Goal: Task Accomplishment & Management: Use online tool/utility

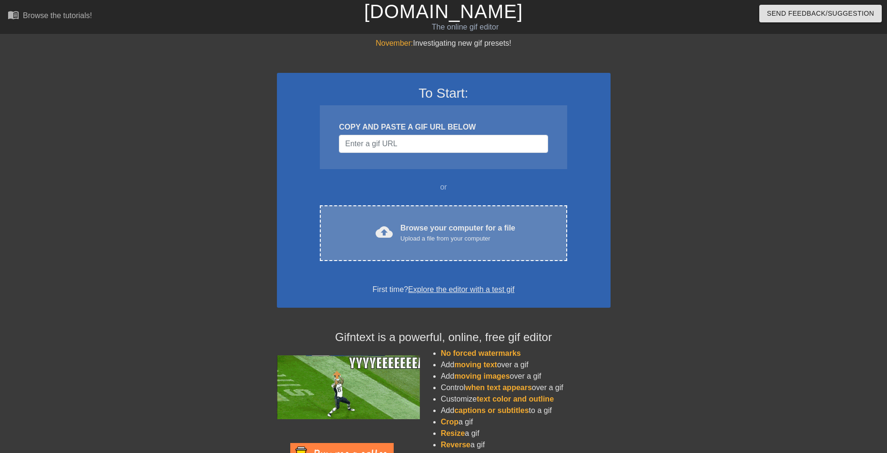
click at [395, 223] on div "cloud_upload Browse your computer for a file Upload a file from your computer" at bounding box center [443, 233] width 207 height 21
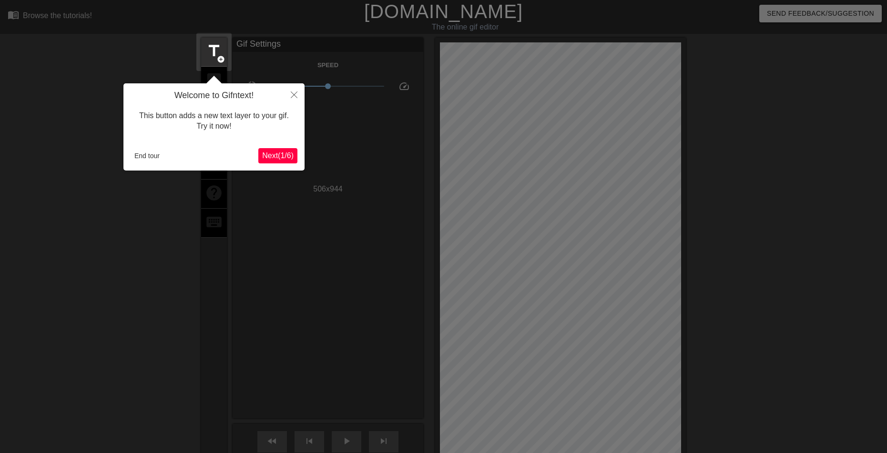
scroll to position [23, 0]
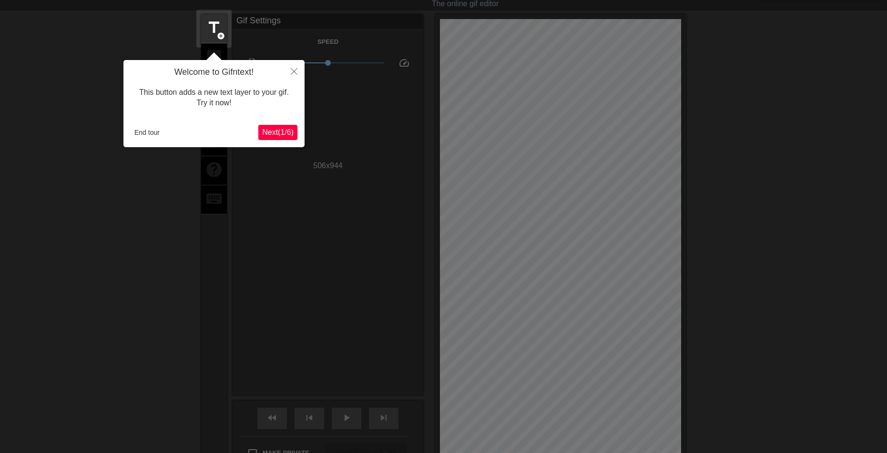
click at [268, 136] on span "Next ( 1 / 6 )" at bounding box center [277, 132] width 31 height 8
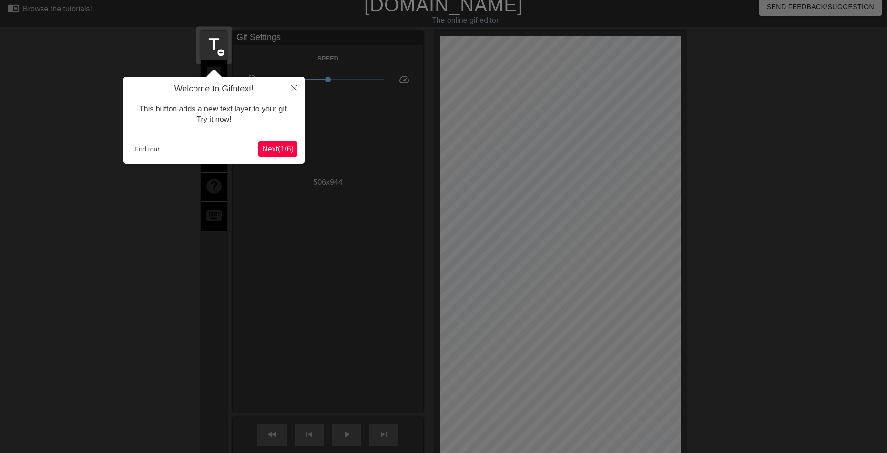
scroll to position [0, 0]
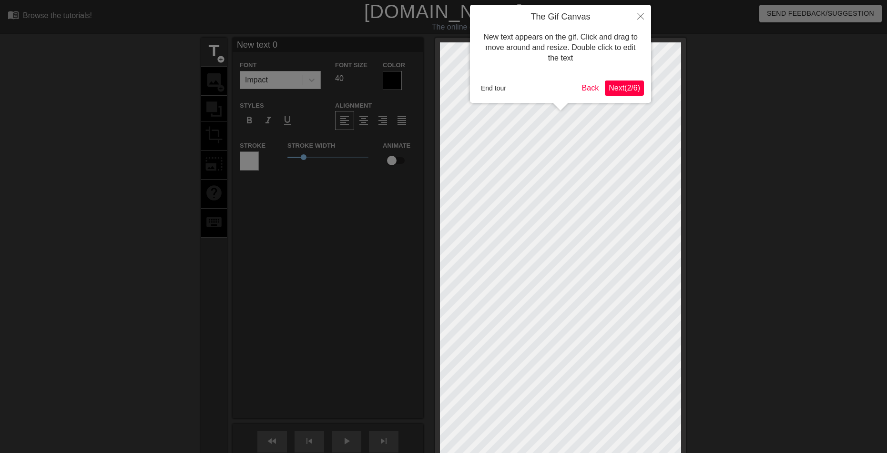
click at [625, 91] on span "Next ( 2 / 6 )" at bounding box center [624, 88] width 31 height 8
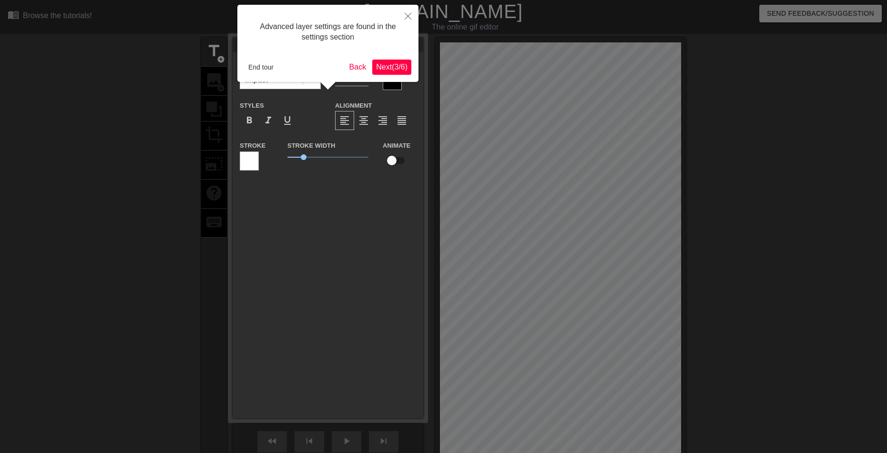
scroll to position [23, 0]
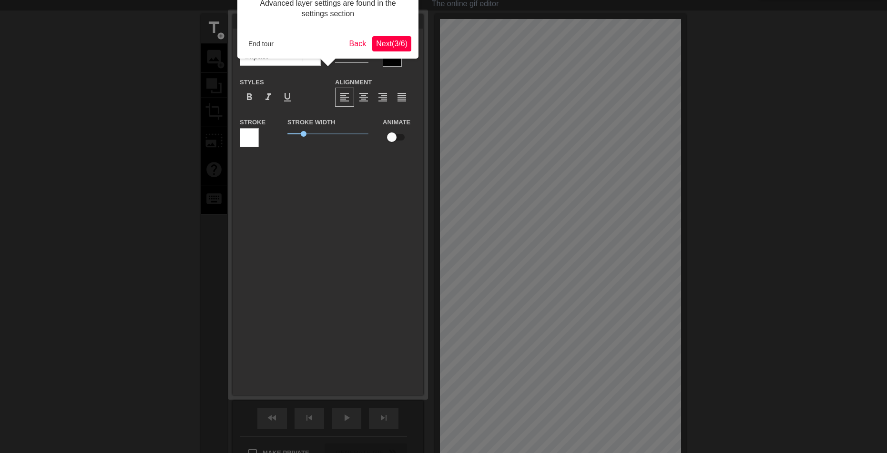
click at [389, 45] on span "Next ( 3 / 6 )" at bounding box center [391, 44] width 31 height 8
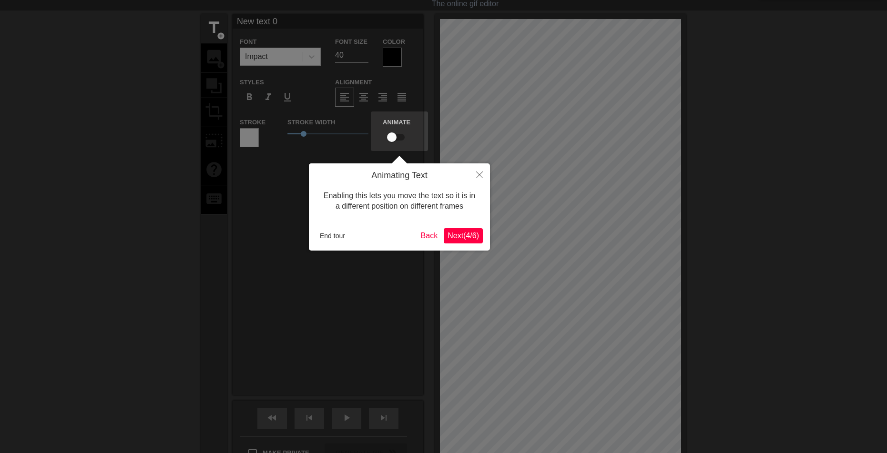
scroll to position [0, 0]
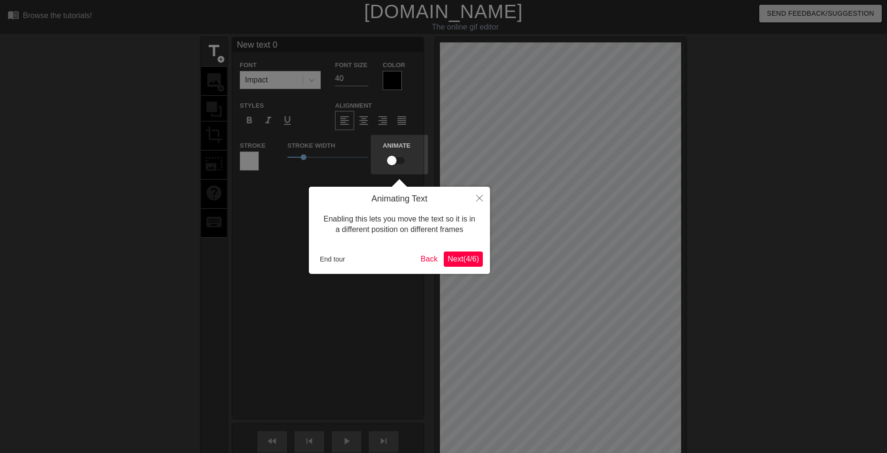
click at [465, 259] on span "Next ( 4 / 6 )" at bounding box center [463, 259] width 31 height 8
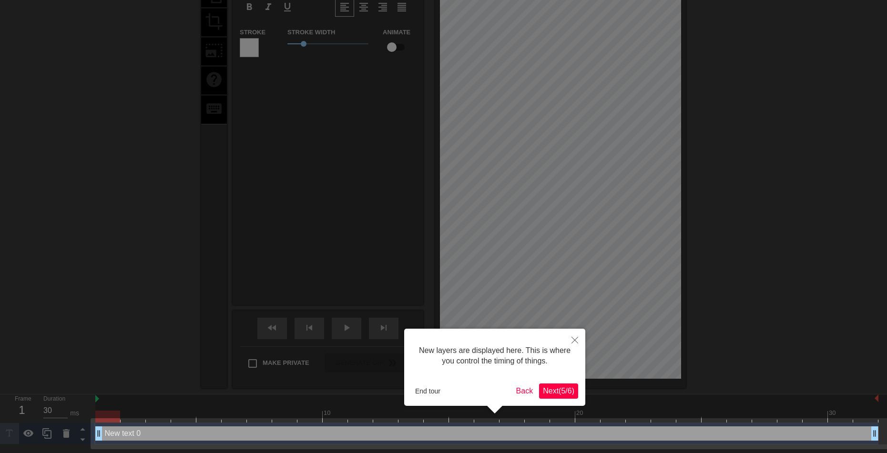
click at [545, 385] on button "Next ( 5 / 6 )" at bounding box center [558, 391] width 39 height 15
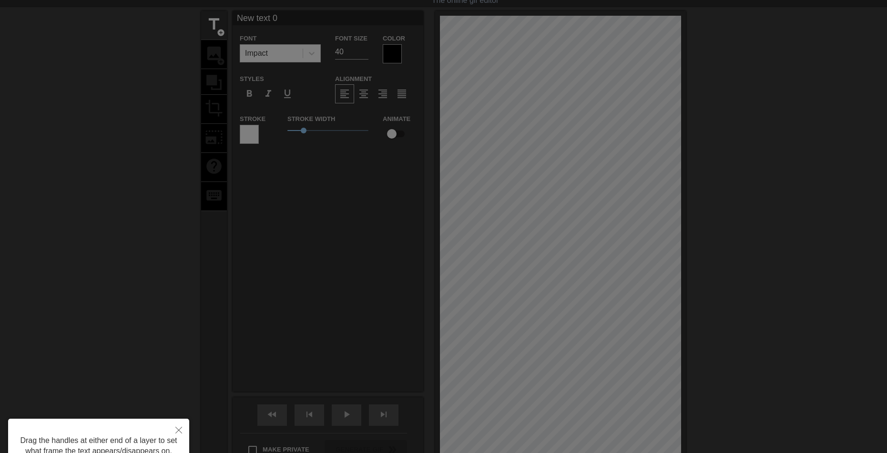
scroll to position [0, 0]
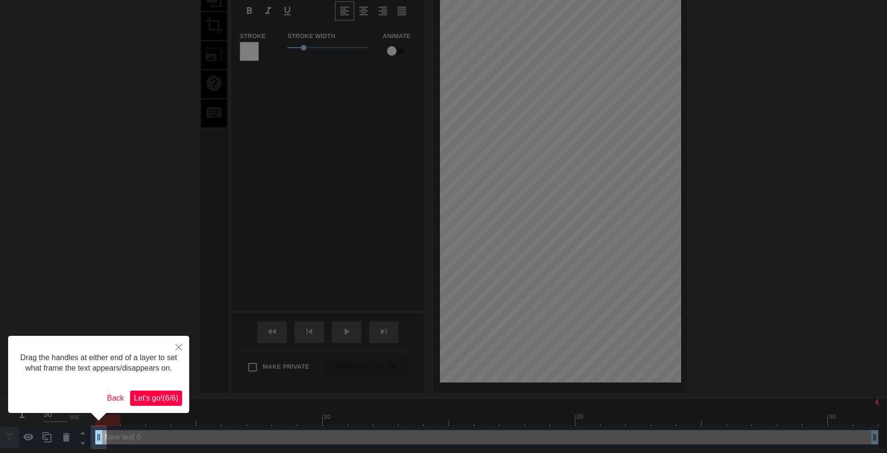
click at [152, 401] on span "Let's go! ( 6 / 6 )" at bounding box center [156, 398] width 44 height 8
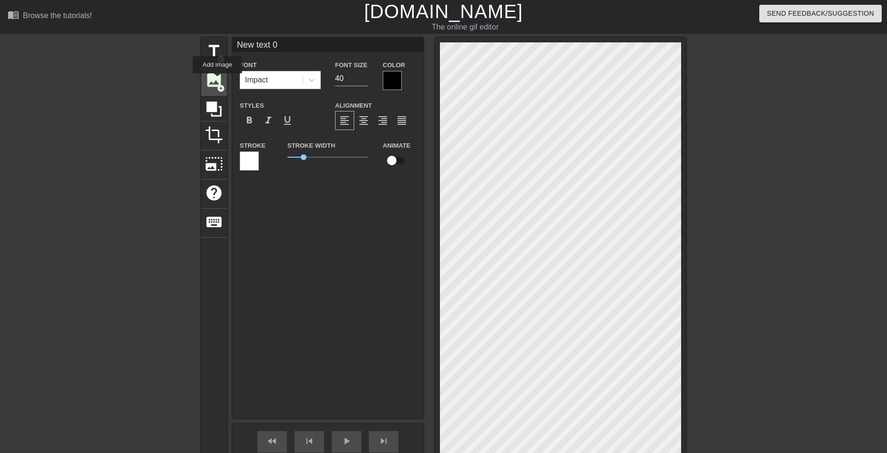
click at [217, 80] on span "image" at bounding box center [214, 80] width 18 height 18
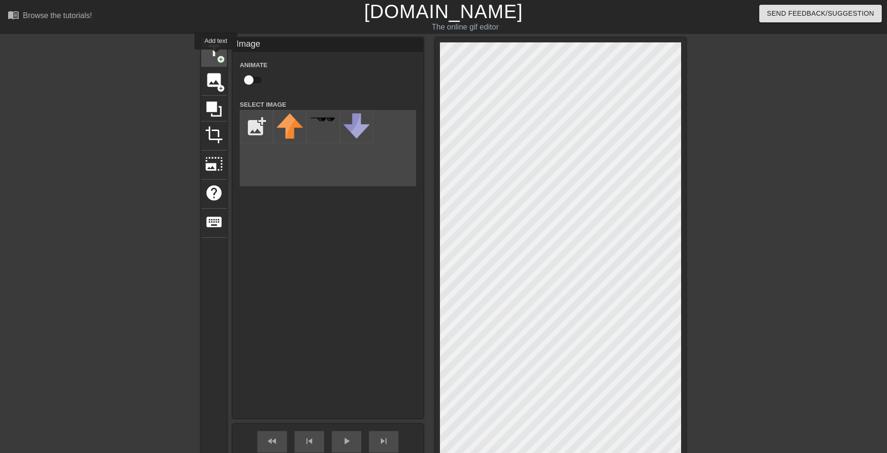
click at [216, 56] on span "title" at bounding box center [214, 51] width 18 height 18
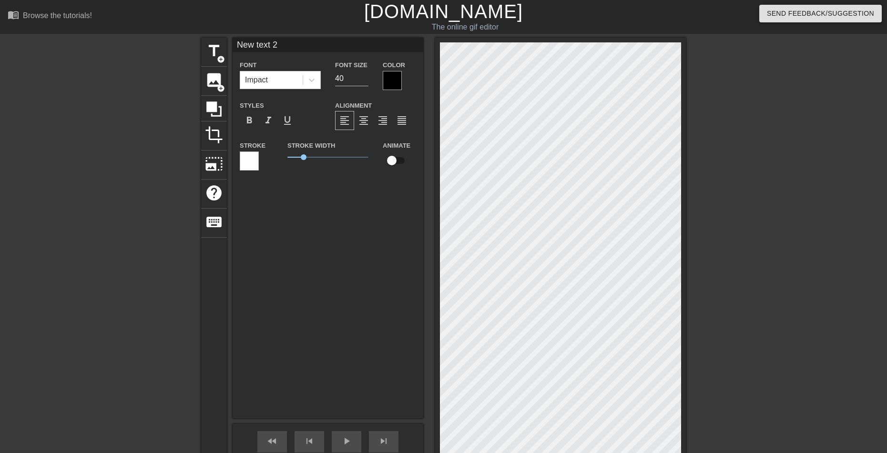
scroll to position [1, 1]
type input "Ne text 2"
type textarea "Ne text 2"
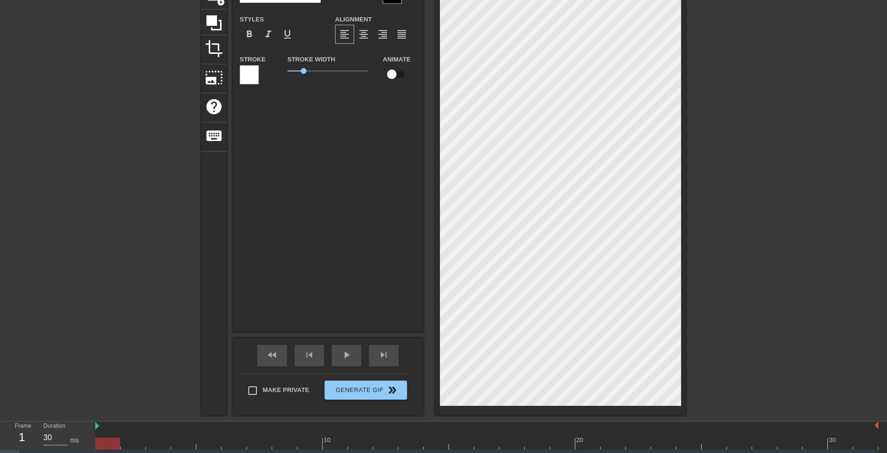
scroll to position [0, 0]
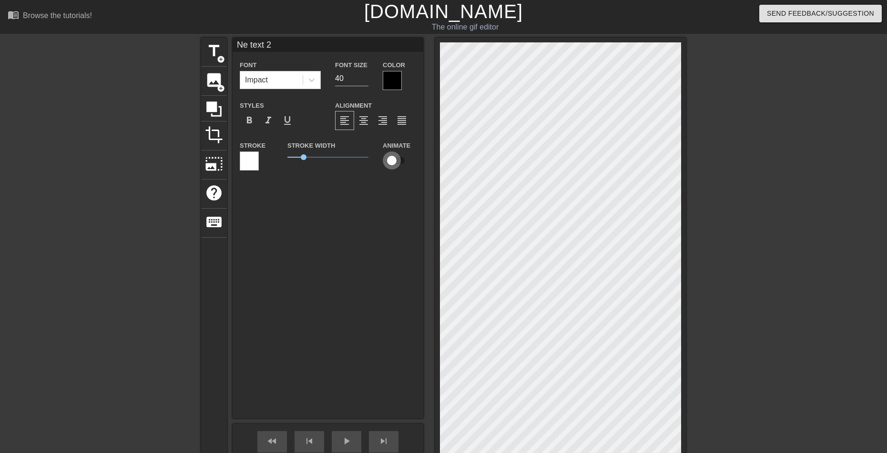
click at [397, 162] on input "checkbox" at bounding box center [392, 161] width 54 height 18
click at [397, 162] on input "checkbox" at bounding box center [401, 161] width 54 height 18
checkbox input "false"
drag, startPoint x: 236, startPoint y: 48, endPoint x: 291, endPoint y: 46, distance: 54.9
click at [291, 46] on input "Ne text 2" at bounding box center [328, 45] width 191 height 14
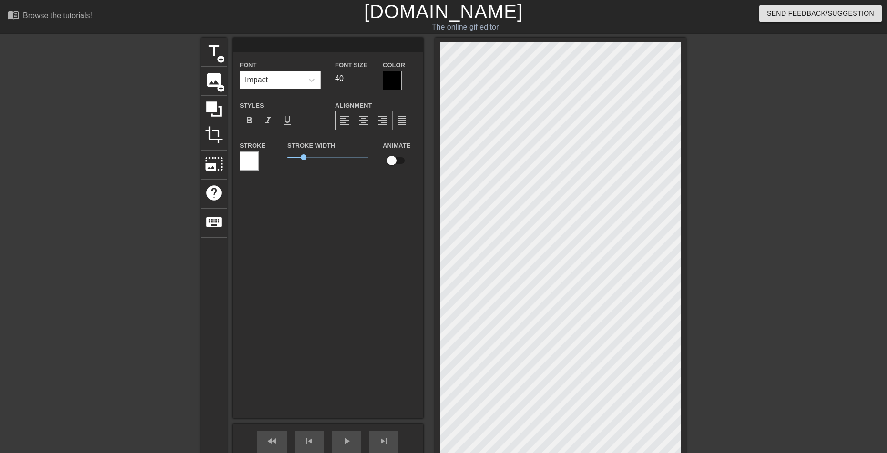
type input "New text 0"
drag, startPoint x: 248, startPoint y: 42, endPoint x: 147, endPoint y: 40, distance: 100.6
click at [155, 42] on div "title add_circle image add_circle crop photo_size_select_large help keyboard Ne…" at bounding box center [443, 270] width 887 height 464
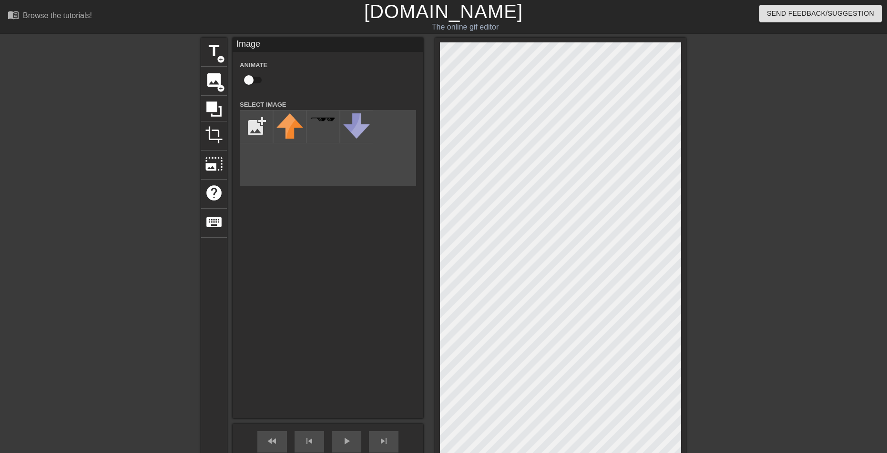
drag, startPoint x: 439, startPoint y: 172, endPoint x: 299, endPoint y: 155, distance: 141.1
click at [336, 256] on div "Image Animate Select Image add_photo_alternate" at bounding box center [328, 228] width 191 height 381
click at [886, 264] on html "menu_book Browse the tutorials! [DOMAIN_NAME] The online gif editor Send Feedba…" at bounding box center [443, 300] width 887 height 601
click at [253, 114] on input "file" at bounding box center [256, 127] width 32 height 32
type input "C:\fakepath\Без названия72_20250814190314.png"
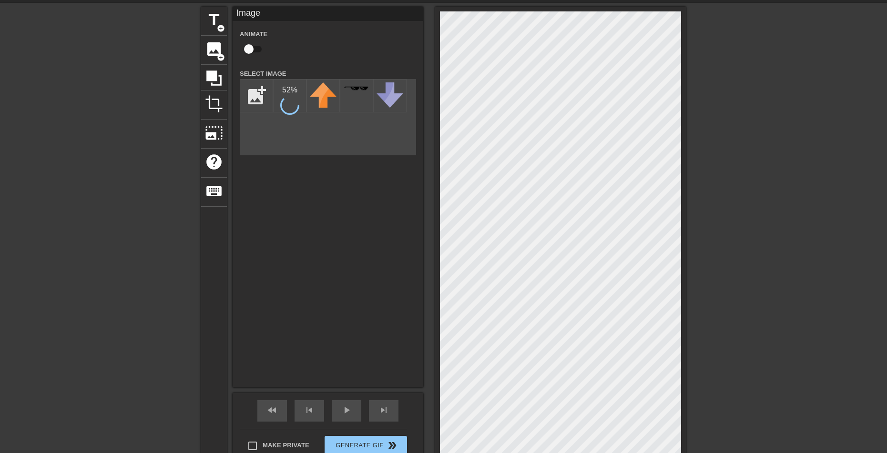
scroll to position [48, 0]
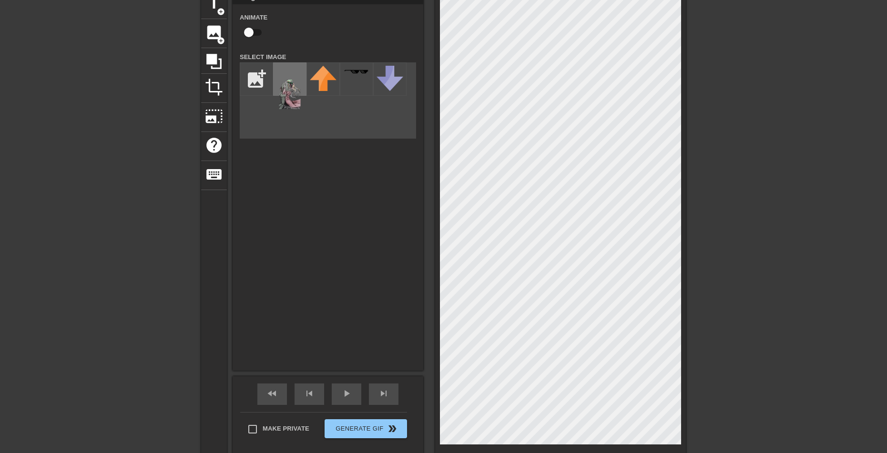
click at [296, 92] on img at bounding box center [289, 87] width 27 height 43
click at [294, 82] on img at bounding box center [289, 87] width 27 height 43
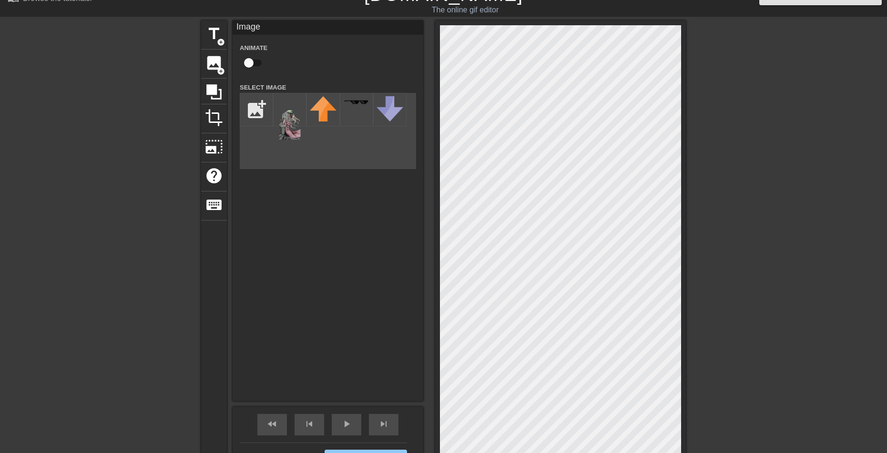
scroll to position [0, 0]
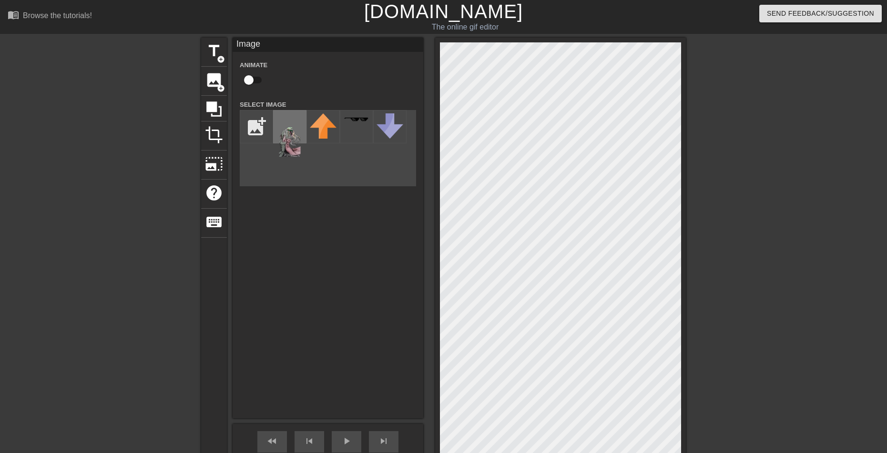
click at [289, 133] on img at bounding box center [289, 134] width 27 height 43
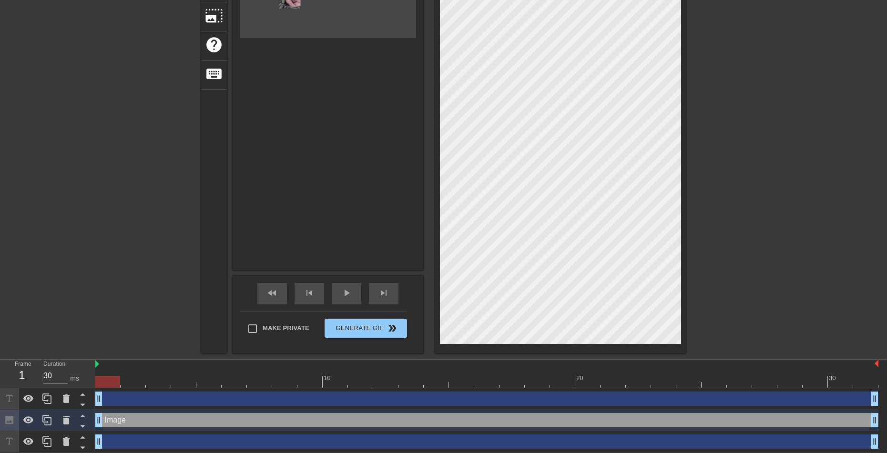
scroll to position [150, 0]
click at [271, 425] on div "Image drag_handle drag_handle" at bounding box center [486, 420] width 783 height 14
drag, startPoint x: 265, startPoint y: 422, endPoint x: 195, endPoint y: 425, distance: 69.6
click at [194, 427] on div "Image drag_handle drag_handle" at bounding box center [486, 419] width 783 height 21
drag, startPoint x: 201, startPoint y: 418, endPoint x: 203, endPoint y: 408, distance: 10.3
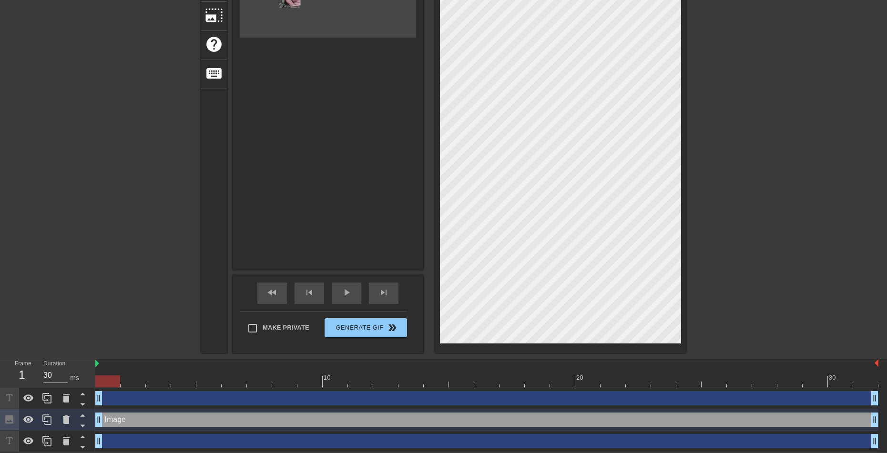
click at [203, 408] on div "drag_handle drag_handle Image drag_handle drag_handle drag_handle drag_handle" at bounding box center [491, 420] width 792 height 64
click at [64, 419] on icon at bounding box center [66, 420] width 7 height 9
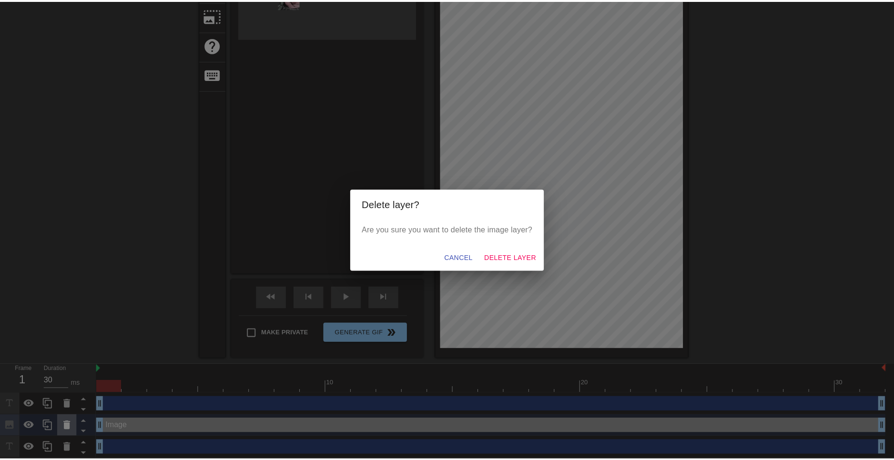
scroll to position [142, 0]
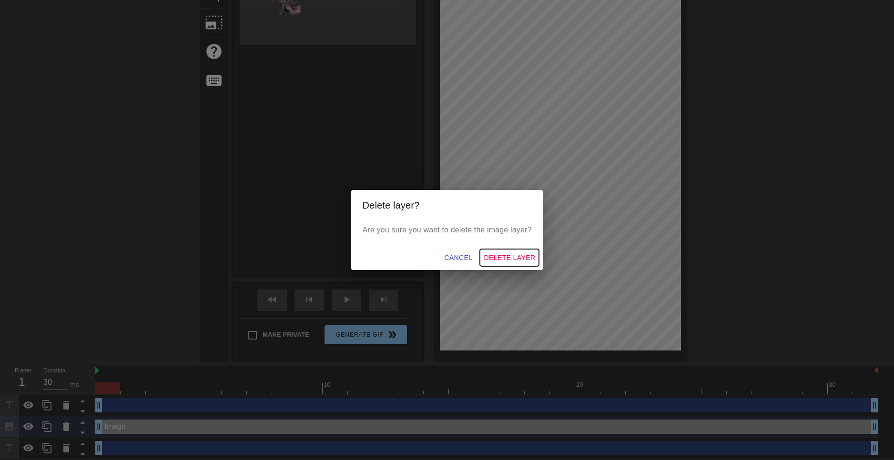
click at [509, 260] on span "Delete Layer" at bounding box center [509, 258] width 51 height 12
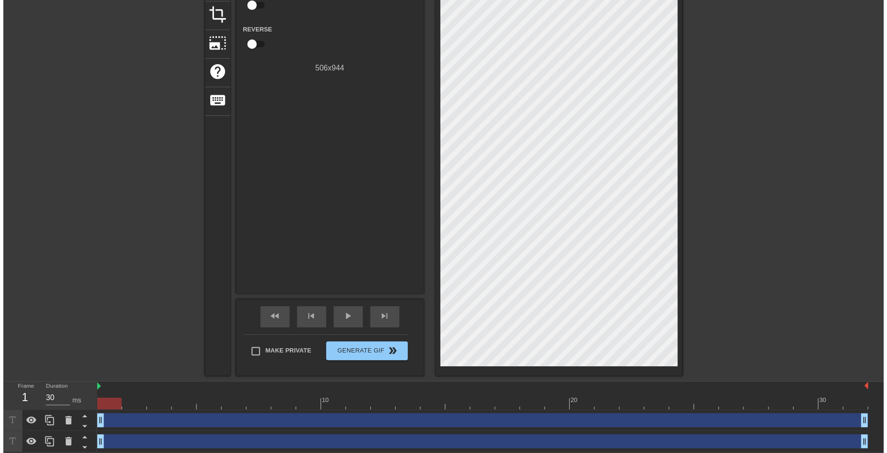
scroll to position [128, 0]
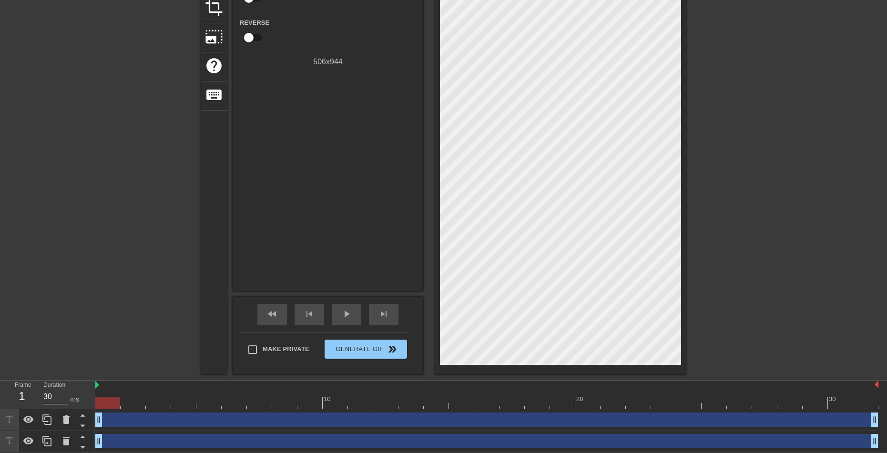
click at [144, 441] on div "drag_handle drag_handle" at bounding box center [486, 441] width 783 height 14
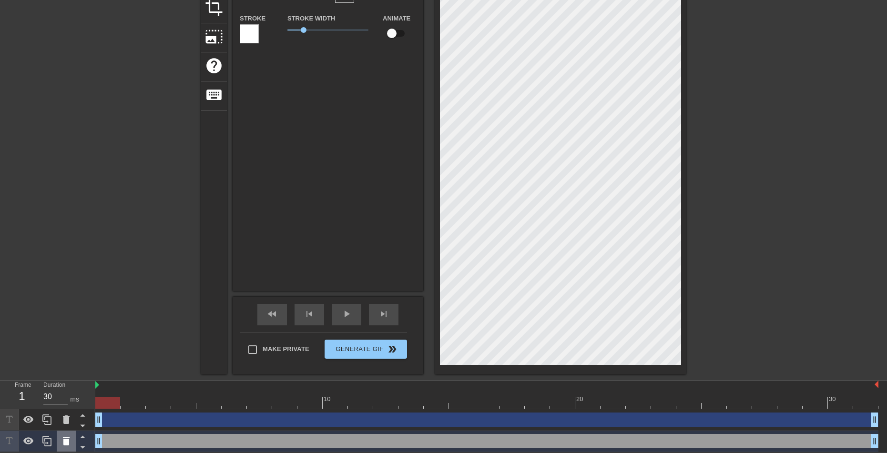
click at [66, 440] on icon at bounding box center [66, 441] width 7 height 9
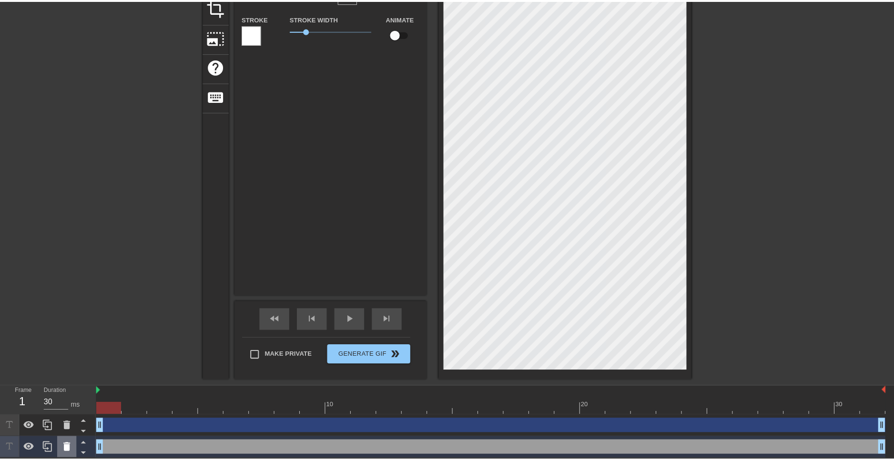
scroll to position [121, 0]
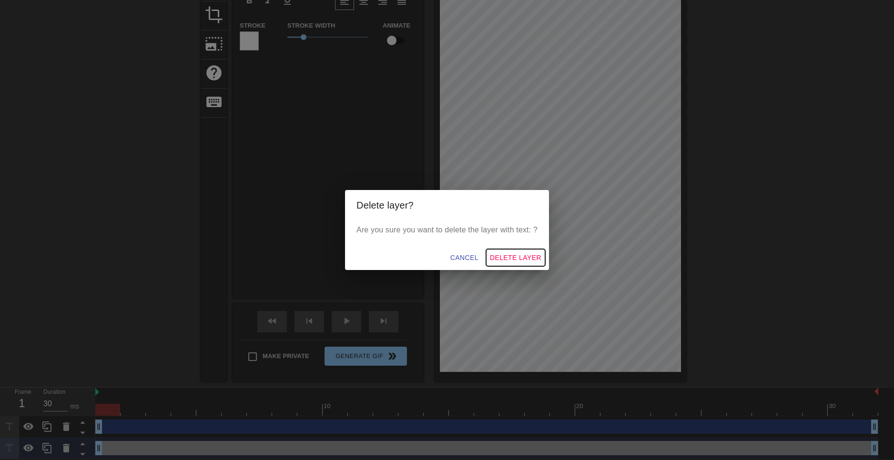
click at [525, 261] on span "Delete Layer" at bounding box center [515, 258] width 51 height 12
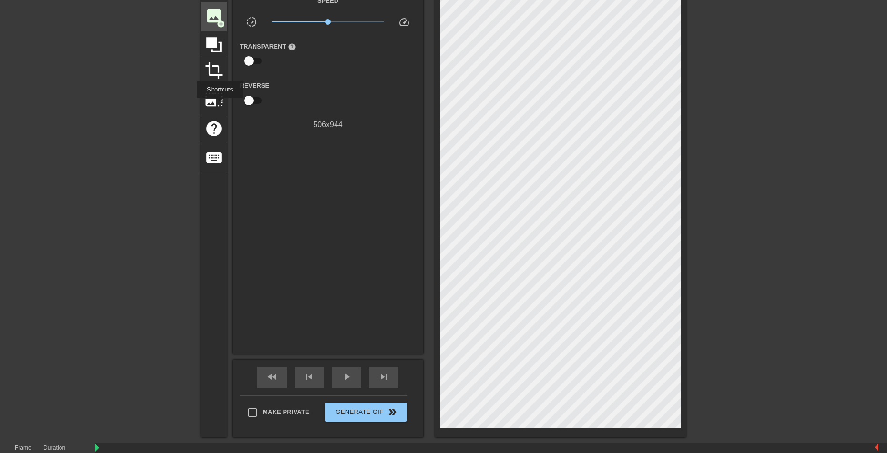
scroll to position [11, 0]
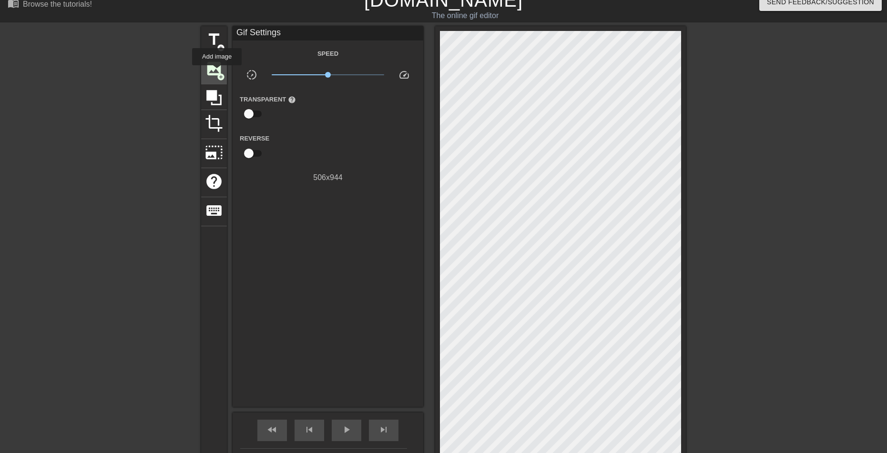
click at [217, 71] on span "image" at bounding box center [214, 69] width 18 height 18
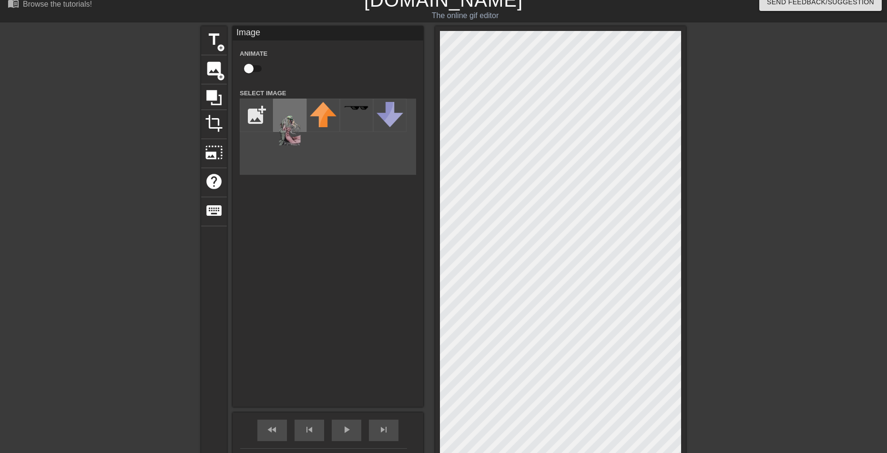
click at [284, 129] on img at bounding box center [289, 123] width 27 height 43
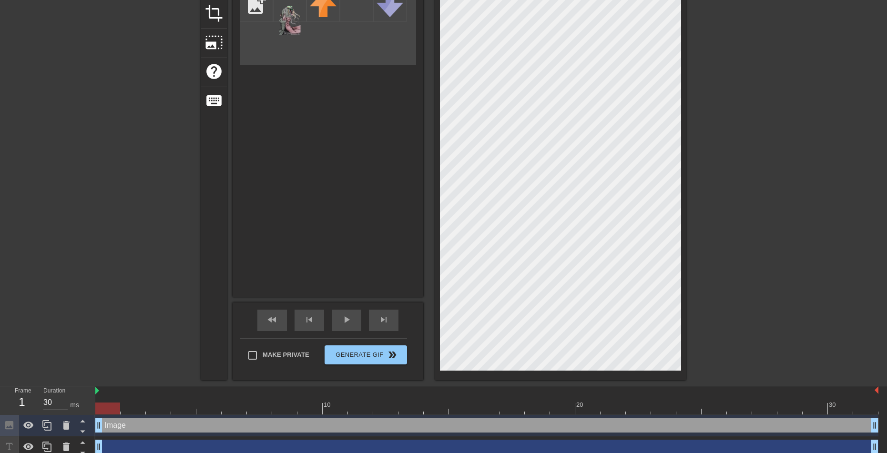
scroll to position [128, 0]
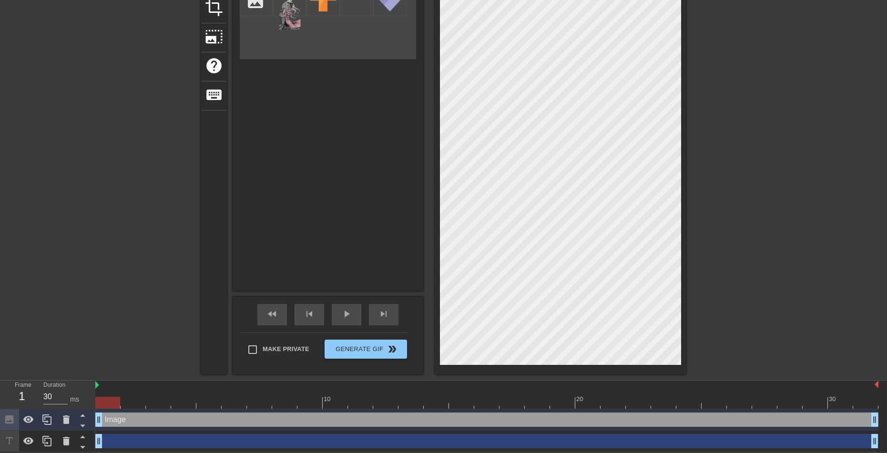
click at [336, 424] on div "menu_book Browse the tutorials! [DOMAIN_NAME] The online gif editor Send Feedba…" at bounding box center [443, 163] width 887 height 580
click at [745, 358] on div "title add_circle image add_circle crop photo_size_select_large help keyboard Im…" at bounding box center [443, 142] width 887 height 464
click at [684, 346] on div at bounding box center [560, 142] width 251 height 464
click at [686, 343] on div "title add_circle image add_circle crop photo_size_select_large help keyboard Im…" at bounding box center [443, 142] width 887 height 464
click at [692, 341] on div "title add_circle image add_circle crop photo_size_select_large help keyboard Im…" at bounding box center [443, 142] width 887 height 464
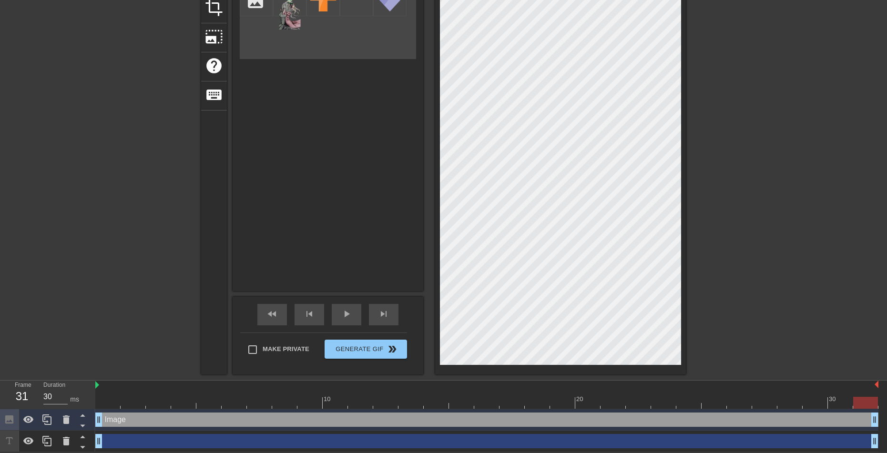
drag, startPoint x: 875, startPoint y: 417, endPoint x: 891, endPoint y: 396, distance: 26.6
click at [886, 396] on html "menu_book Browse the tutorials! [DOMAIN_NAME] The online gif editor Send Feedba…" at bounding box center [443, 163] width 887 height 580
drag, startPoint x: 119, startPoint y: 444, endPoint x: 102, endPoint y: 446, distance: 17.2
click at [98, 446] on div "drag_handle drag_handle" at bounding box center [486, 441] width 783 height 14
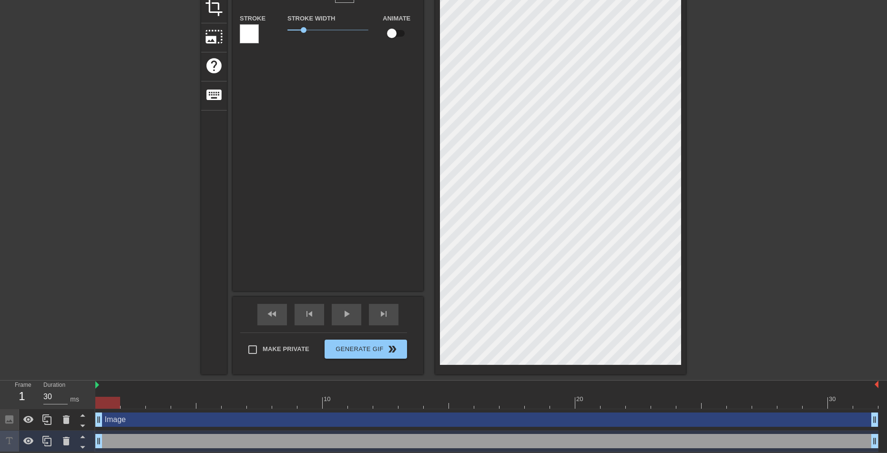
click at [117, 443] on div "drag_handle drag_handle" at bounding box center [486, 441] width 783 height 14
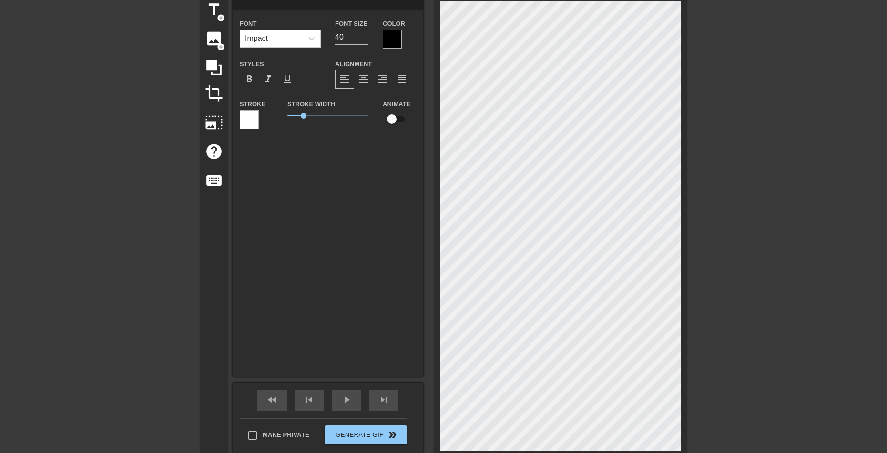
scroll to position [95, 0]
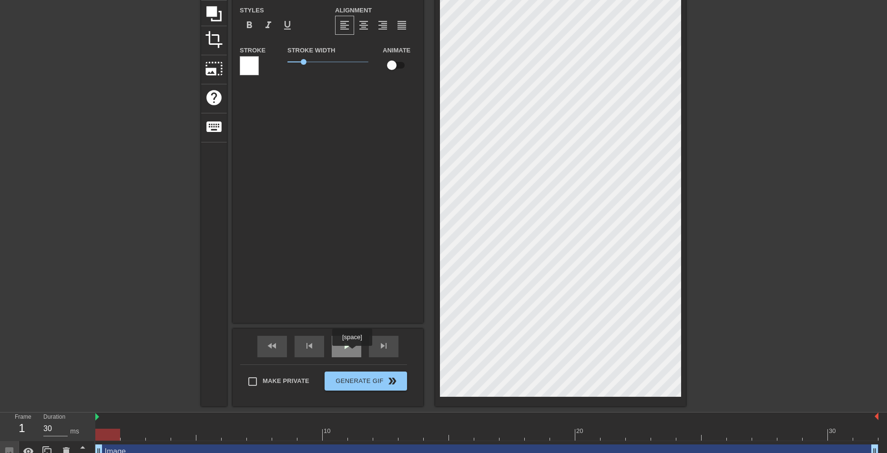
click at [352, 353] on div "play_arrow" at bounding box center [347, 346] width 30 height 21
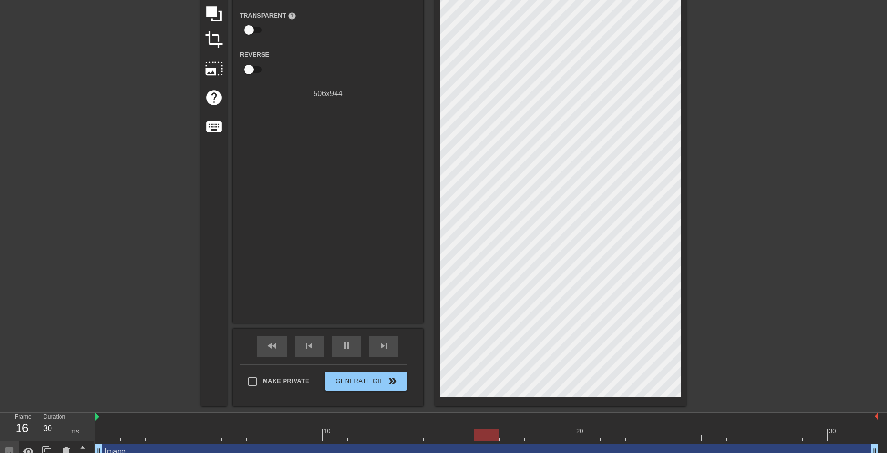
click at [754, 167] on div at bounding box center [768, 85] width 143 height 286
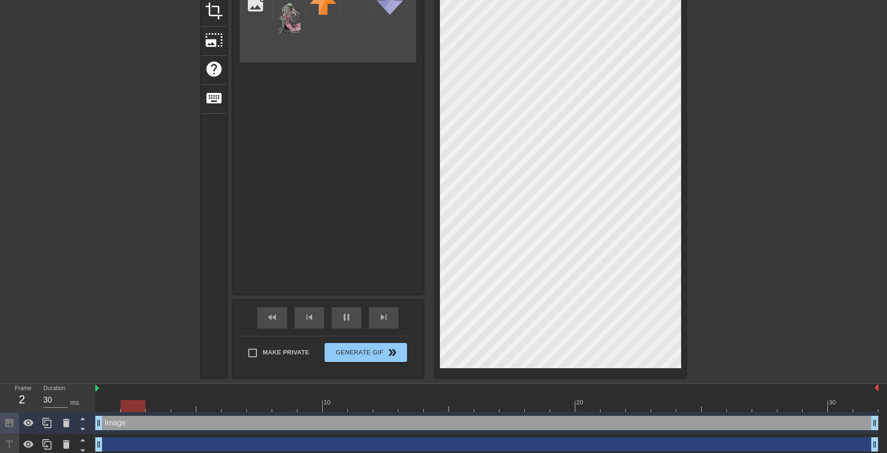
scroll to position [128, 0]
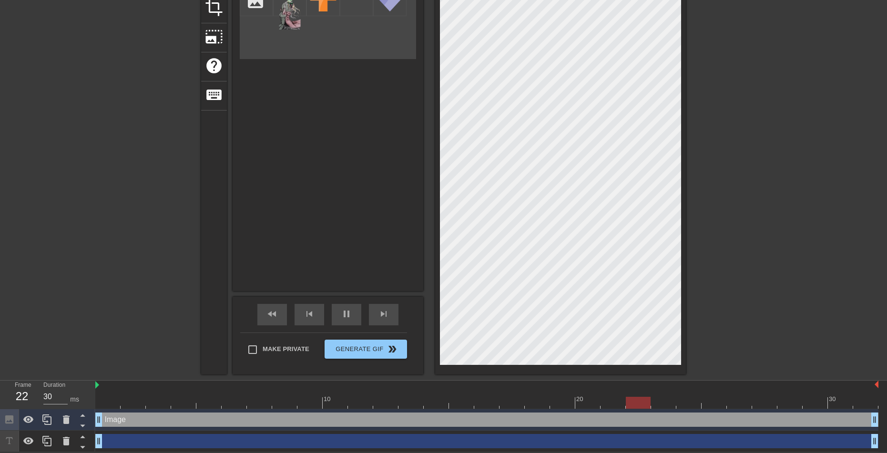
click at [354, 438] on div "drag_handle drag_handle" at bounding box center [486, 441] width 783 height 14
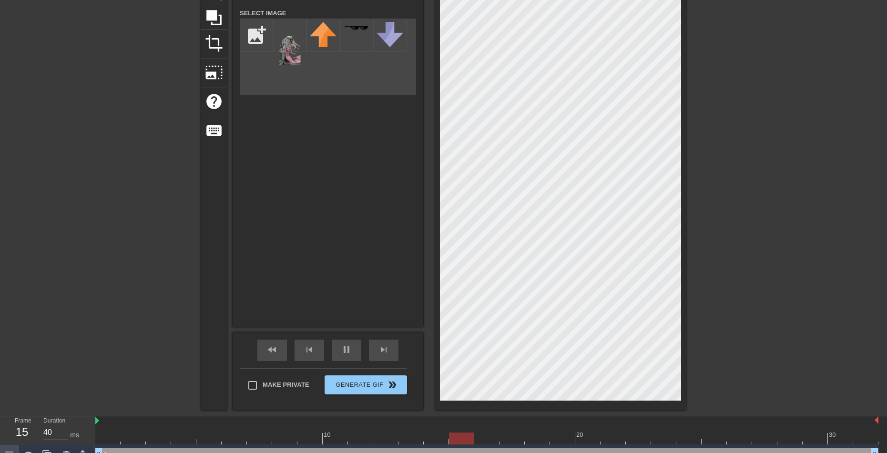
scroll to position [81, 0]
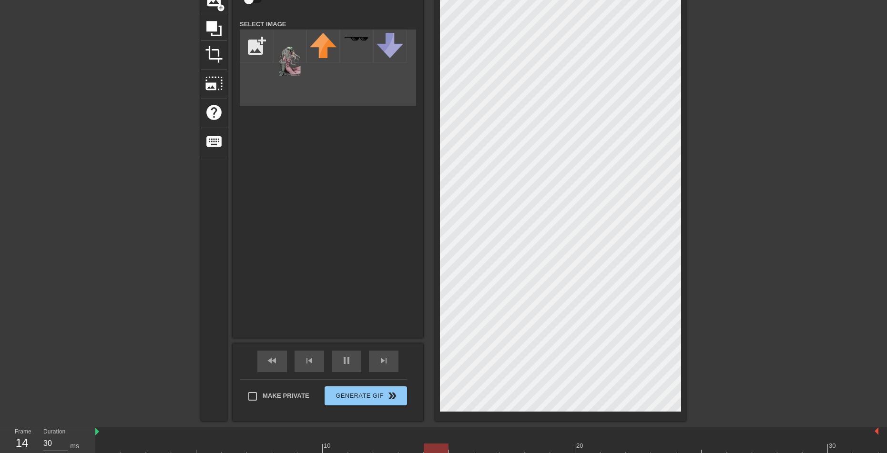
click at [769, 177] on div at bounding box center [768, 100] width 143 height 286
click at [755, 202] on div at bounding box center [768, 100] width 143 height 286
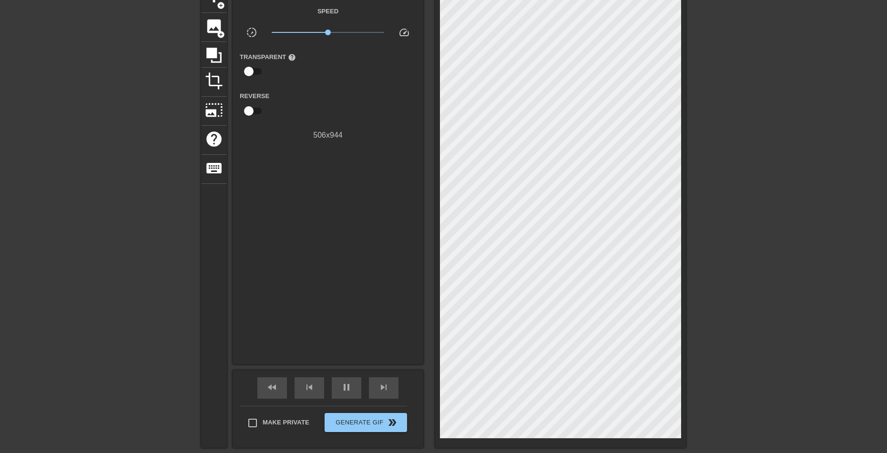
scroll to position [95, 0]
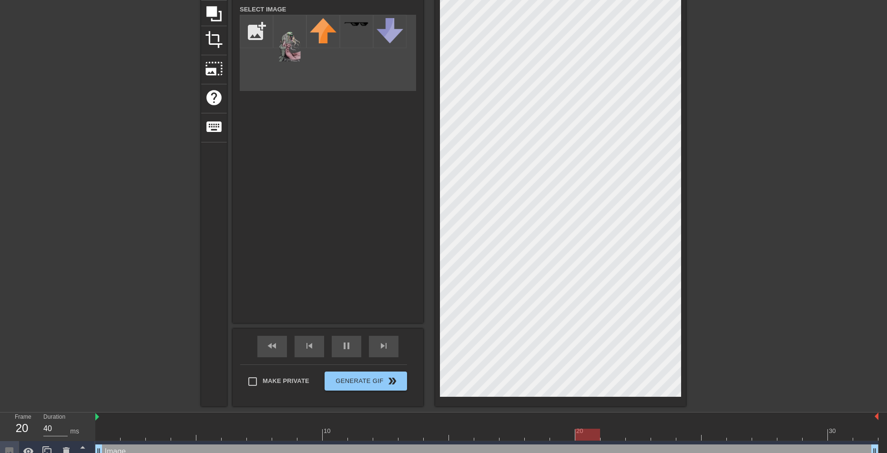
click at [719, 184] on div at bounding box center [768, 85] width 143 height 286
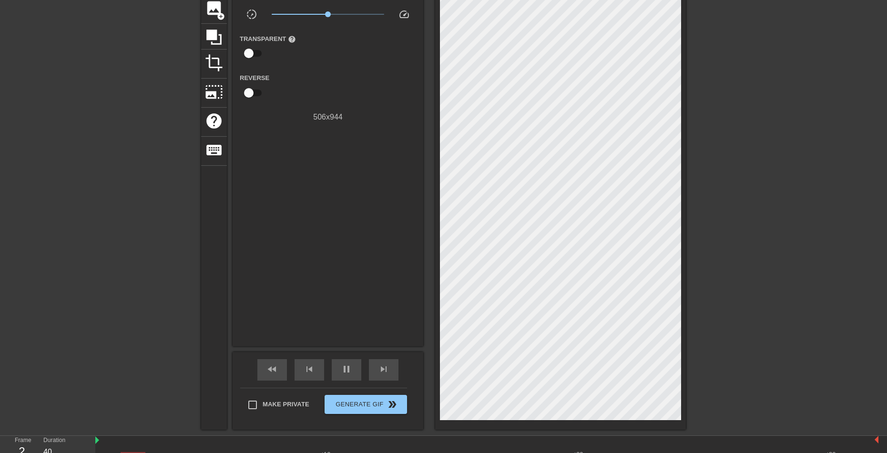
scroll to position [0, 0]
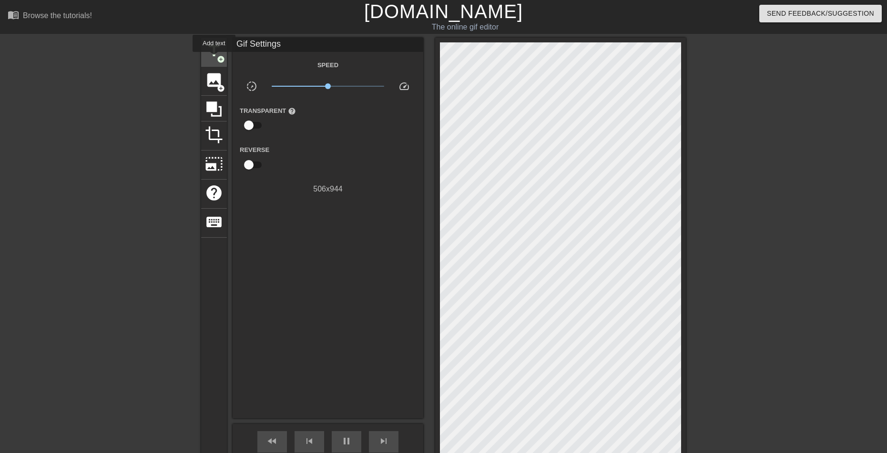
click at [214, 56] on span "title" at bounding box center [214, 51] width 18 height 18
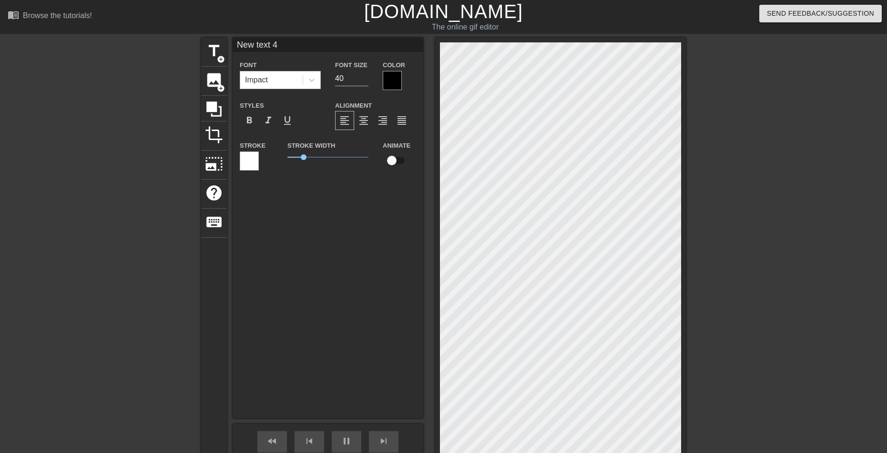
click at [303, 79] on span at bounding box center [303, 80] width 0 height 10
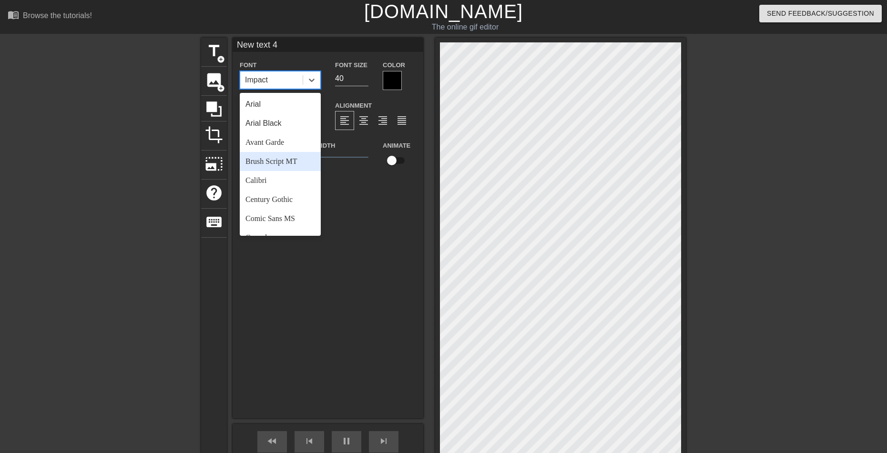
click at [283, 163] on div "Brush Script MT" at bounding box center [280, 161] width 81 height 19
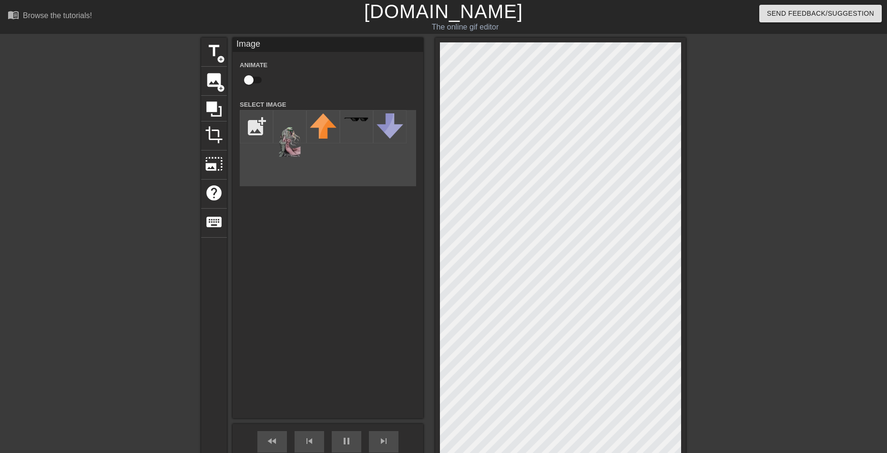
click at [764, 279] on div "title add_circle image add_circle crop photo_size_select_large help keyboard Im…" at bounding box center [443, 270] width 887 height 464
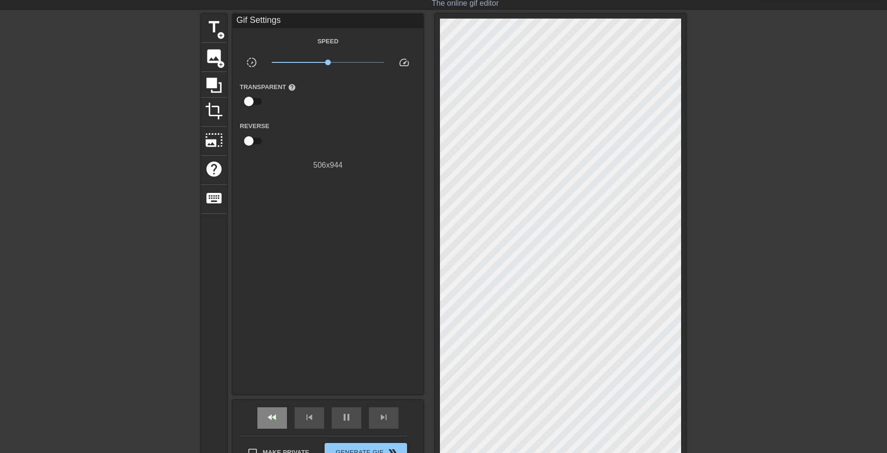
scroll to position [150, 0]
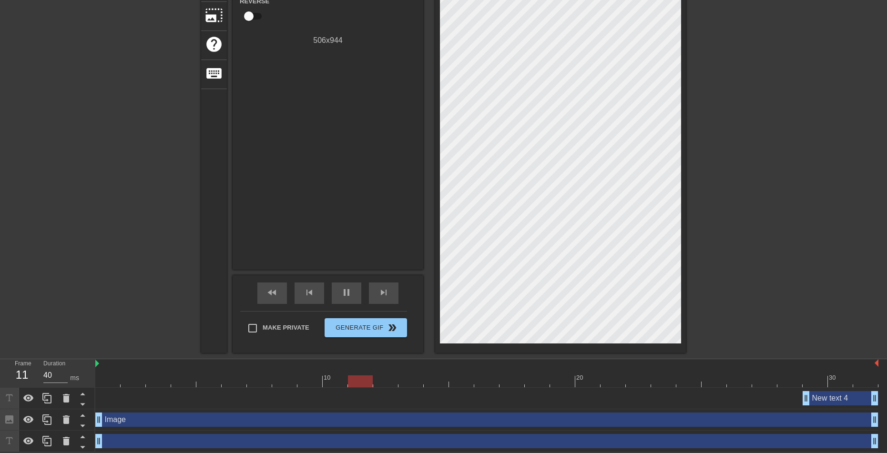
click at [141, 401] on div "New text 4 drag_handle drag_handle" at bounding box center [486, 398] width 783 height 14
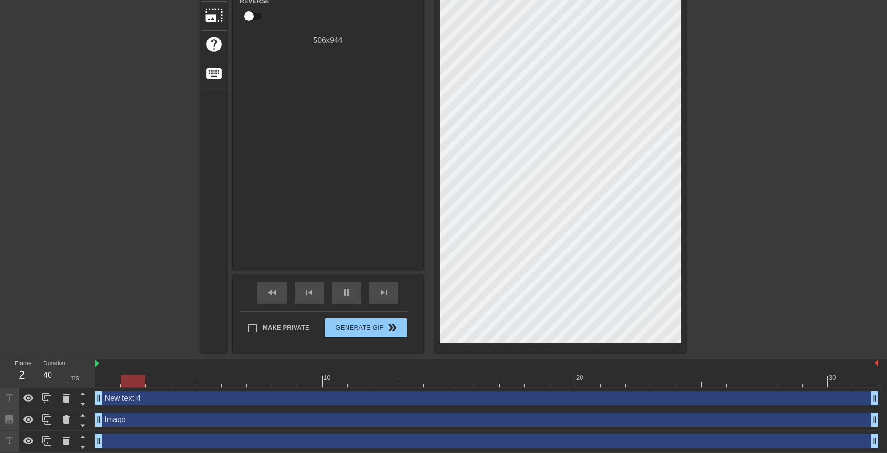
drag, startPoint x: 805, startPoint y: 397, endPoint x: -19, endPoint y: 399, distance: 824.0
click at [0, 399] on html "menu_book Browse the tutorials! [DOMAIN_NAME] The online gif editor Send Feedba…" at bounding box center [443, 151] width 887 height 601
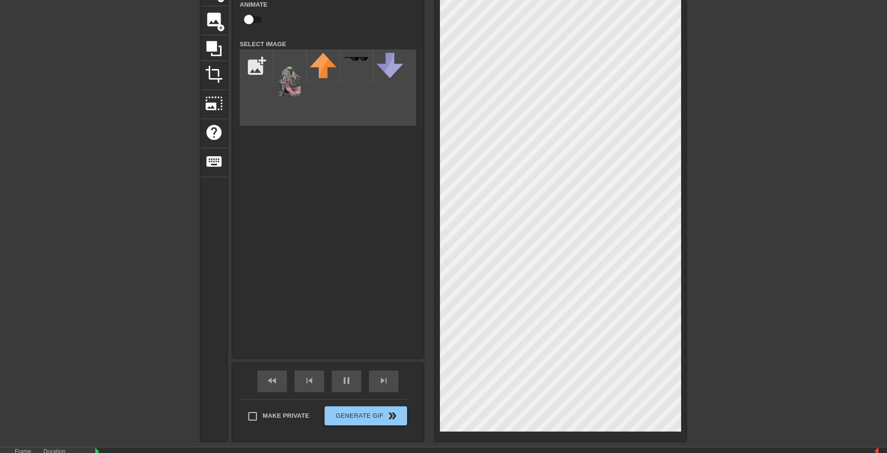
scroll to position [95, 0]
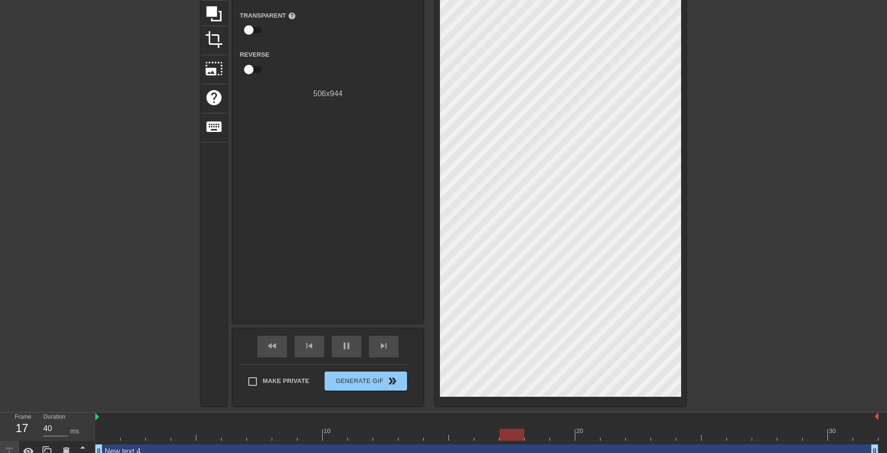
click at [801, 230] on div "title add_circle image add_circle crop photo_size_select_large help keyboard Gi…" at bounding box center [443, 174] width 887 height 464
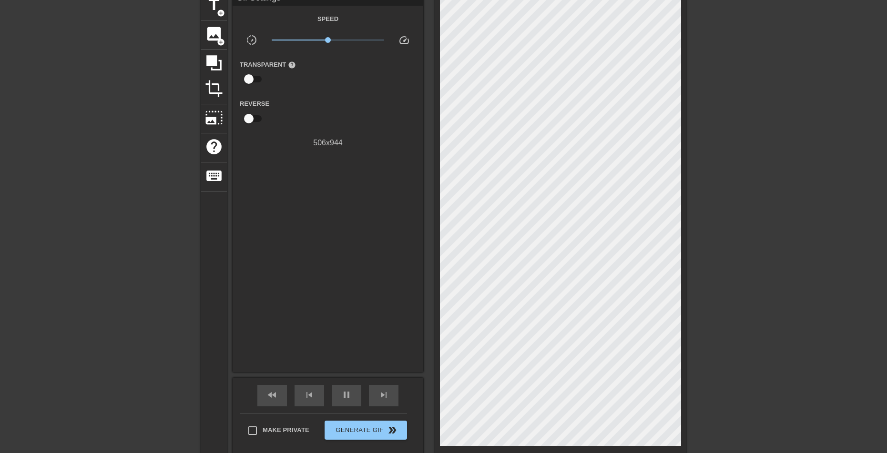
scroll to position [0, 0]
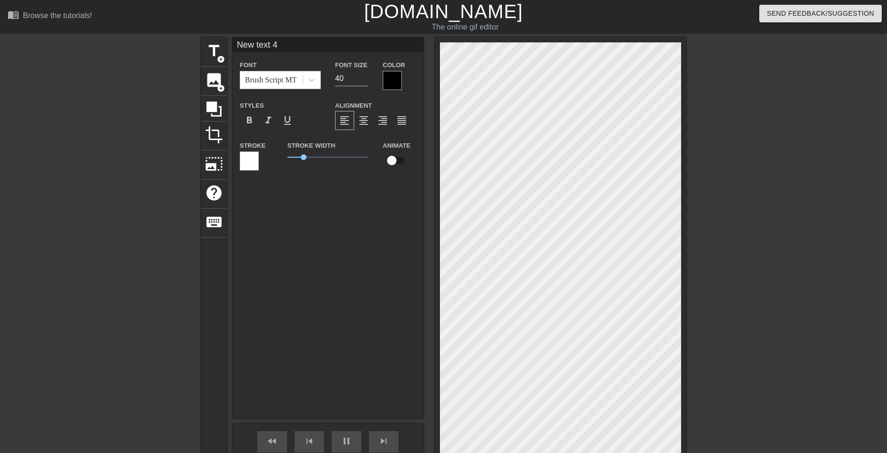
click at [396, 80] on div at bounding box center [392, 80] width 19 height 19
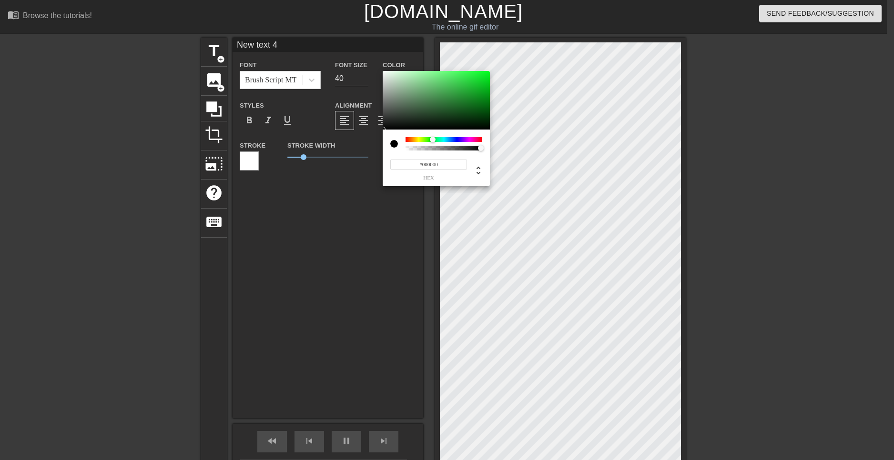
drag, startPoint x: 433, startPoint y: 140, endPoint x: 442, endPoint y: 121, distance: 21.5
click at [431, 138] on div at bounding box center [444, 139] width 77 height 5
type input "30"
type input "#285B26"
type input "40"
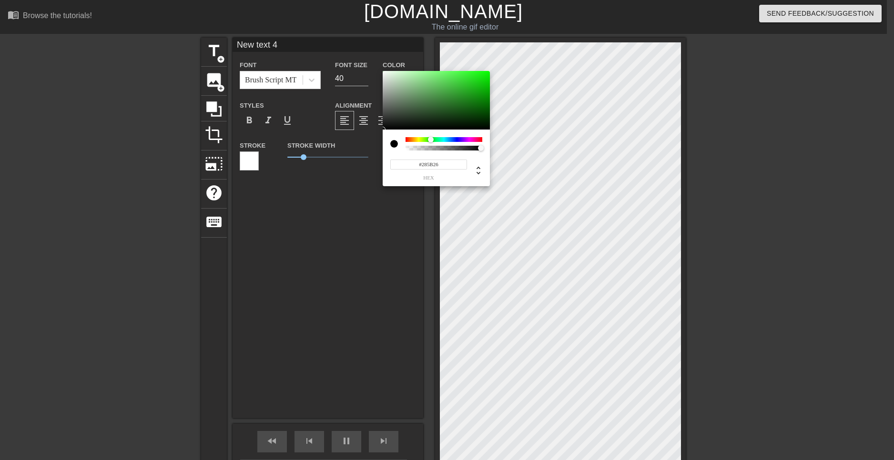
type input "#2B5929"
type input "30"
type input "#315930"
type input "40"
type input "#3C683B"
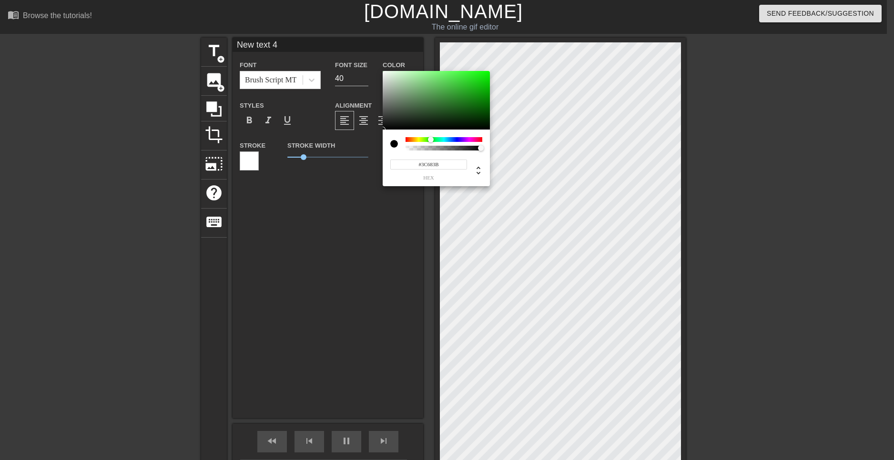
type input "30"
type input "#4F7C4E"
type input "40"
type input "#608F5F"
type input "30"
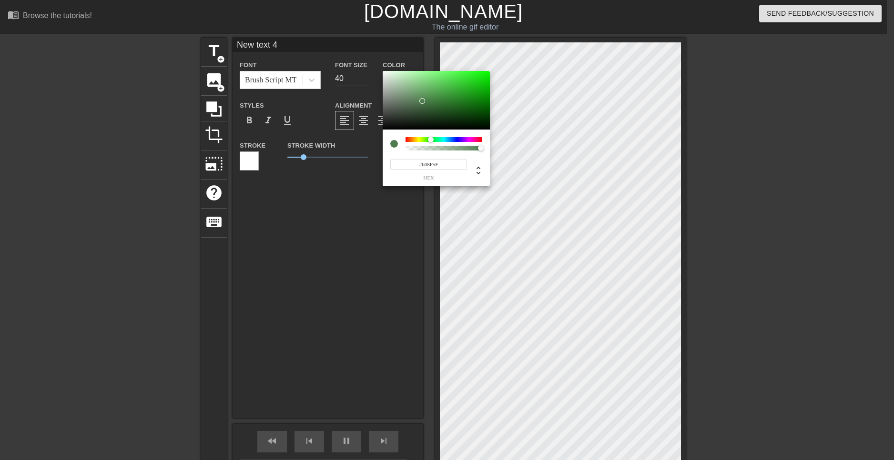
type input "#6F9B6E"
type input "40"
type input "#789F78"
type input "30"
type input "#88A988"
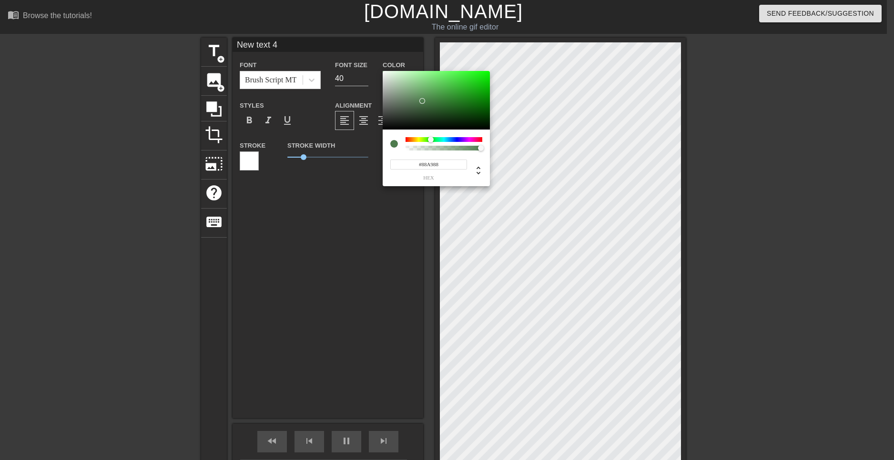
type input "40"
type input "#89A989"
type input "30"
type input "#8AA98A"
drag, startPoint x: 443, startPoint y: 109, endPoint x: 403, endPoint y: 91, distance: 44.4
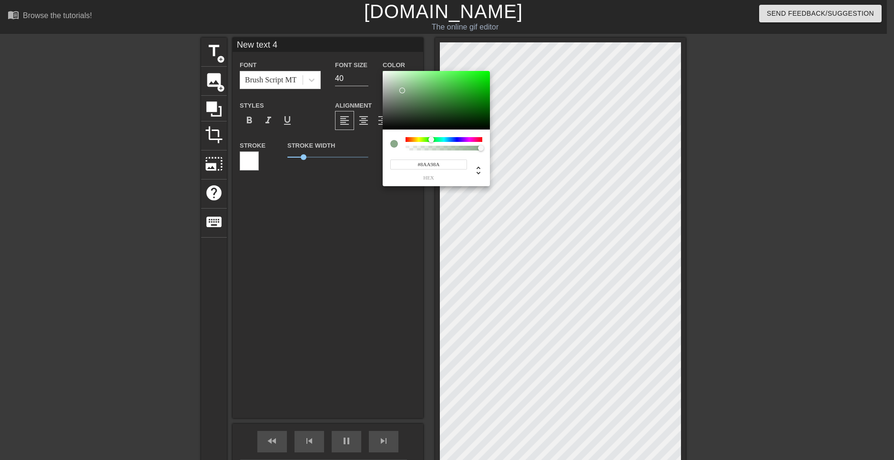
click at [403, 91] on div at bounding box center [436, 100] width 107 height 59
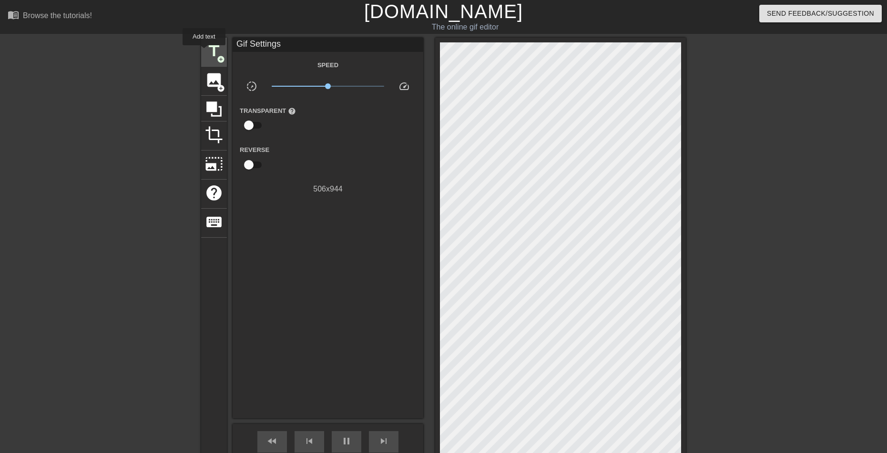
click at [206, 47] on span "title" at bounding box center [214, 51] width 18 height 18
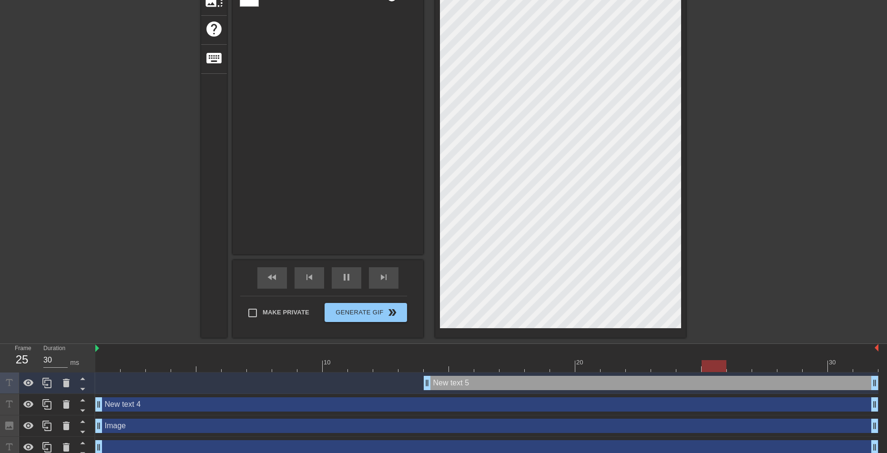
scroll to position [171, 0]
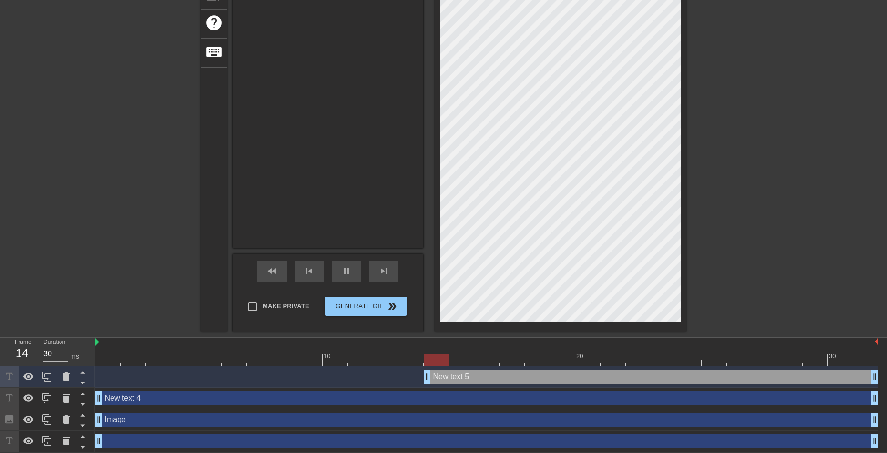
type input "40"
click at [181, 394] on div "New text 4 drag_handle drag_handle" at bounding box center [486, 398] width 783 height 14
type input "New text 4"
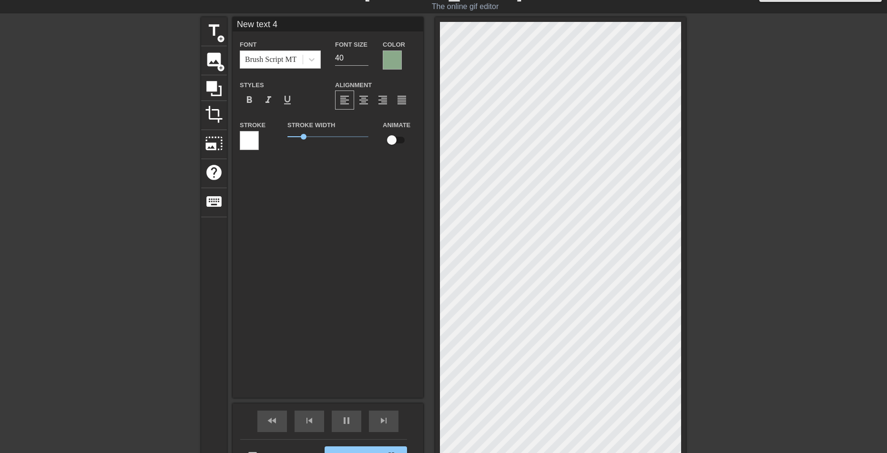
scroll to position [0, 0]
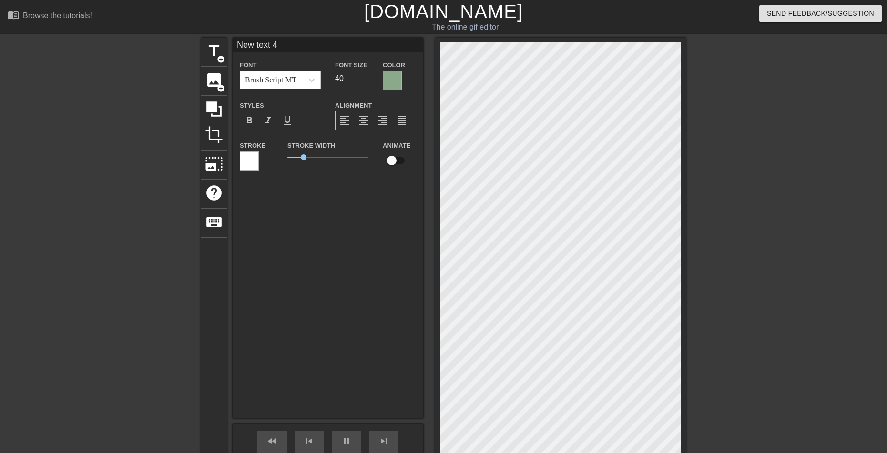
click at [237, 167] on div "Stroke" at bounding box center [257, 160] width 48 height 40
click at [251, 165] on div at bounding box center [249, 161] width 19 height 19
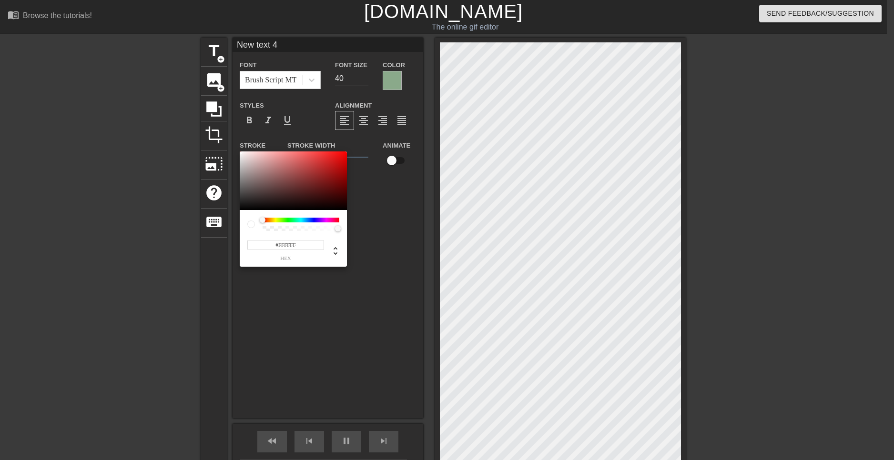
type input "30"
type input "#B64A4A"
type input "40"
type input "#BA4747"
type input "30"
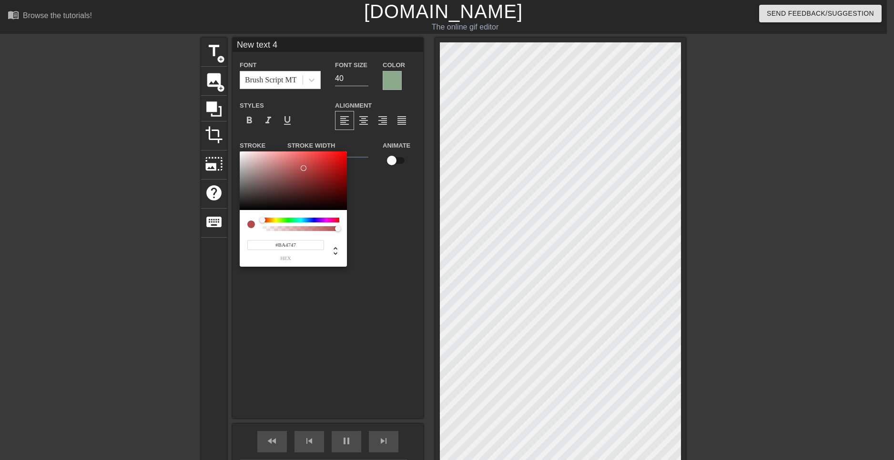
type input "#110000"
type input "40"
type input "#000000"
drag, startPoint x: 306, startPoint y: 167, endPoint x: 459, endPoint y: 272, distance: 185.9
click at [459, 272] on div "#000000 hex" at bounding box center [447, 230] width 894 height 460
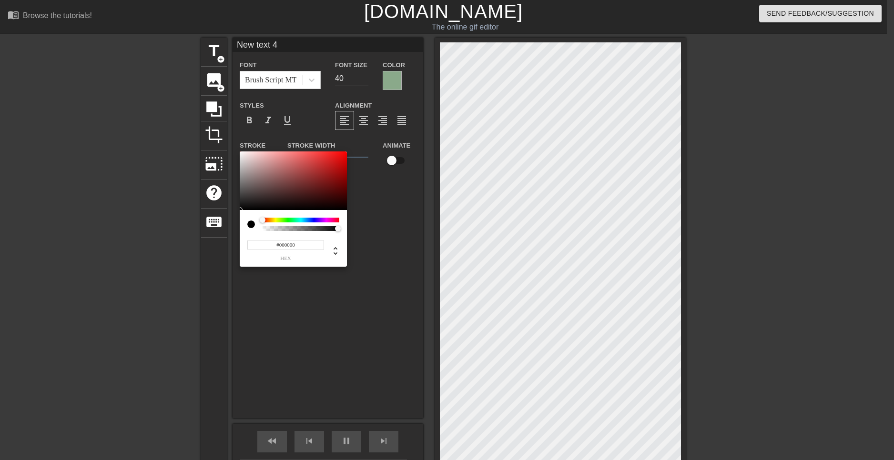
type input "30"
type input "#7E5B5B"
type input "40"
type input "#825F5F"
type input "30"
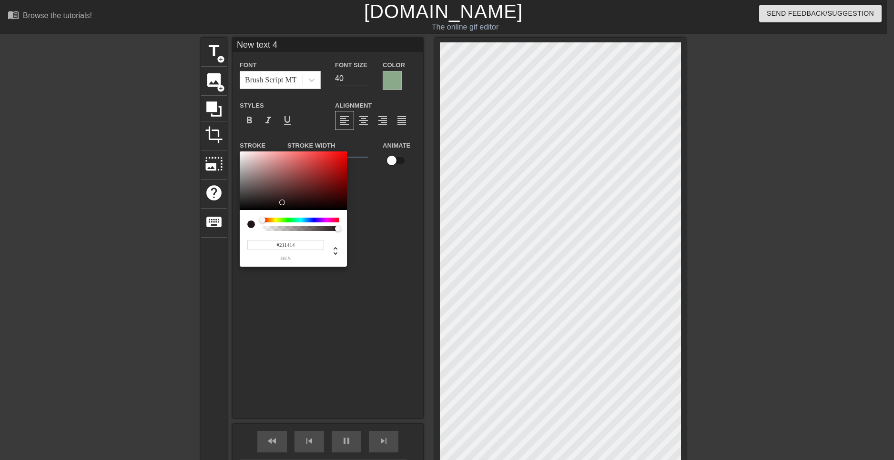
type input "#000000"
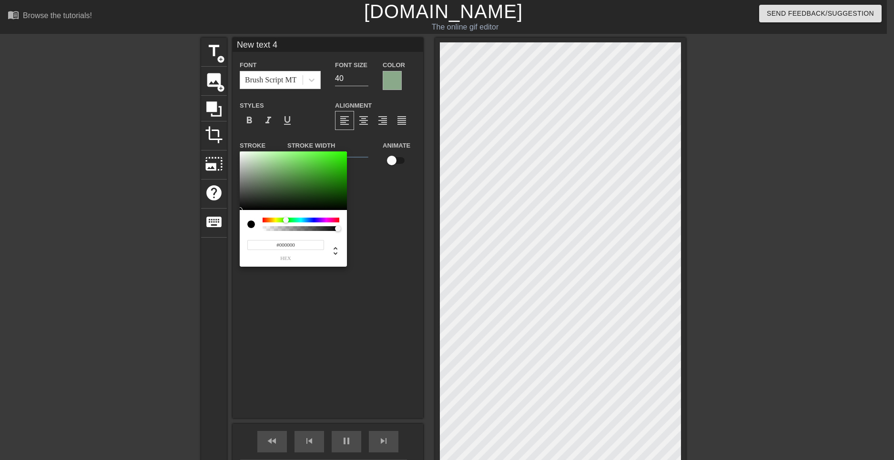
drag, startPoint x: 281, startPoint y: 221, endPoint x: 286, endPoint y: 221, distance: 4.8
click at [286, 221] on div at bounding box center [301, 220] width 77 height 5
type input "30"
type input "#749F63"
type input "40"
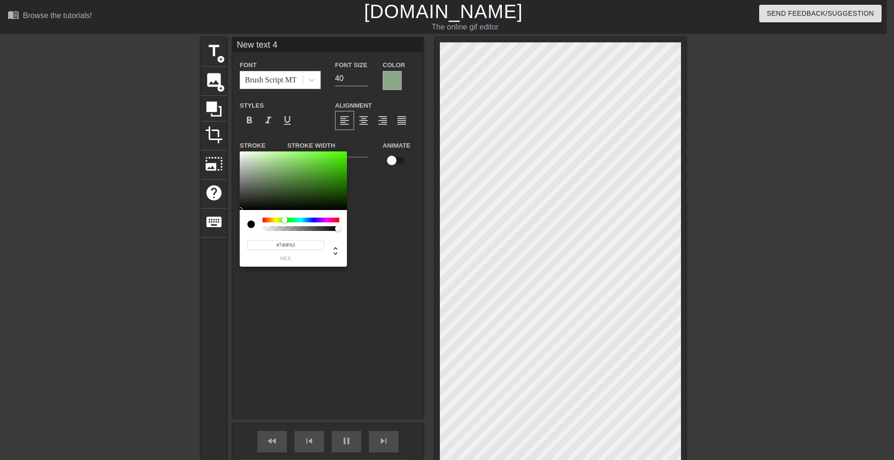
type input "#81B06F"
type input "30"
type input "#96C882"
type input "40"
type input "#9BCD87"
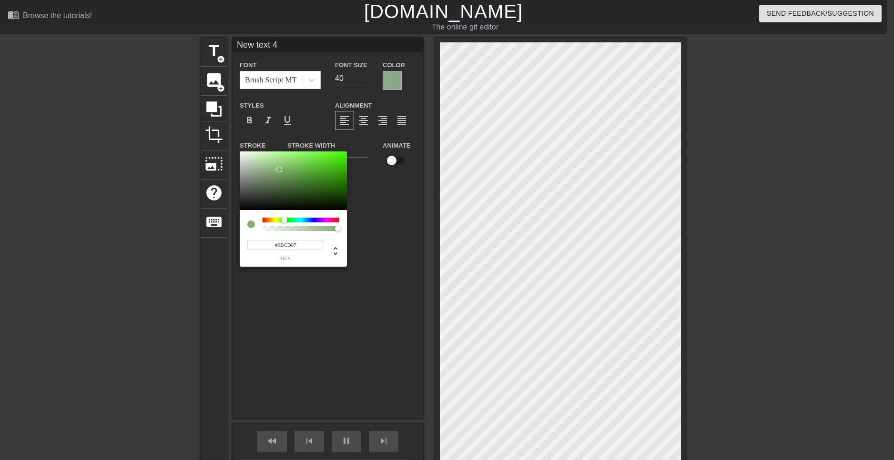
type input "40"
type input "#98CA83"
type input "30"
type input "#95C87F"
type input "30"
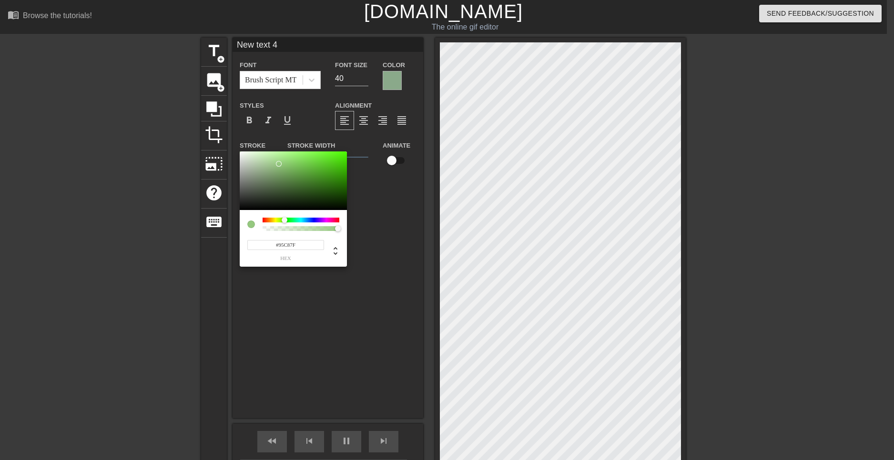
type input "#8DBE77"
type input "40"
type input "#62914D"
type input "30"
type input "#578940"
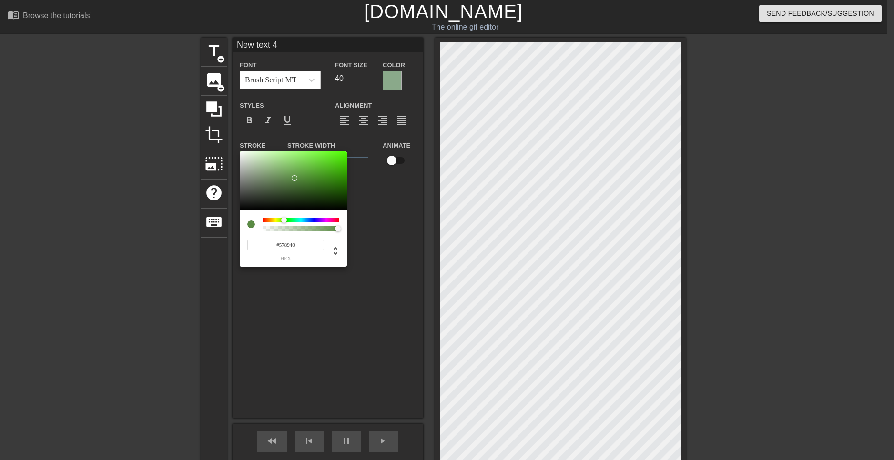
type input "30"
type input "#54863D"
type input "30"
type input "#54863C"
type input "40"
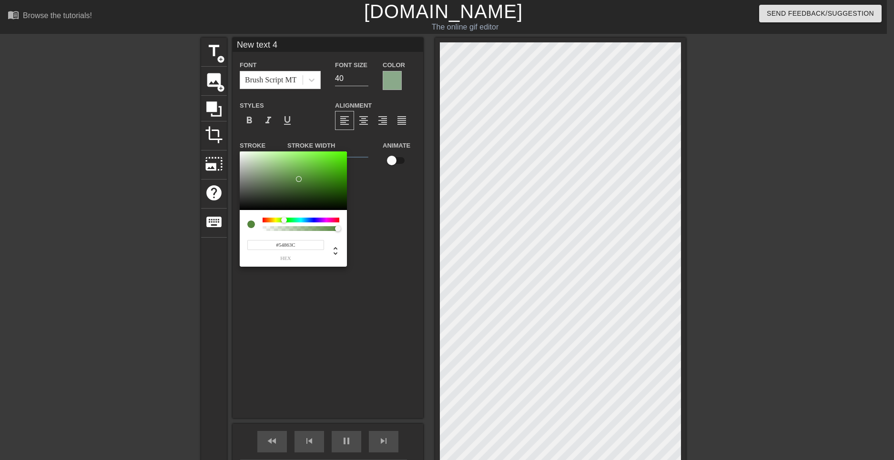
type input "#54863B"
type input "30"
type input "#528638"
type input "40"
type input "#467C2A"
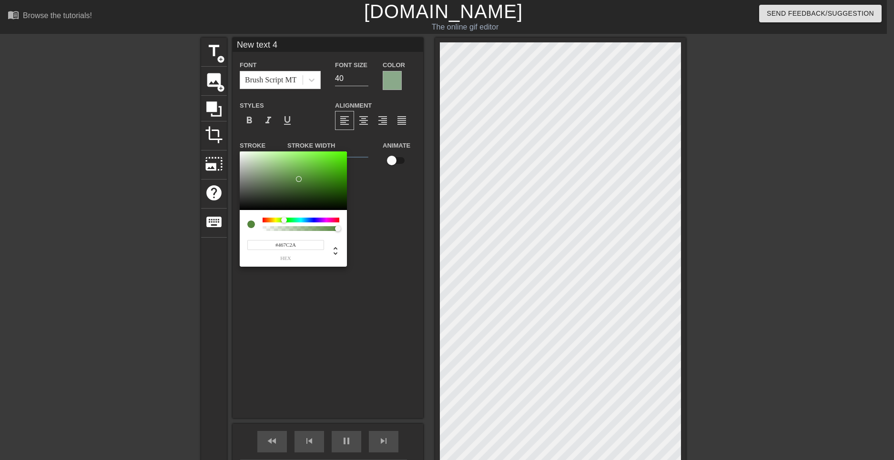
type input "30"
type input "#447A28"
type input "30"
type input "#427826"
type input "40"
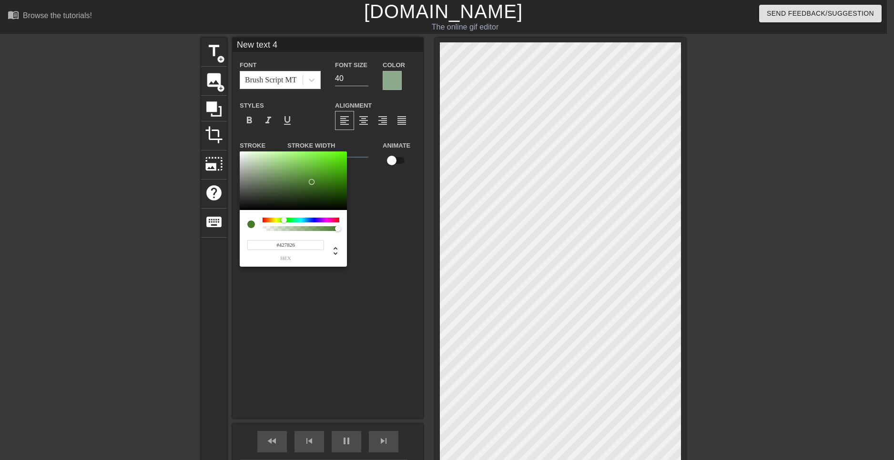
type input "#36631E"
type input "30"
type input "#2C5118"
type input "40"
type input "#32571E"
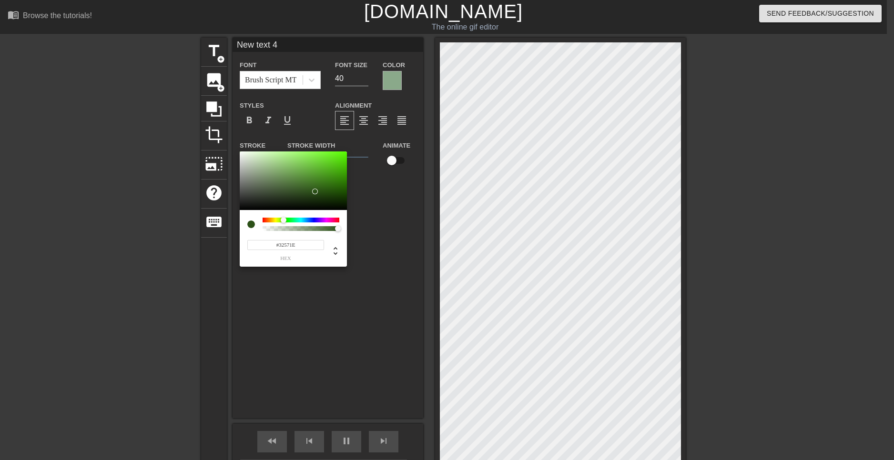
type input "30"
type input "#4A7633"
type input "40"
type input "#4B7634"
type input "40"
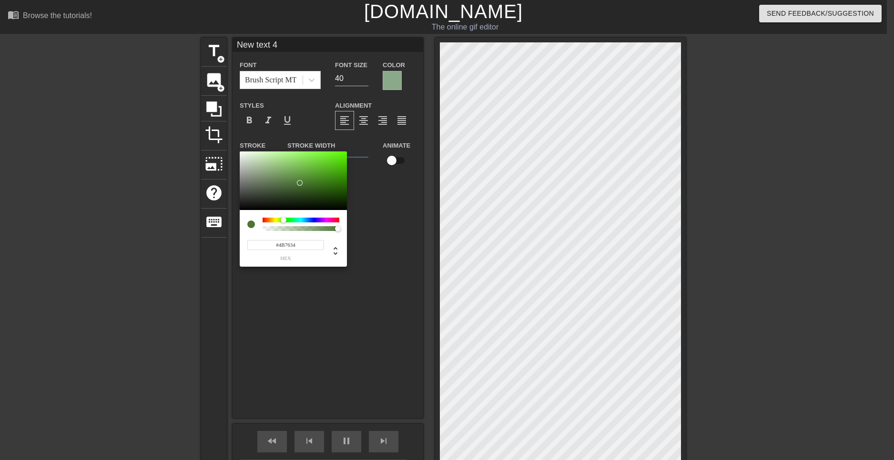
type input "#466E30"
type input "30"
type input "#355126"
type input "40"
type input "#26361E"
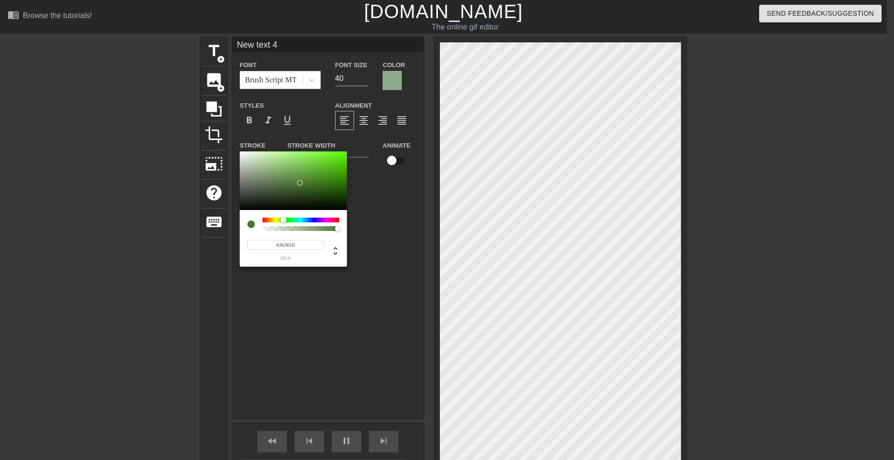
type input "30"
type input "#24341D"
type input "30"
type input "#283821"
type input "40"
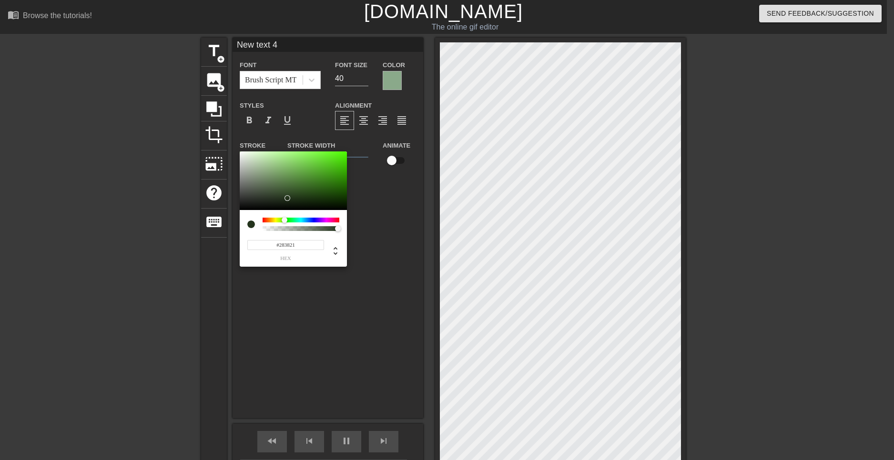
type input "#2F4028"
drag, startPoint x: 279, startPoint y: 170, endPoint x: 280, endPoint y: 195, distance: 25.8
click at [280, 195] on div at bounding box center [293, 181] width 107 height 59
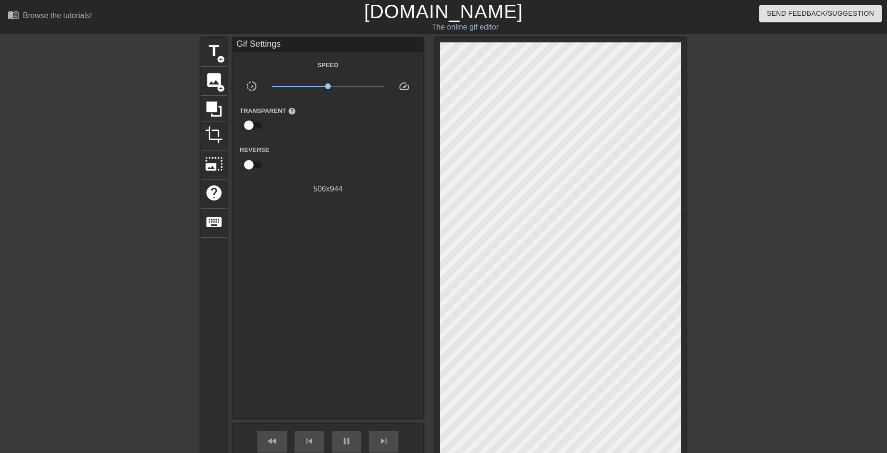
scroll to position [171, 0]
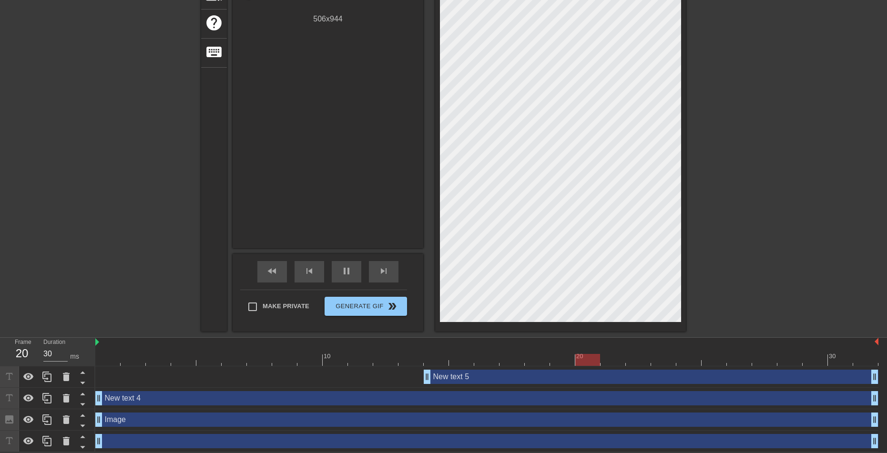
click at [165, 393] on div "New text 4 drag_handle drag_handle" at bounding box center [486, 398] width 783 height 14
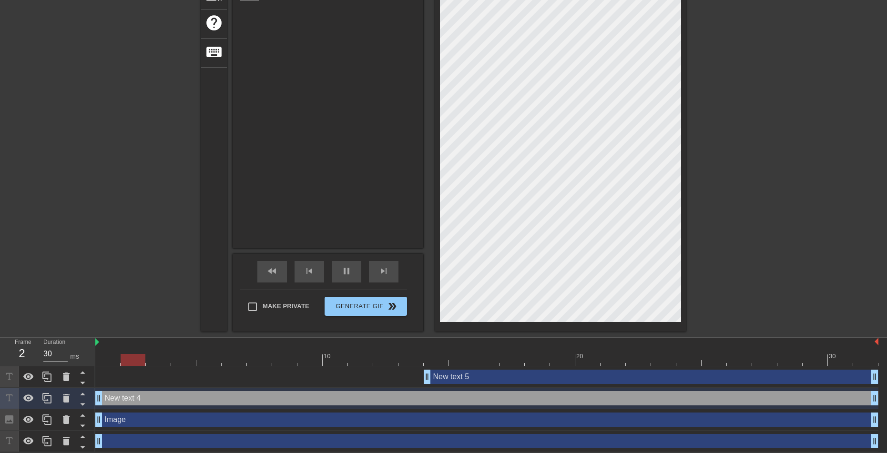
click at [155, 399] on div "New text 4 drag_handle drag_handle" at bounding box center [486, 398] width 783 height 14
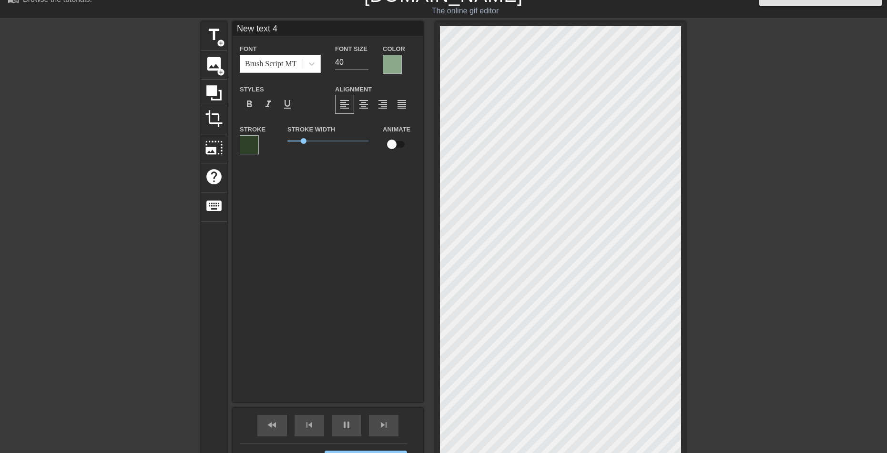
scroll to position [0, 0]
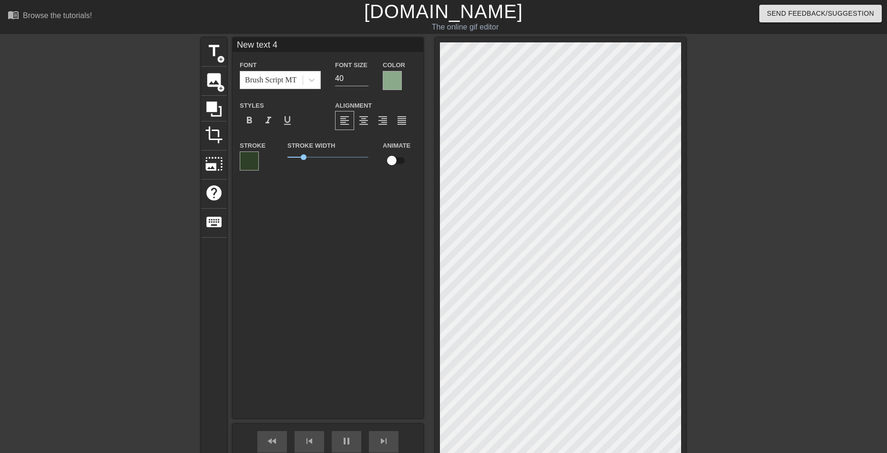
click at [293, 44] on input "New text 4" at bounding box center [328, 45] width 191 height 14
type input "40"
type input "New text"
type input "40"
type input "New text"
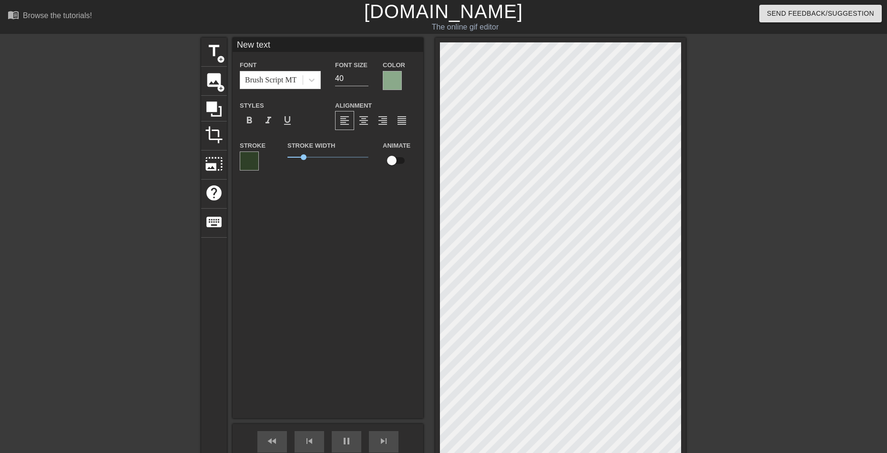
type input "30"
type input "New te"
type input "40"
type input "New"
type input "30"
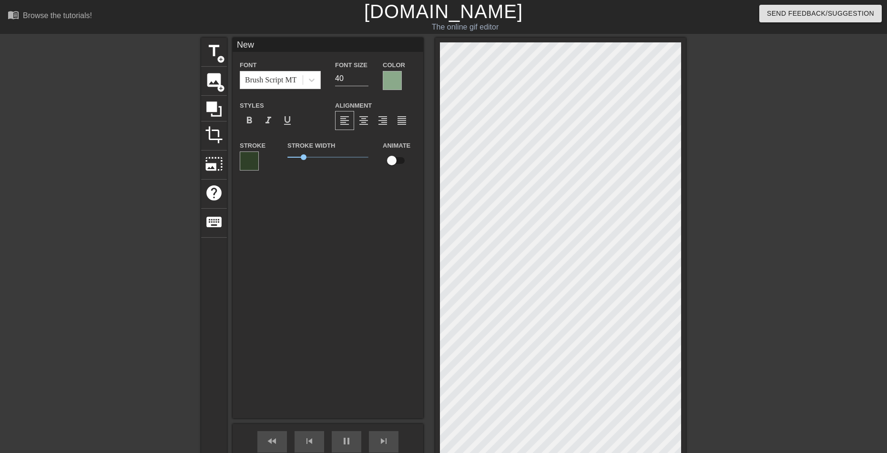
type input "Ne"
type input "40"
type input "N"
type input "30"
type input "[PERSON_NAME]"
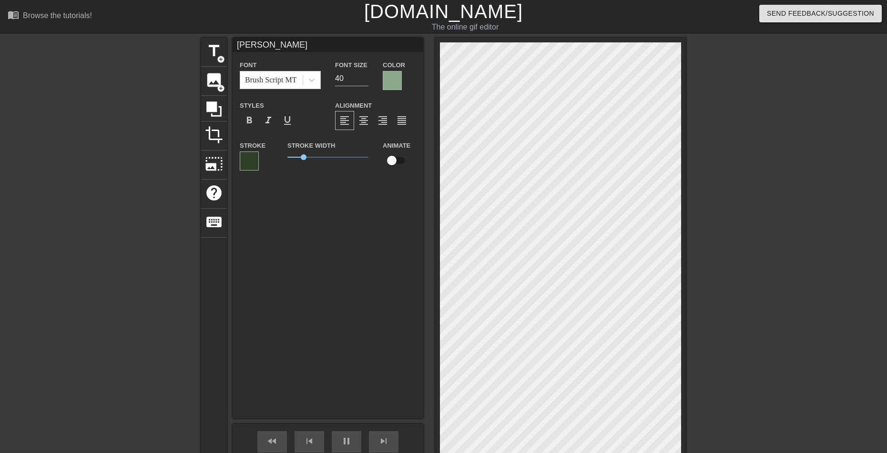
type input "30"
type input "Нщ"
type input "30"
type input "Нщг"
type input "30"
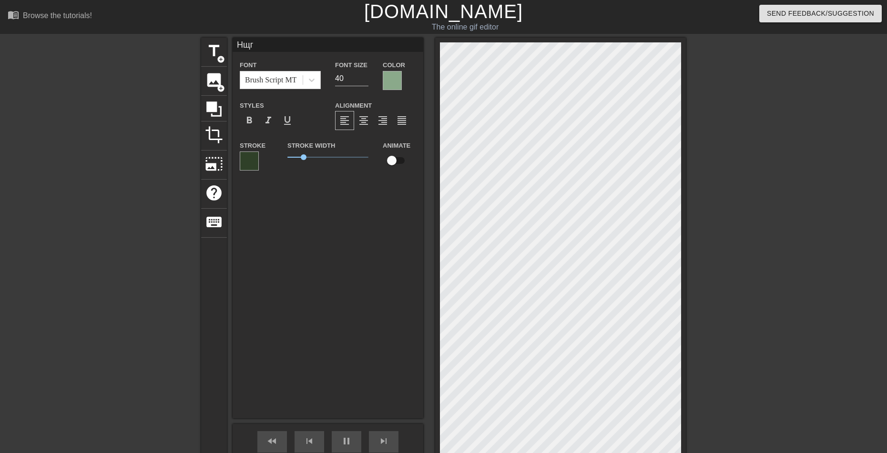
type input "Нщ"
type input "30"
type input "[PERSON_NAME]"
type input "30"
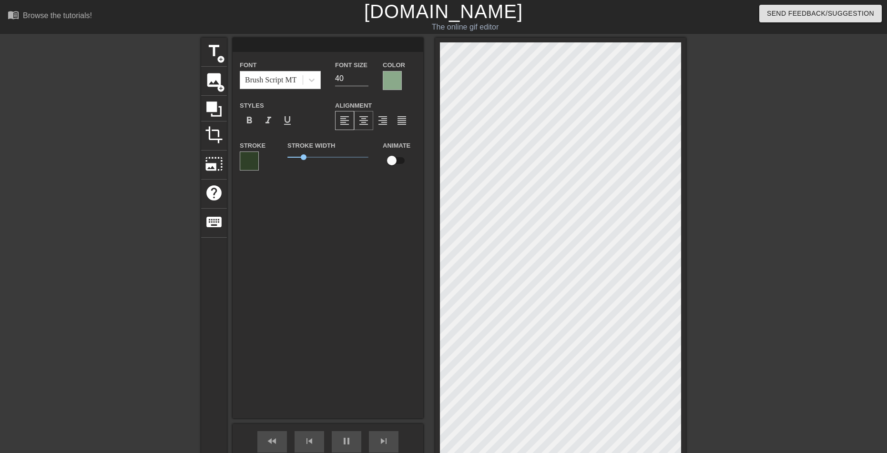
type input "40"
click at [359, 117] on span "format_align_center" at bounding box center [363, 120] width 11 height 11
click at [269, 41] on input at bounding box center [328, 45] width 191 height 14
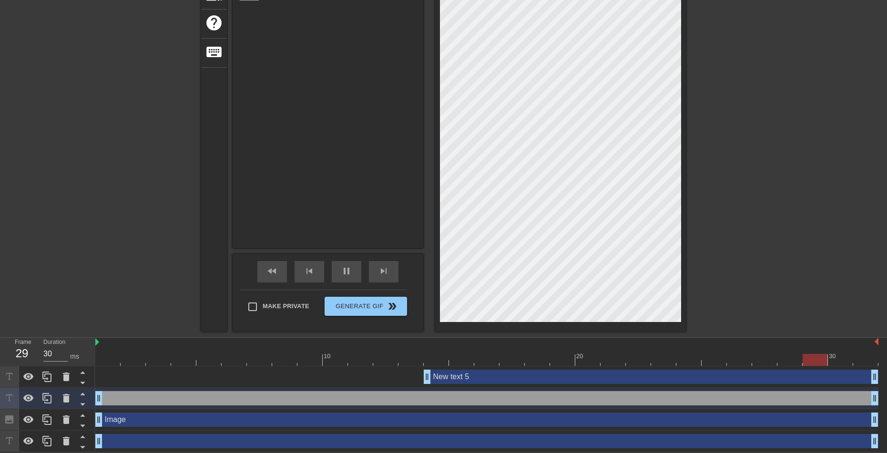
scroll to position [171, 0]
click at [600, 379] on div "New text 5 drag_handle drag_handle" at bounding box center [651, 377] width 455 height 14
type input "30"
type input "New text 5"
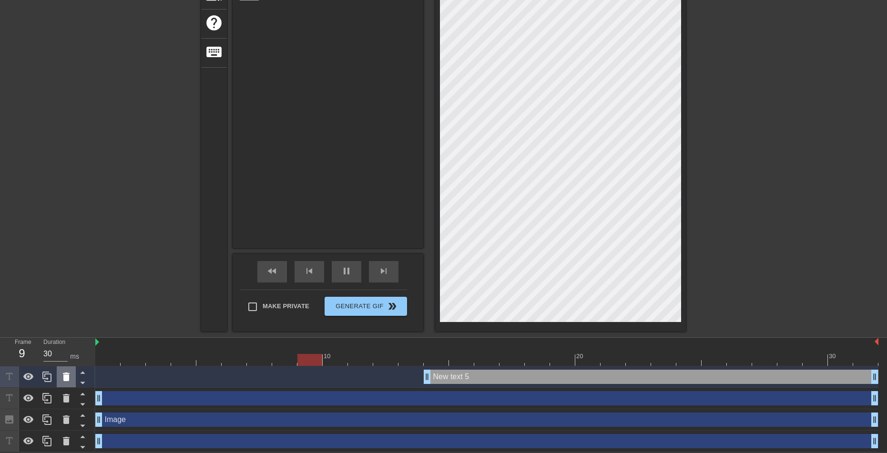
click at [63, 384] on div at bounding box center [66, 376] width 19 height 21
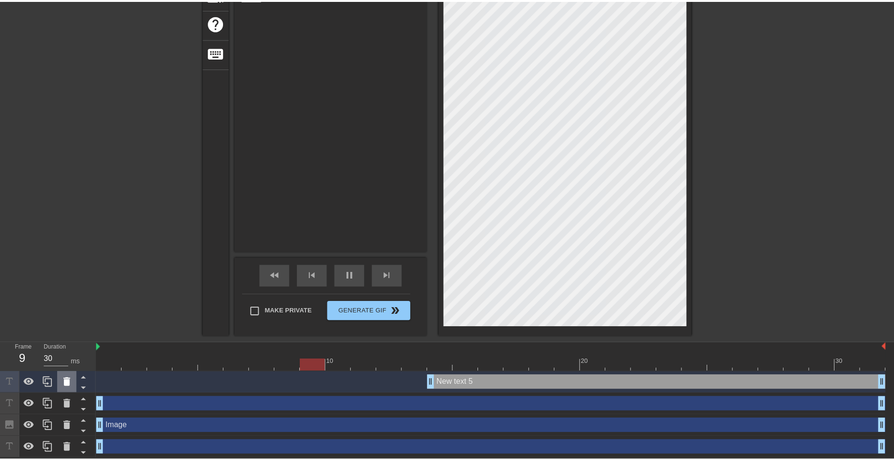
scroll to position [164, 0]
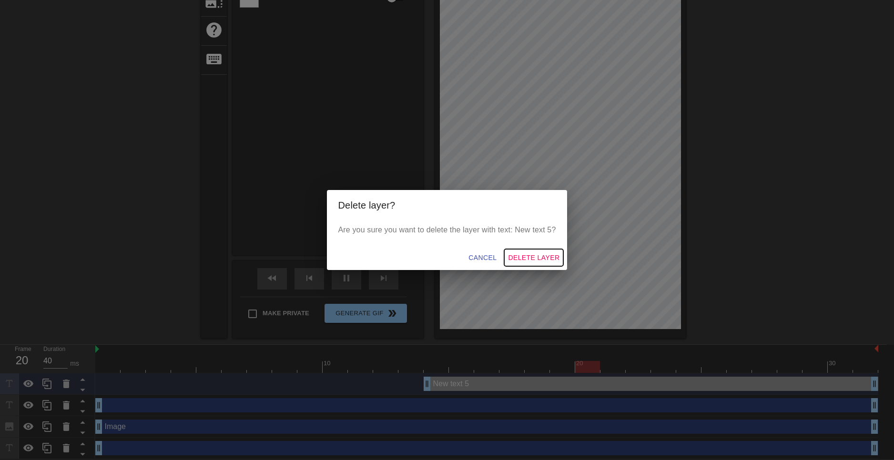
click at [528, 262] on span "Delete Layer" at bounding box center [533, 258] width 51 height 12
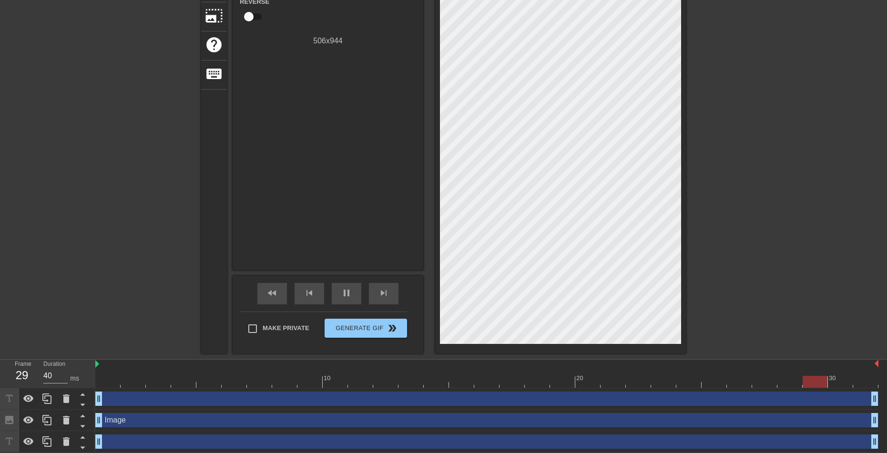
scroll to position [150, 0]
click at [281, 401] on div "drag_handle drag_handle" at bounding box center [486, 398] width 783 height 14
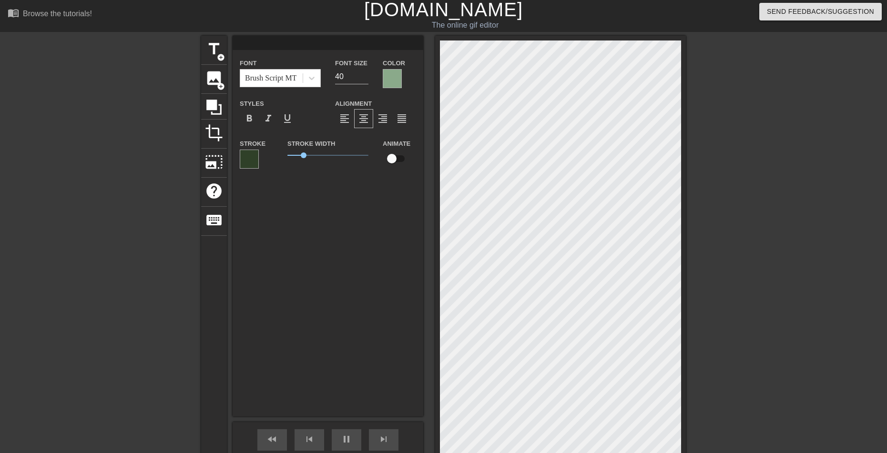
scroll to position [0, 0]
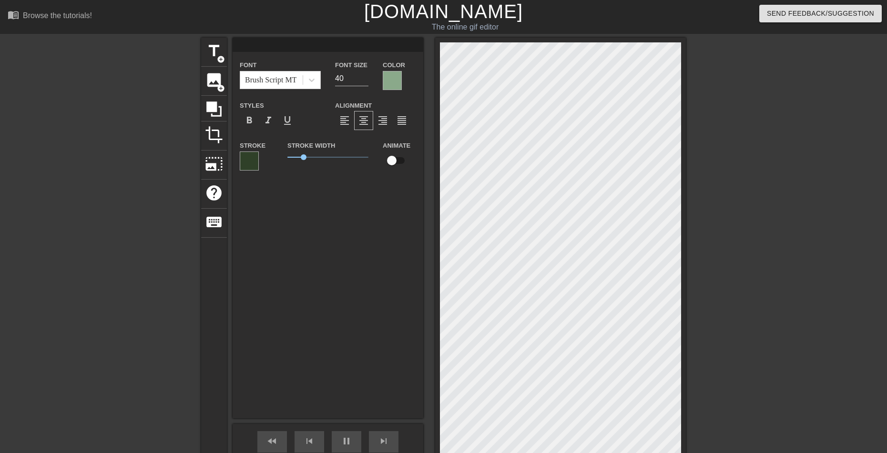
click at [308, 49] on input at bounding box center [328, 45] width 191 height 14
type input "30"
type input "Y"
type input "30"
type input "Yo"
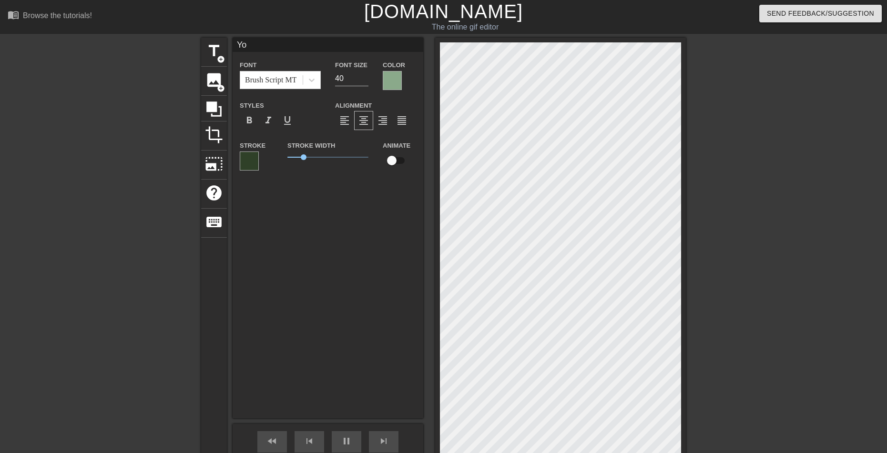
type input "40"
type input "You"
type input "30"
type input "You`"
type input "30"
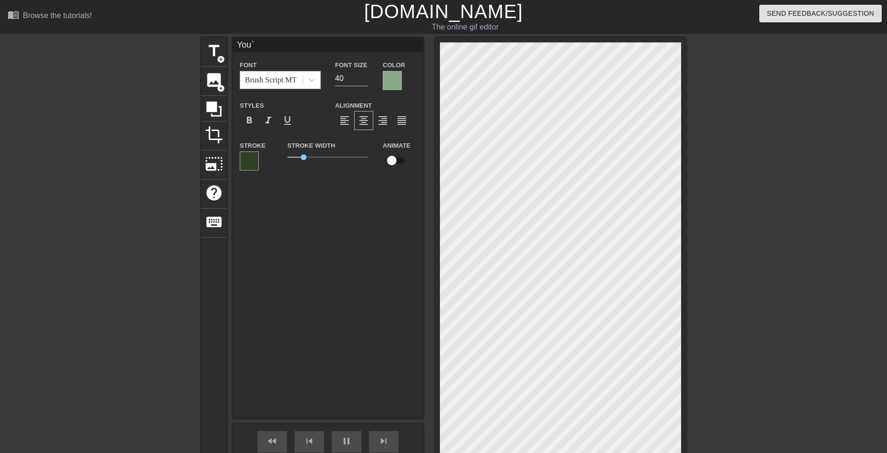
type input "You"
type input "30"
type input "You'"
type input "40"
type input "You'r"
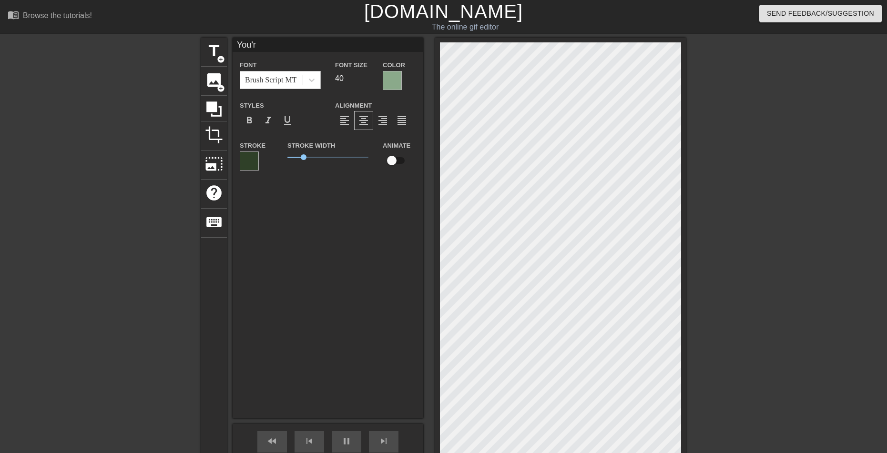
type input "30"
type input "You're"
type input "40"
type input "You're"
type input "40"
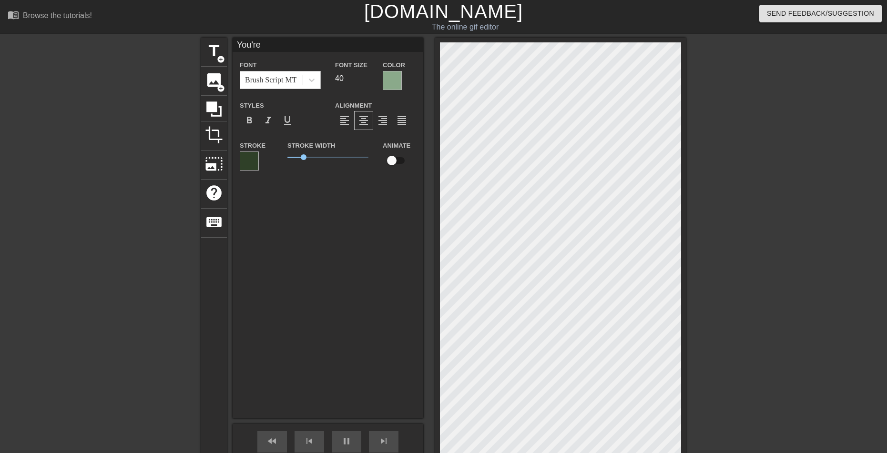
type input "You're h"
type input "40"
type input "You're ho"
type input "40"
type input "You're hom"
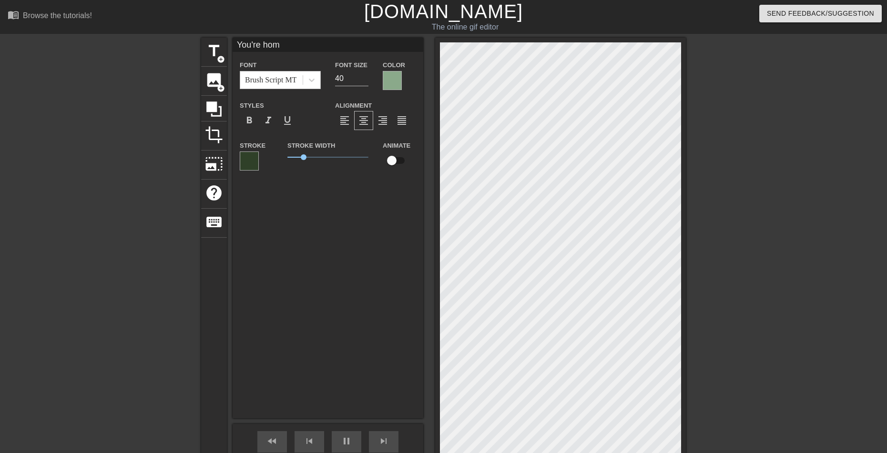
type input "40"
type input "You're home"
type input "40"
type input "You're home/"
type input "30"
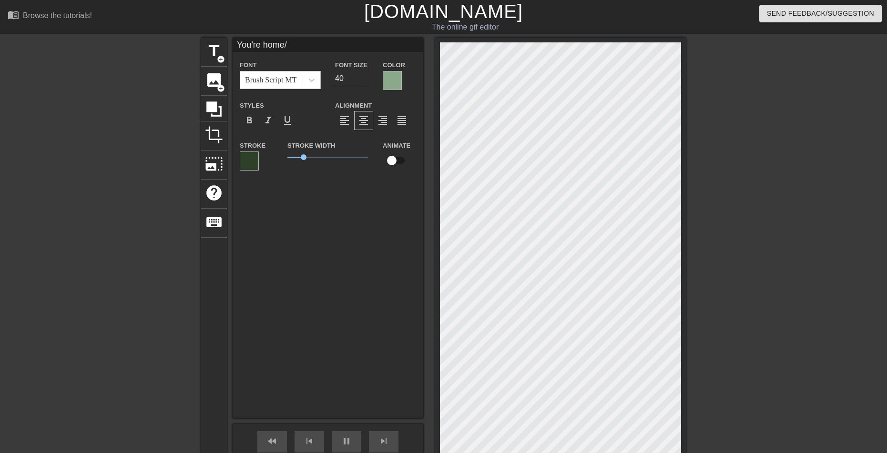
type input "You're home//"
type input "30"
type input "You're home///"
type input "30"
type input "You're home//"
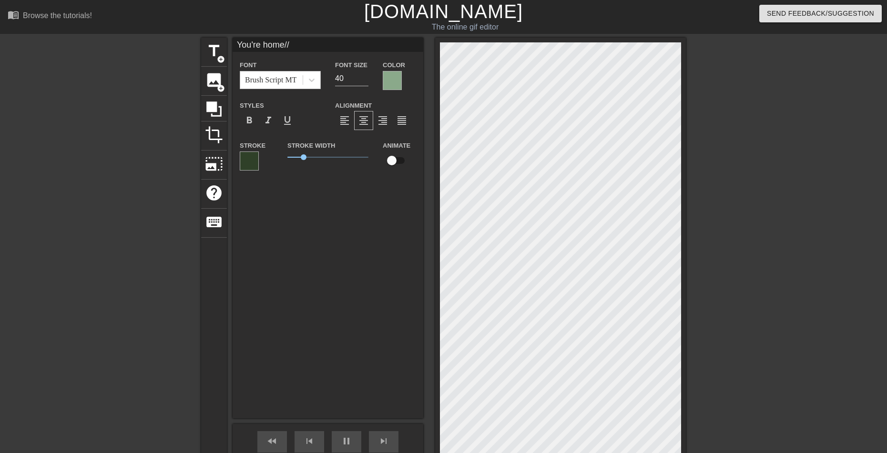
type input "30"
type input "You're home/"
type input "30"
type input "You're home"
type input "30"
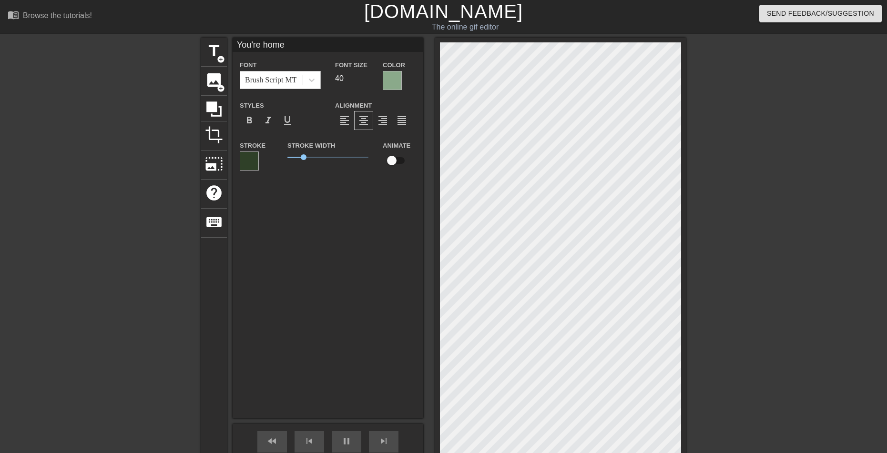
type input "You're home."
type input "30"
type input "You're home.."
type input "30"
type input "You're home..."
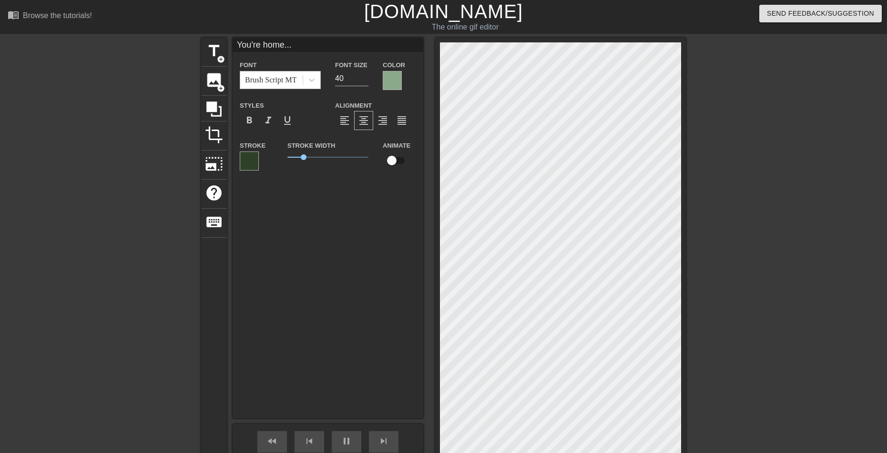
type input "30"
type input "You're home..."
type input "40"
type input "You're home... M"
type input "30"
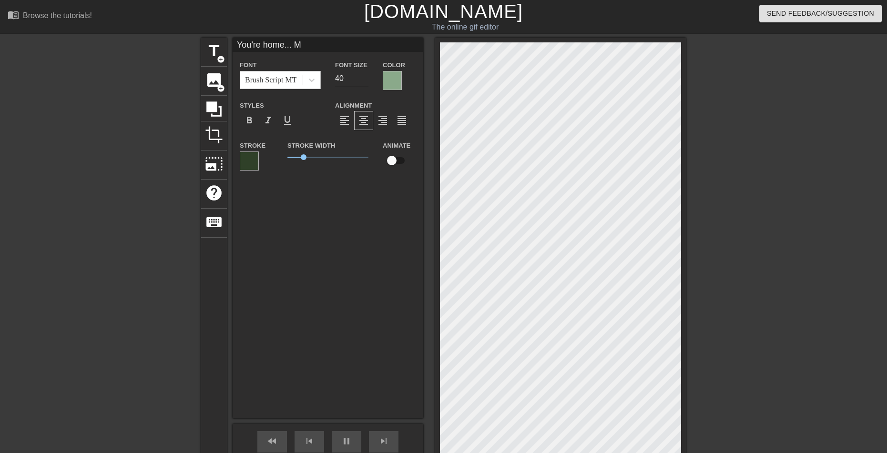
type input "You're home... My"
type input "40"
type input "You're home... My"
type input "40"
type input "You're home... My d"
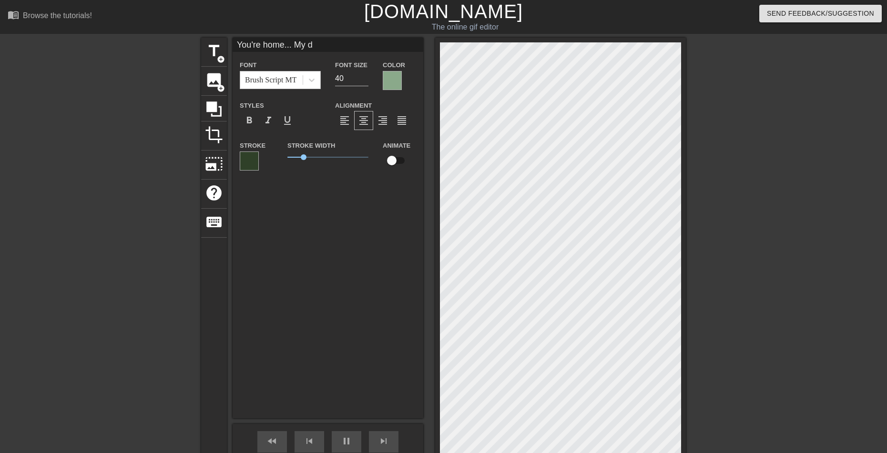
type input "40"
type input "You're home... My de"
type input "40"
type input "You're home... My dea"
type input "30"
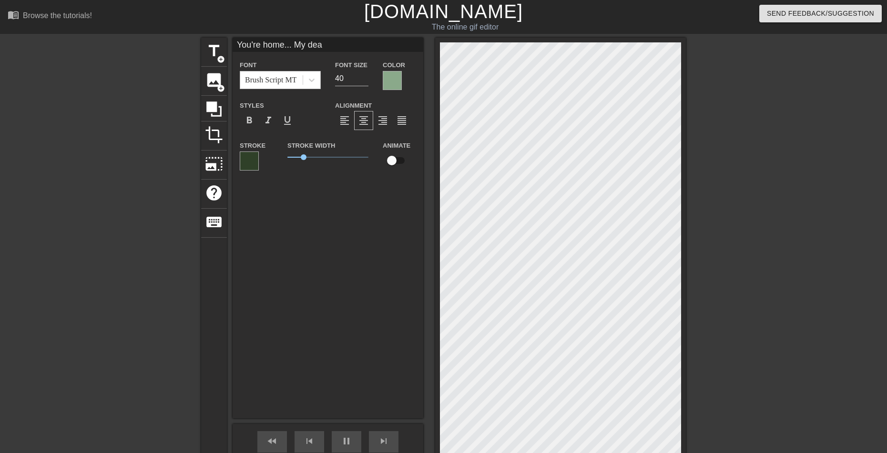
type input "You're home... My dear"
type input "30"
type input "You're home... My dear"
type input "30"
type input "You're home... My dear D"
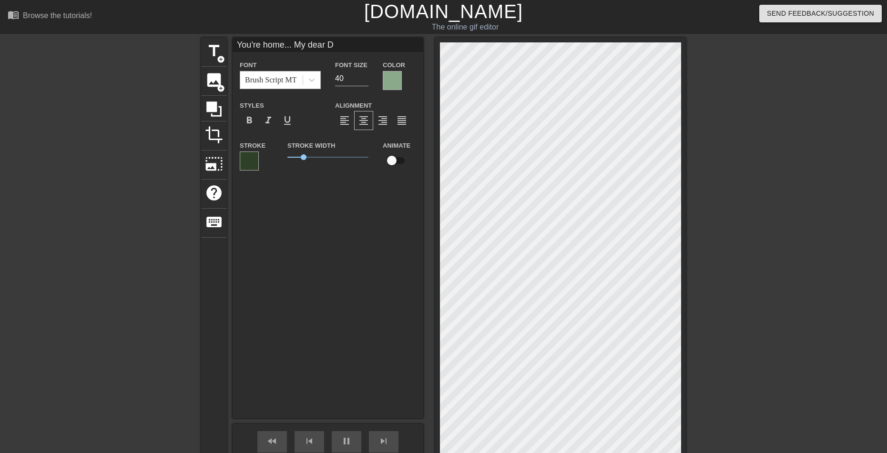
type input "30"
type input "You're home... My dear"
type input "30"
type input "You're home... My dear C"
type input "40"
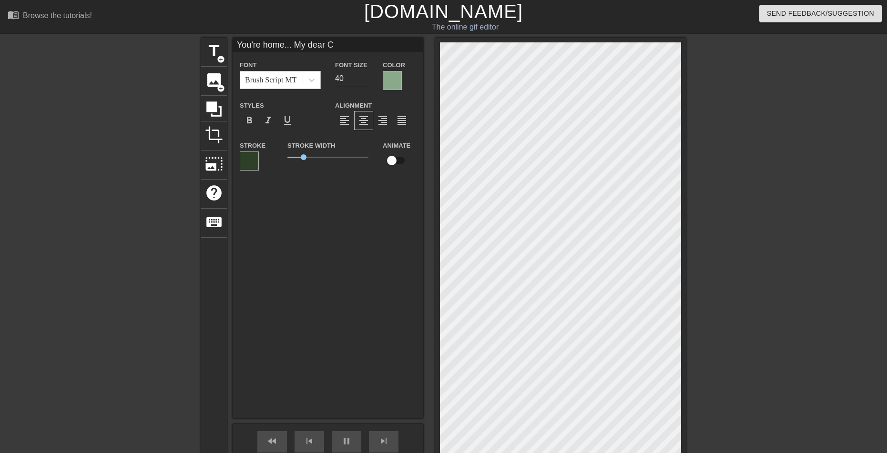
type input "You're home... My dear Co"
type input "40"
click at [307, 78] on icon at bounding box center [312, 80] width 10 height 10
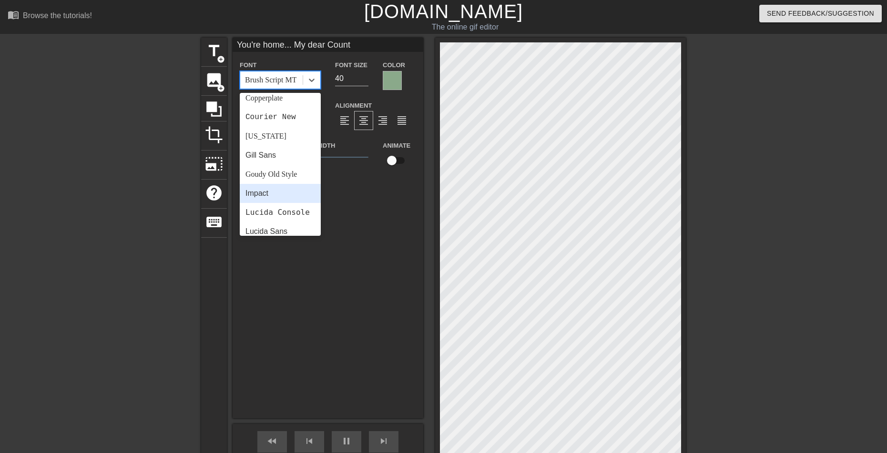
scroll to position [143, 0]
click at [277, 188] on div "Goudy Old Style" at bounding box center [280, 190] width 81 height 19
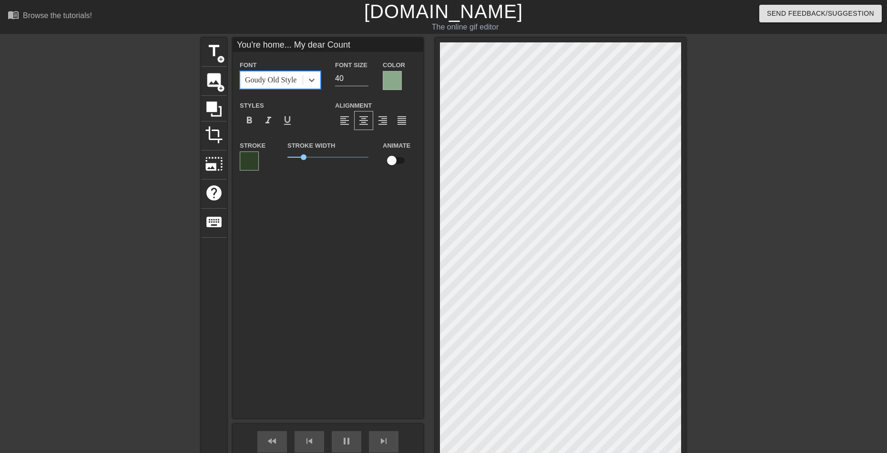
click at [291, 82] on div "Goudy Old Style" at bounding box center [270, 79] width 51 height 11
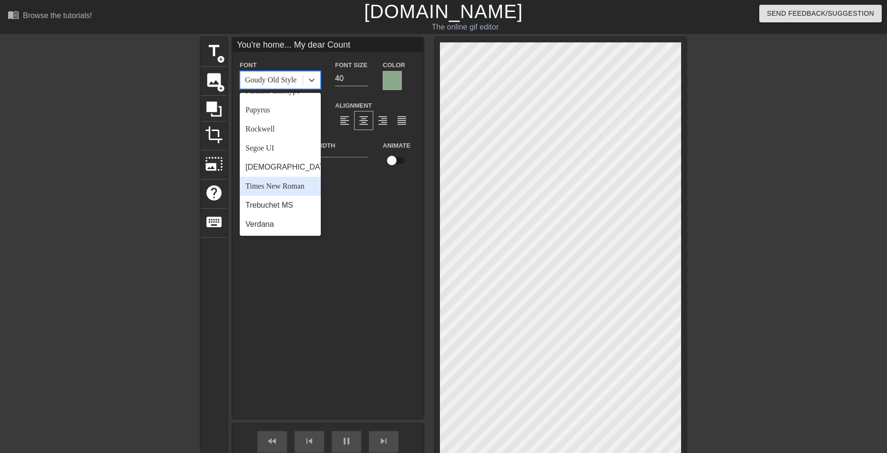
scroll to position [341, 0]
click at [288, 184] on div "Times New Roman" at bounding box center [280, 186] width 81 height 19
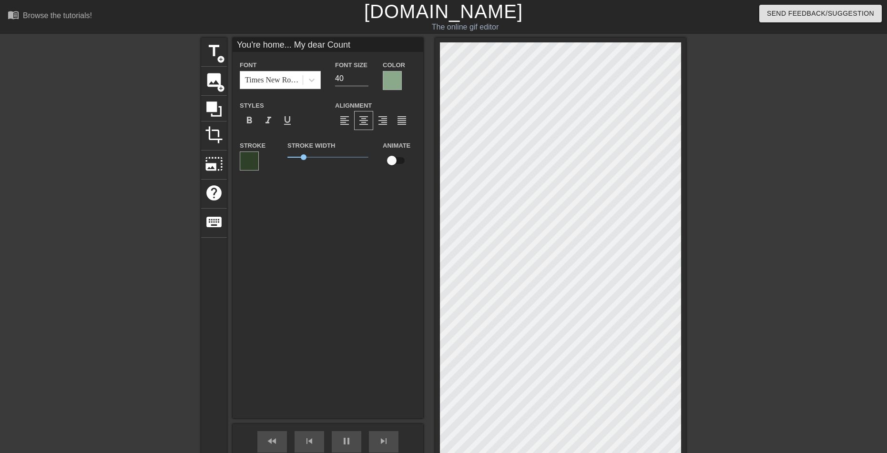
click at [763, 75] on div at bounding box center [768, 181] width 143 height 286
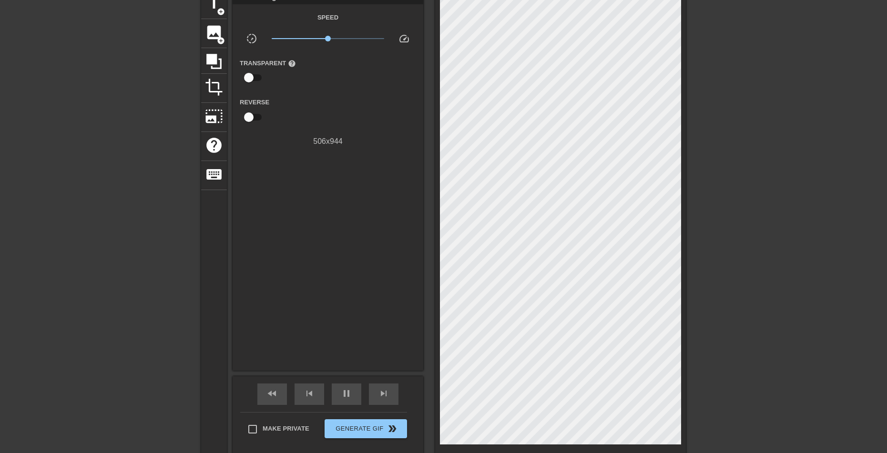
scroll to position [0, 0]
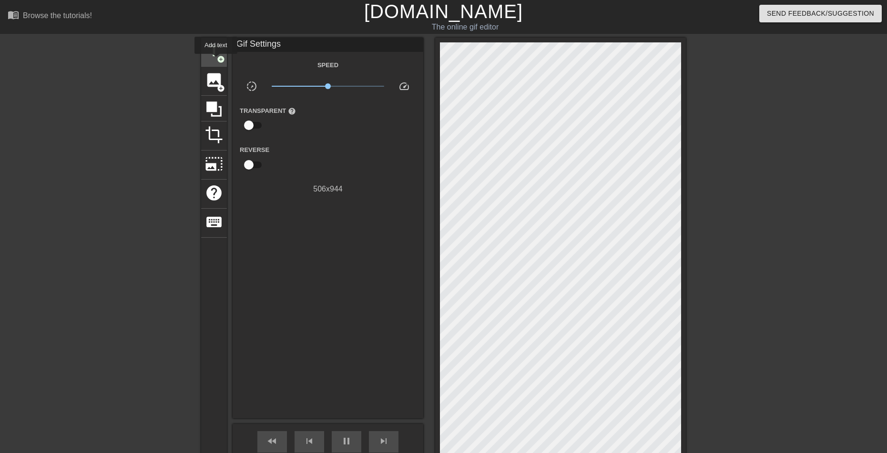
click at [218, 61] on span "add_circle" at bounding box center [221, 59] width 8 height 8
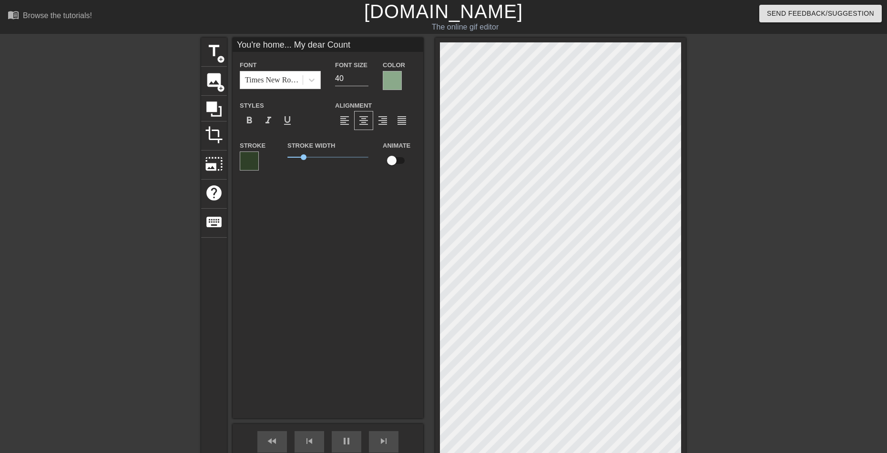
click at [265, 155] on div "Stroke" at bounding box center [256, 155] width 33 height 31
click at [250, 160] on div at bounding box center [249, 161] width 19 height 19
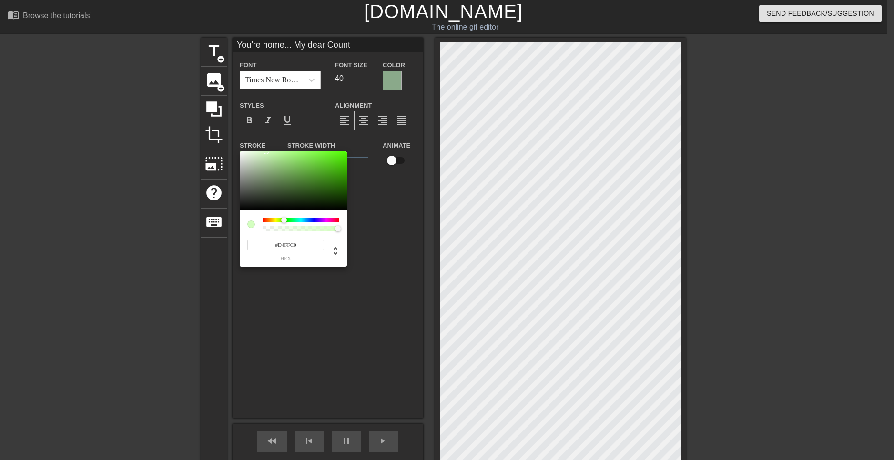
drag, startPoint x: 291, startPoint y: 181, endPoint x: 266, endPoint y: 118, distance: 68.1
click at [266, 118] on div "#D4FFC0 hex" at bounding box center [447, 230] width 894 height 460
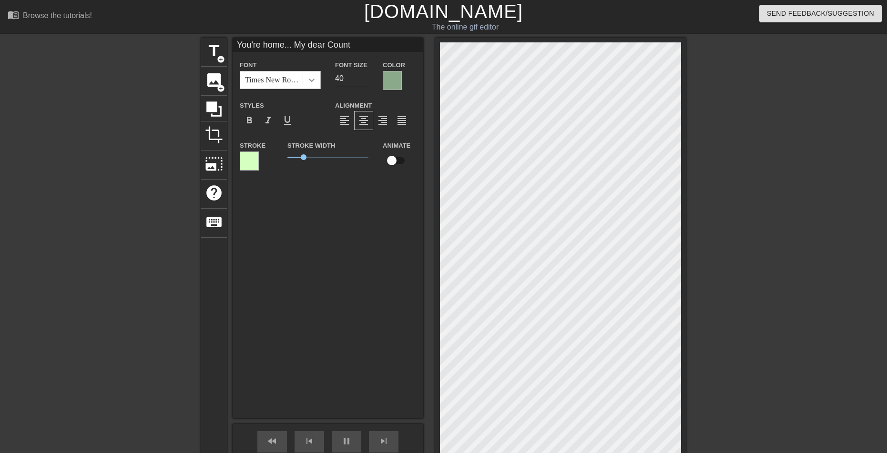
click at [316, 81] on icon at bounding box center [312, 80] width 10 height 10
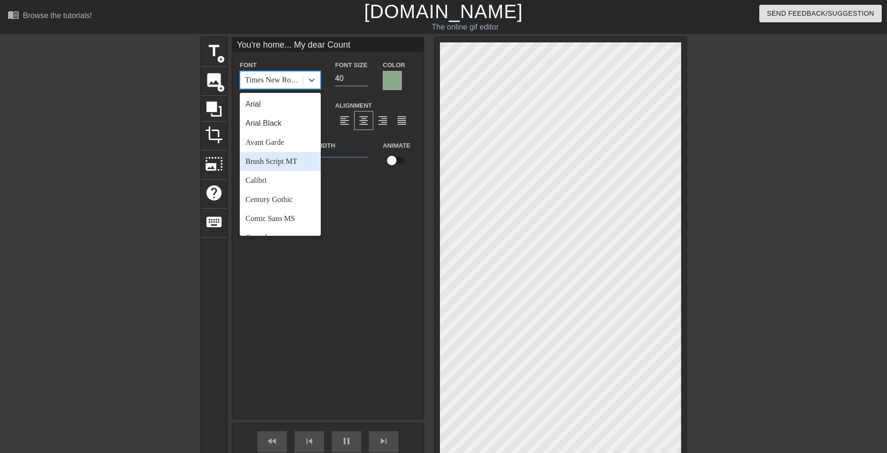
click at [290, 162] on div "Brush Script MT" at bounding box center [280, 161] width 81 height 19
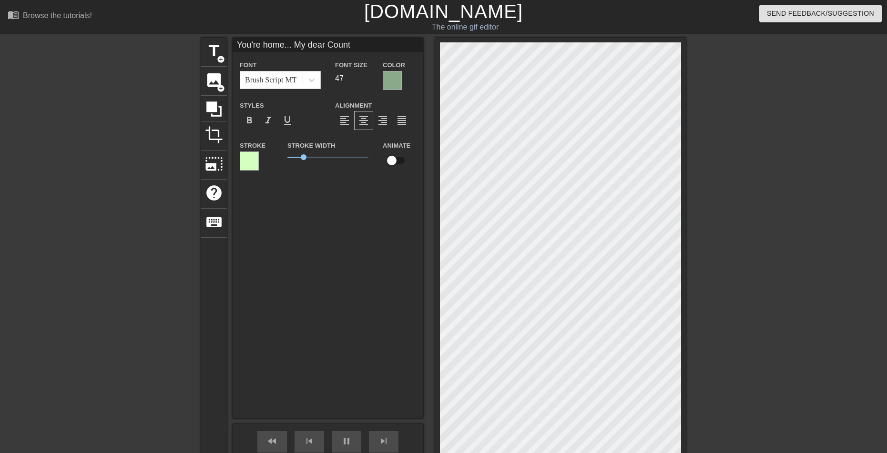
click at [364, 77] on input "48" at bounding box center [351, 78] width 33 height 15
click at [386, 123] on span "format_align_right" at bounding box center [382, 120] width 11 height 11
click at [360, 121] on span "format_align_center" at bounding box center [363, 120] width 11 height 11
click at [366, 76] on input "57" at bounding box center [351, 78] width 33 height 15
click at [366, 81] on input "47" at bounding box center [351, 78] width 33 height 15
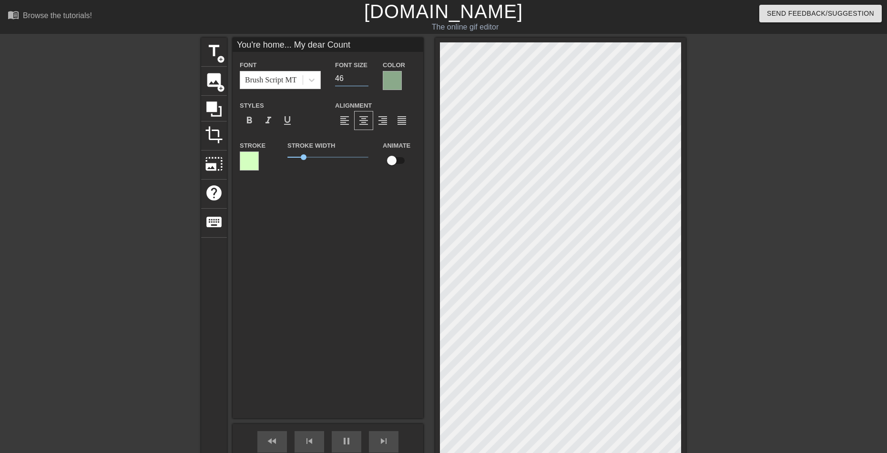
click at [366, 81] on input "46" at bounding box center [351, 78] width 33 height 15
click at [292, 43] on input "You're home... My dear Count" at bounding box center [328, 45] width 191 height 14
click at [294, 44] on input "You're home... My dear Count" at bounding box center [328, 45] width 191 height 14
click at [296, 44] on input "You're home... My dear Count" at bounding box center [328, 45] width 191 height 14
click at [266, 110] on div "Styles format_bold format_italic format_underline" at bounding box center [280, 115] width 95 height 31
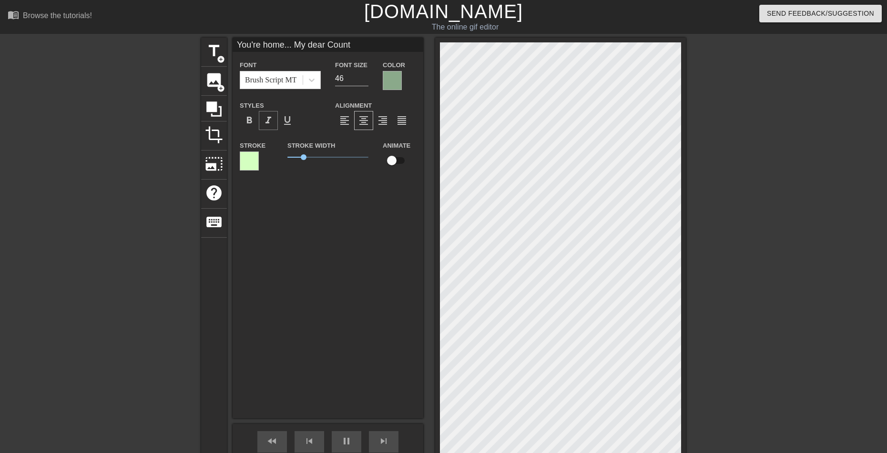
click at [266, 117] on span "format_italic" at bounding box center [268, 120] width 11 height 11
click at [288, 80] on div "Brush Script MT" at bounding box center [270, 79] width 51 height 11
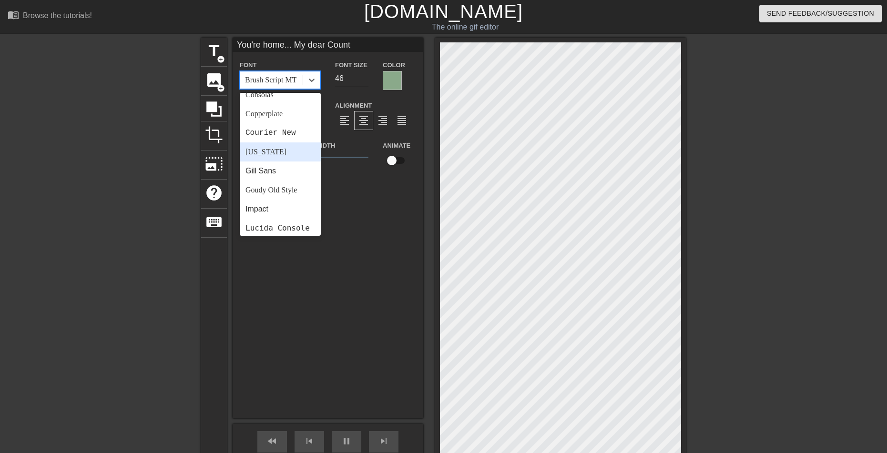
scroll to position [341, 0]
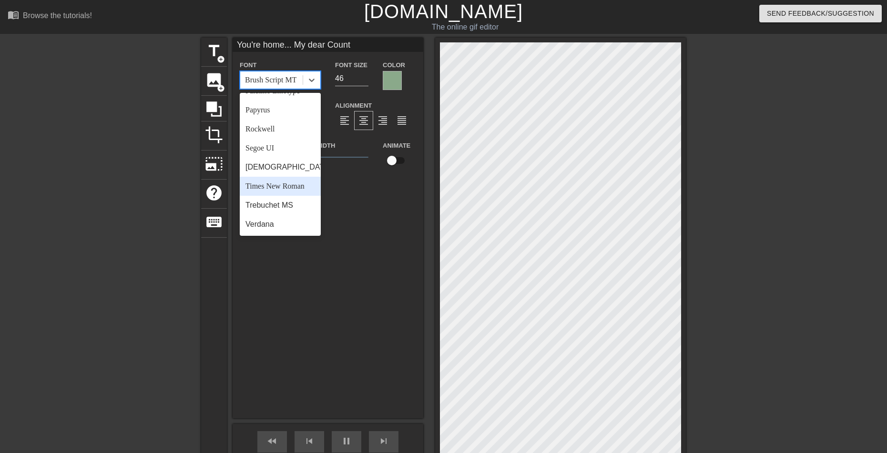
click at [279, 183] on div "Times New Roman" at bounding box center [280, 186] width 81 height 19
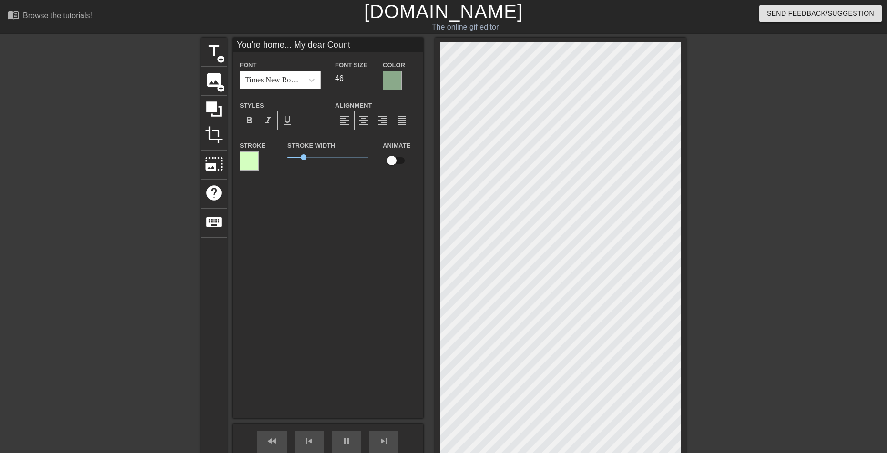
scroll to position [1, 4]
click at [358, 258] on div "You're home... My dear Count Font Times New Roman Font Size 46 Color Styles for…" at bounding box center [328, 228] width 191 height 381
click at [347, 119] on span "format_align_left" at bounding box center [344, 120] width 11 height 11
click at [375, 122] on div "format_align_right" at bounding box center [382, 120] width 19 height 19
click at [362, 122] on span "format_align_center" at bounding box center [363, 120] width 11 height 11
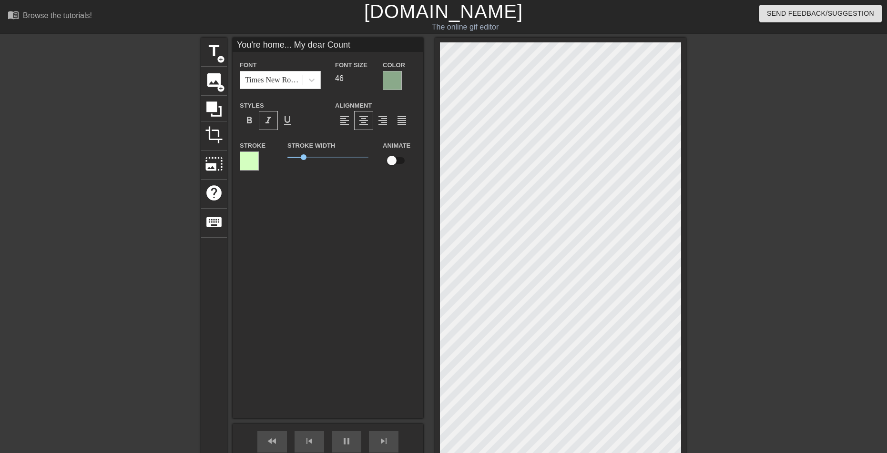
click at [400, 160] on input "checkbox" at bounding box center [392, 161] width 54 height 18
click at [400, 160] on input "checkbox" at bounding box center [401, 161] width 54 height 18
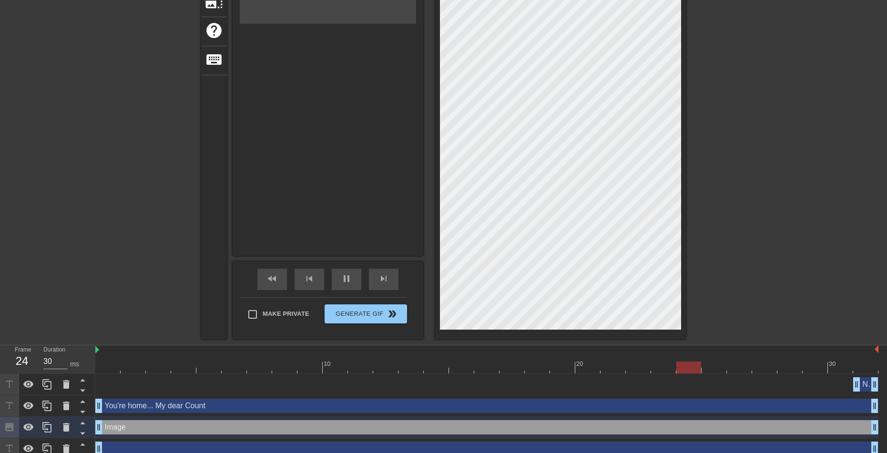
scroll to position [171, 0]
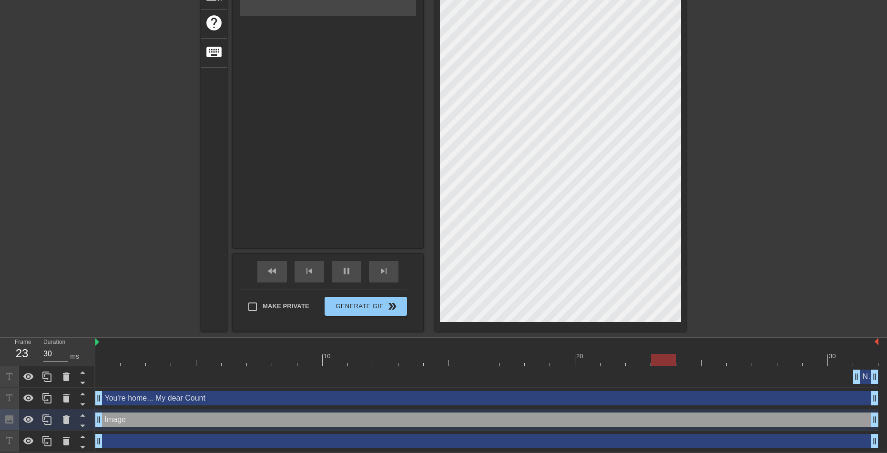
click at [257, 400] on div "You're home... My dear Count drag_handle drag_handle" at bounding box center [486, 398] width 783 height 14
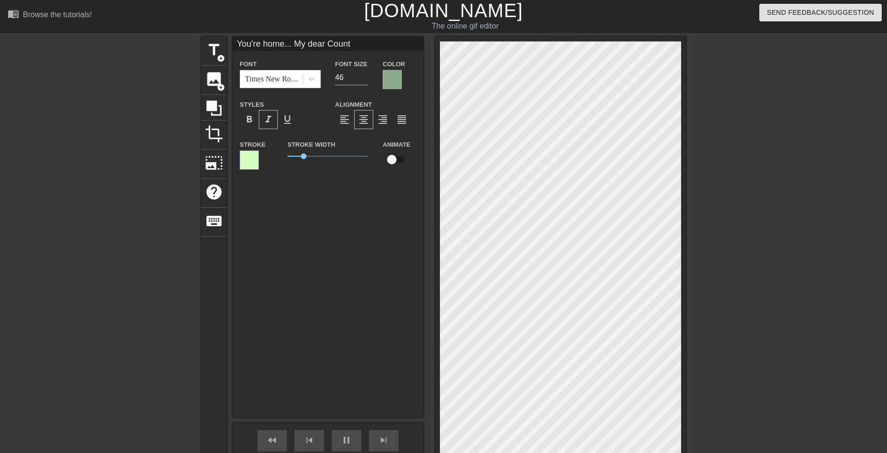
scroll to position [0, 0]
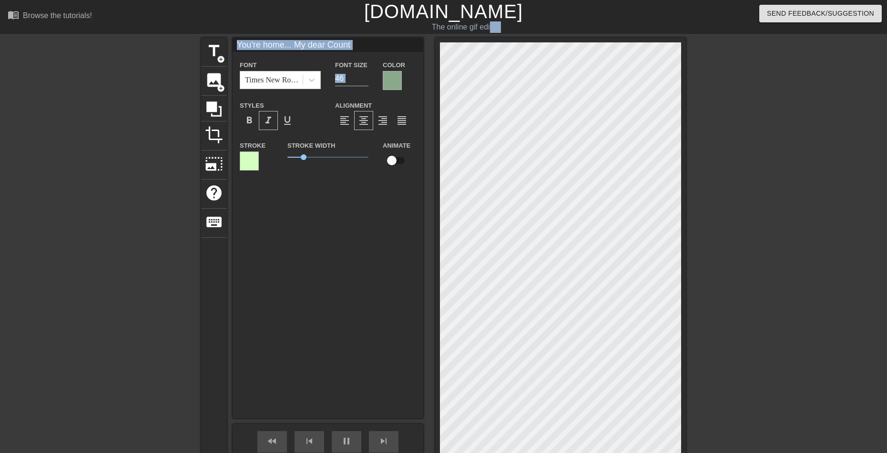
click at [324, 261] on div "You're home... My dear Count Font Times New Roman Font Size 46 Color Styles for…" at bounding box center [328, 228] width 191 height 381
drag, startPoint x: 305, startPoint y: 157, endPoint x: 299, endPoint y: 167, distance: 12.2
click at [299, 167] on div "Stroke Width 0.75" at bounding box center [327, 160] width 95 height 40
click at [330, 203] on div "You're home... My dear Count Font Times New Roman Font Size 46 Color Styles for…" at bounding box center [328, 228] width 191 height 381
click at [378, 122] on span "format_align_right" at bounding box center [382, 120] width 11 height 11
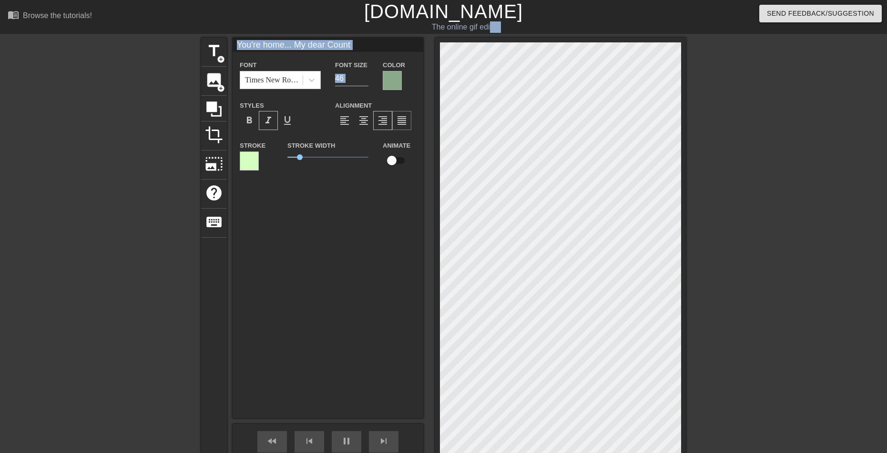
click at [407, 122] on span "format_align_justify" at bounding box center [401, 120] width 11 height 11
click at [366, 120] on span "format_align_center" at bounding box center [363, 120] width 11 height 11
click at [354, 119] on div "format_align_left format_align_center format_align_right format_align_justify" at bounding box center [375, 120] width 81 height 19
click at [365, 119] on span "format_align_center" at bounding box center [363, 120] width 11 height 11
click at [250, 124] on span "format_bold" at bounding box center [249, 120] width 11 height 11
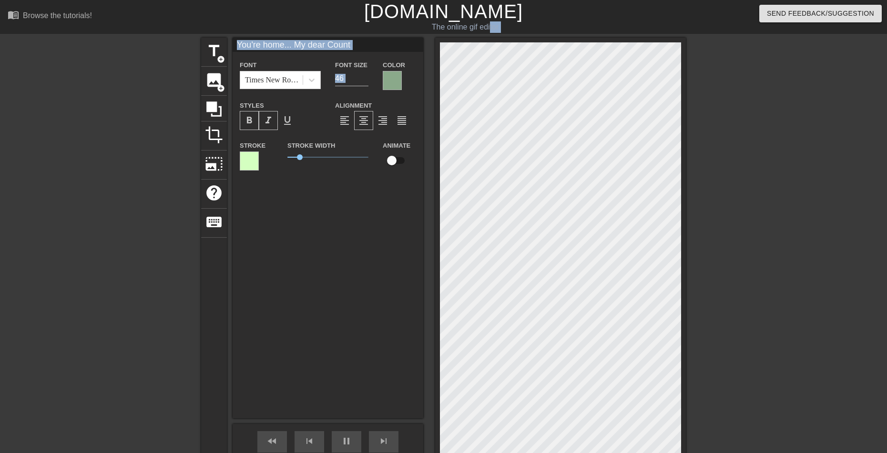
click at [250, 124] on span "format_bold" at bounding box center [249, 120] width 11 height 11
click at [275, 118] on div "format_italic" at bounding box center [268, 120] width 19 height 19
click at [290, 116] on span "format_underline" at bounding box center [287, 120] width 11 height 11
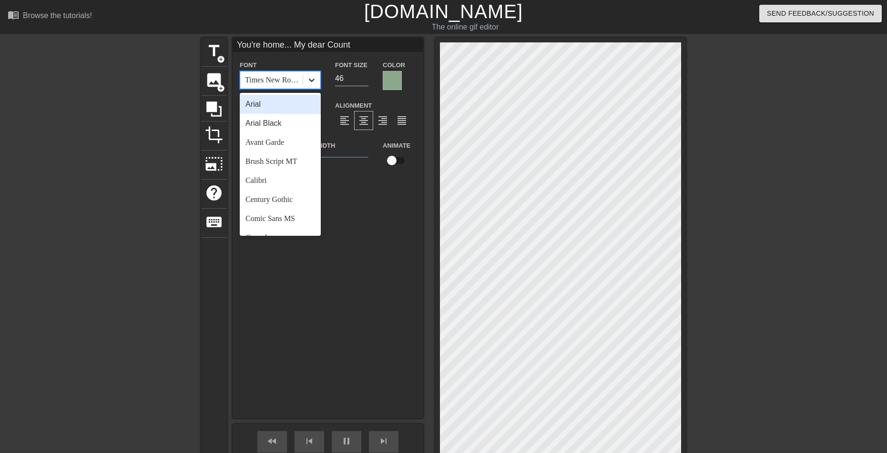
click at [311, 88] on div at bounding box center [311, 79] width 17 height 17
click at [332, 293] on div "You're home... My dear Count Font option Comic Sans MS focused, 7 of 24. 24 res…" at bounding box center [328, 228] width 191 height 381
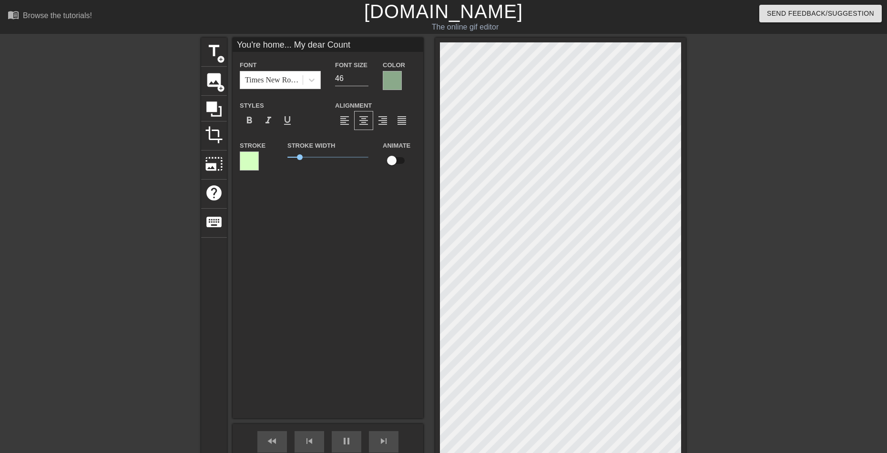
click at [792, 179] on div at bounding box center [768, 181] width 143 height 286
click at [465, 46] on div "title add_circle image add_circle crop photo_size_select_large help keyboard Yo…" at bounding box center [443, 270] width 485 height 464
click at [372, 240] on div "You're home... Font Times New Roman Font Size 46 Color Styles format_bold forma…" at bounding box center [328, 228] width 191 height 381
click at [215, 54] on span "title" at bounding box center [214, 51] width 18 height 18
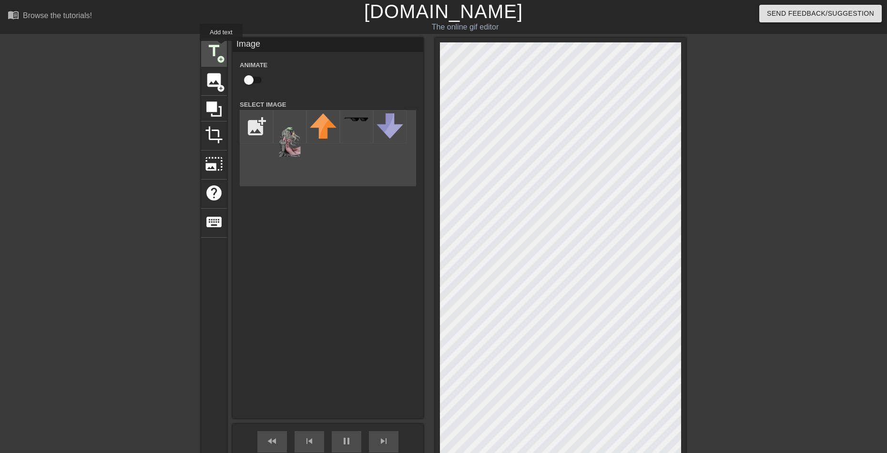
click at [222, 46] on span "title" at bounding box center [214, 51] width 18 height 18
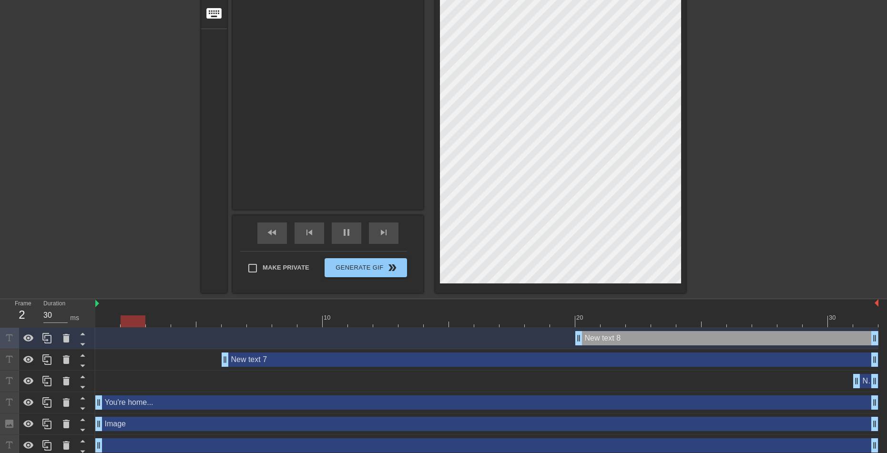
scroll to position [214, 0]
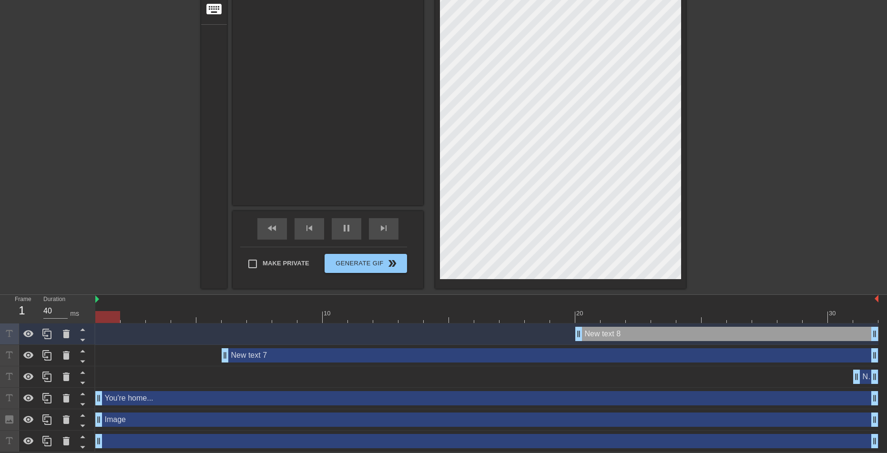
click at [862, 378] on div "New text 6 drag_handle drag_handle" at bounding box center [865, 377] width 25 height 14
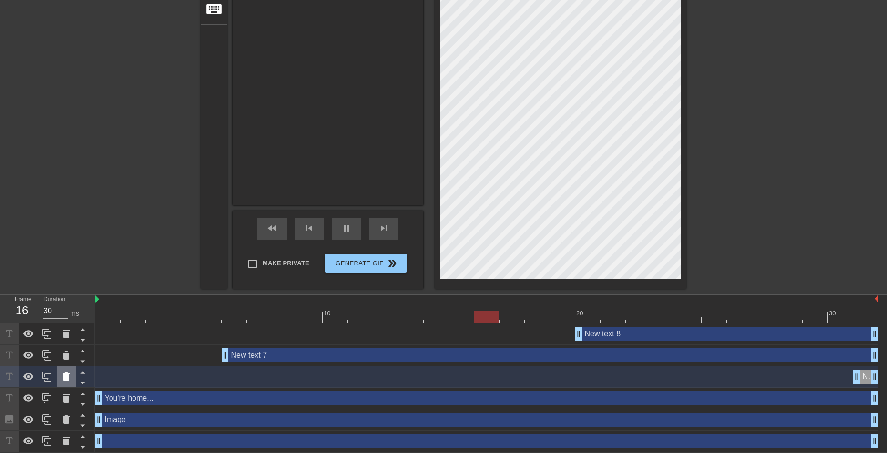
click at [67, 379] on icon at bounding box center [66, 377] width 7 height 9
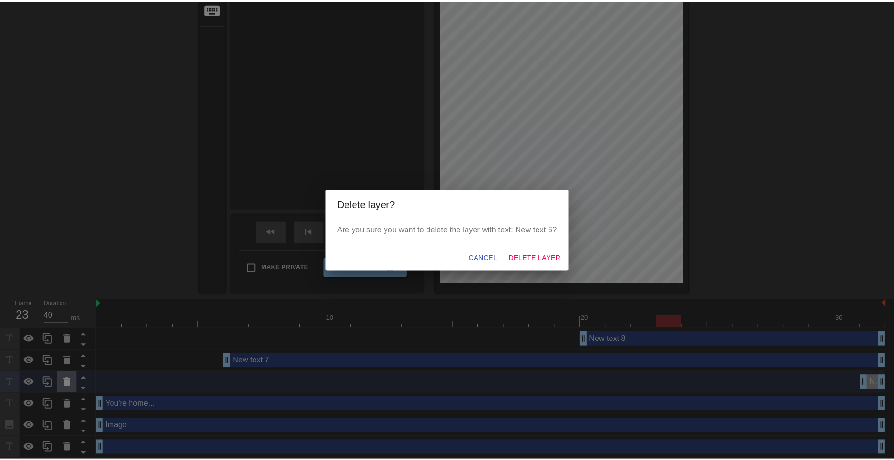
scroll to position [207, 0]
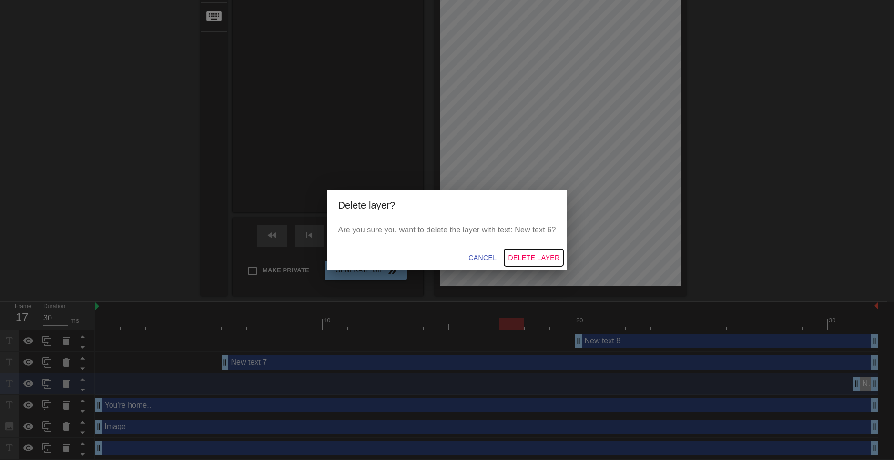
click at [542, 255] on span "Delete Layer" at bounding box center [533, 258] width 51 height 12
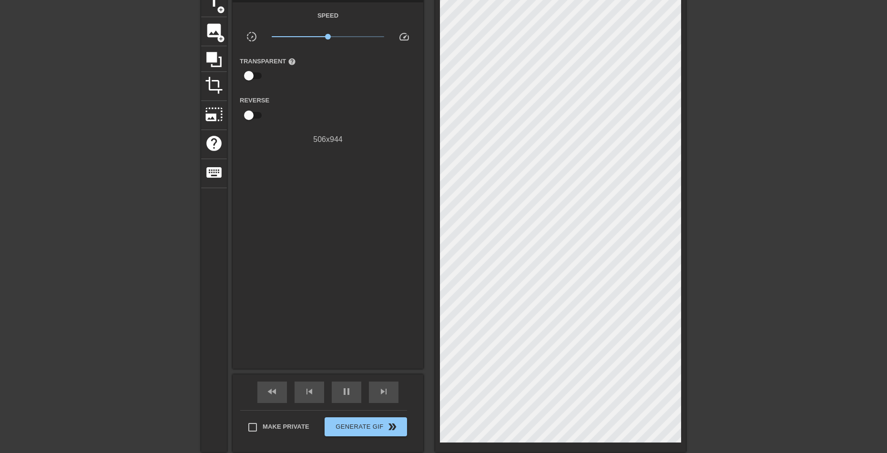
scroll to position [193, 0]
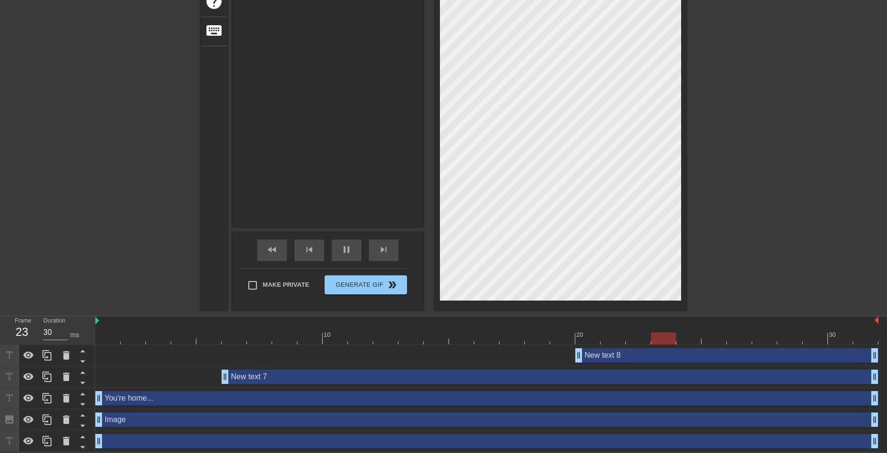
click at [604, 351] on div "New text 8 drag_handle drag_handle" at bounding box center [726, 355] width 303 height 14
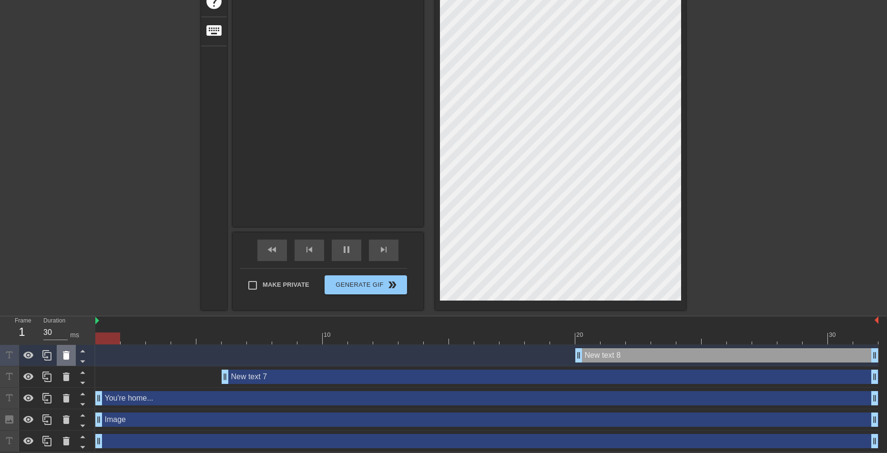
click at [67, 350] on icon at bounding box center [66, 355] width 11 height 11
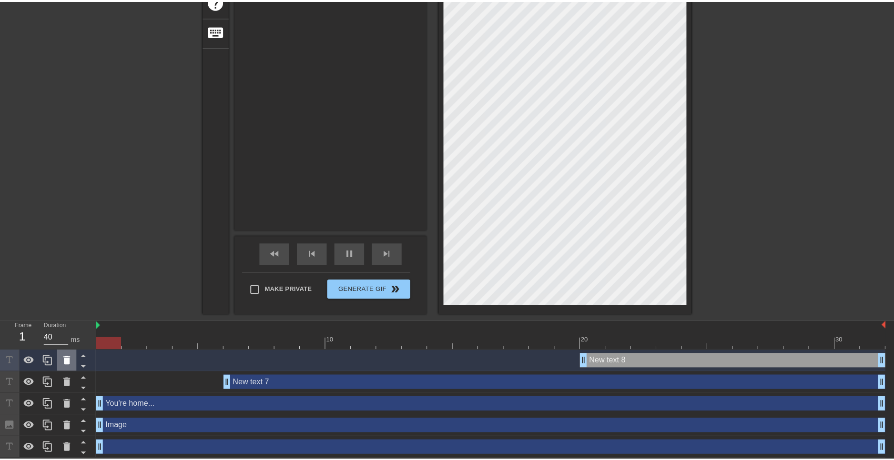
scroll to position [185, 0]
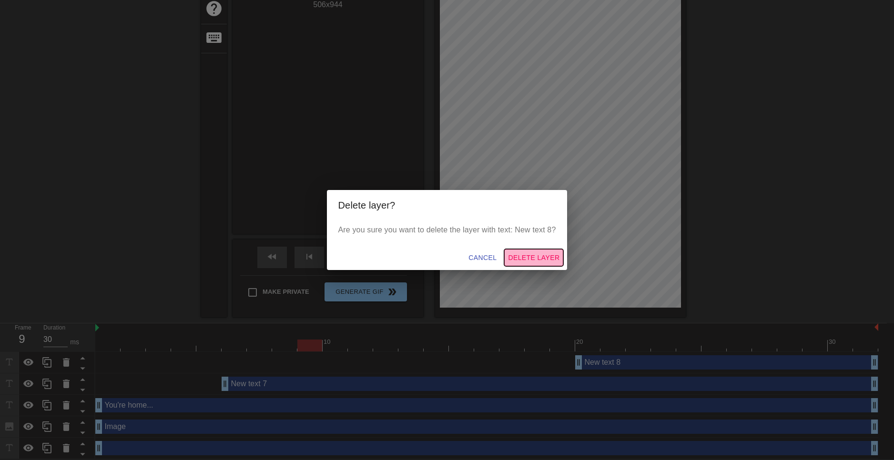
click at [541, 257] on span "Delete Layer" at bounding box center [533, 258] width 51 height 12
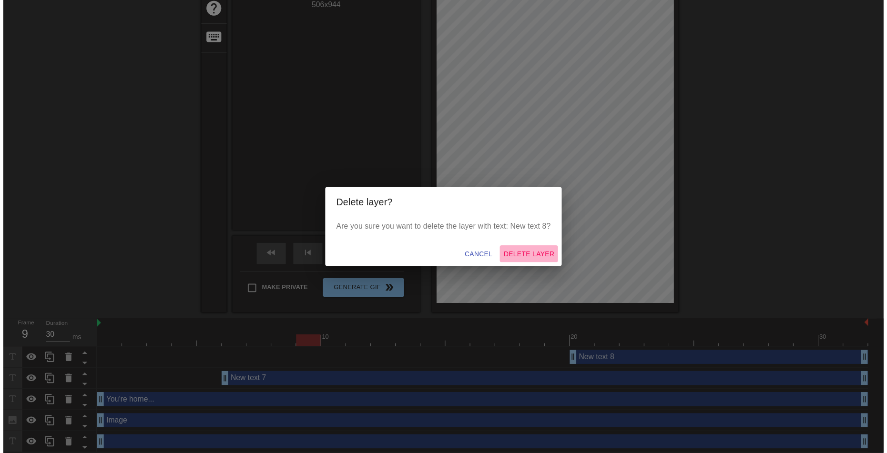
scroll to position [171, 0]
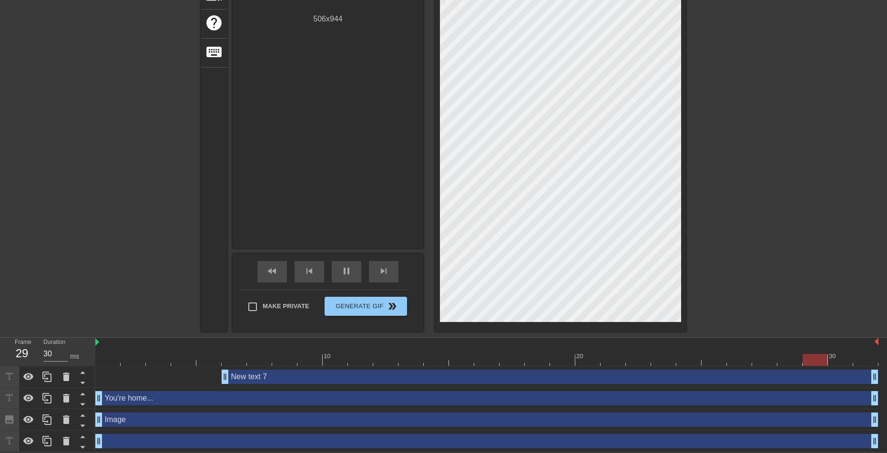
click at [257, 378] on div "New text 7 drag_handle drag_handle" at bounding box center [550, 377] width 657 height 14
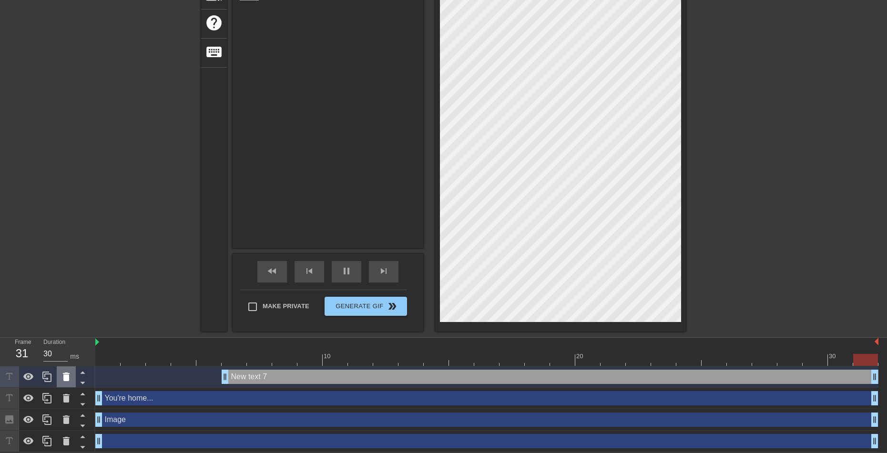
click at [65, 372] on icon at bounding box center [66, 376] width 11 height 11
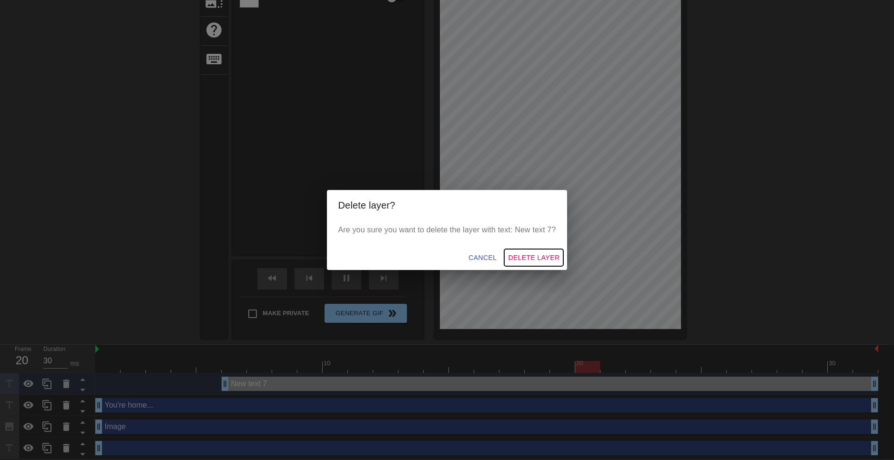
click at [524, 258] on span "Delete Layer" at bounding box center [533, 258] width 51 height 12
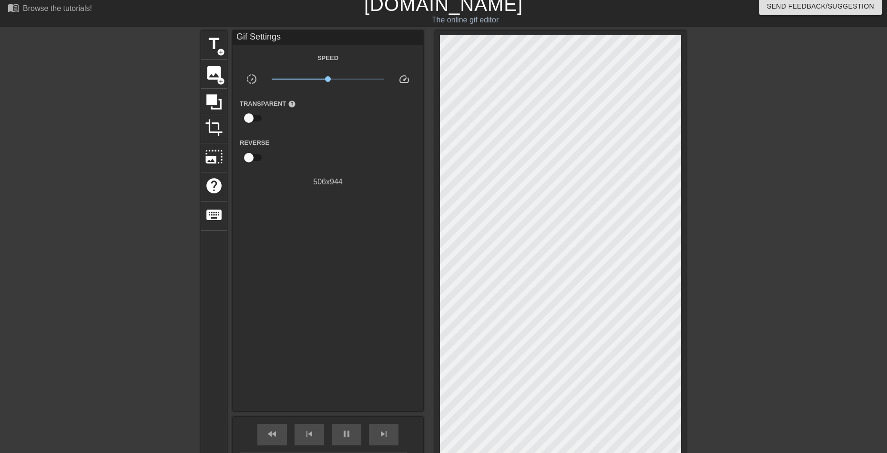
scroll to position [7, 0]
click at [210, 42] on span "title" at bounding box center [214, 44] width 18 height 18
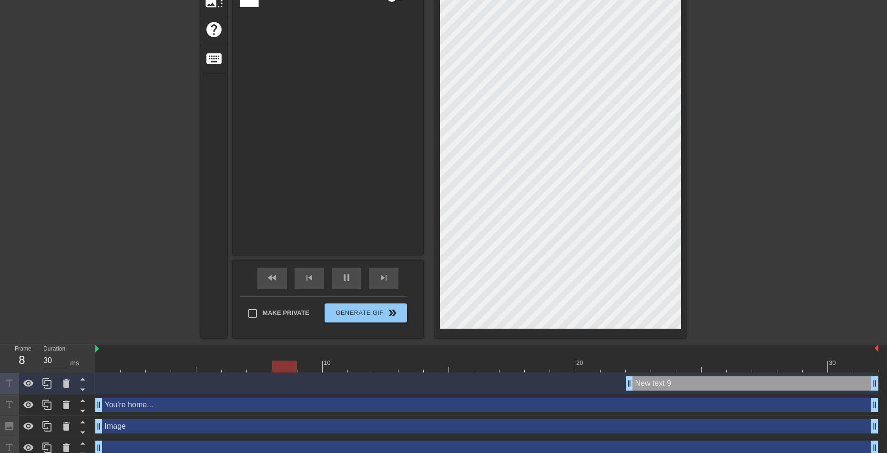
scroll to position [171, 0]
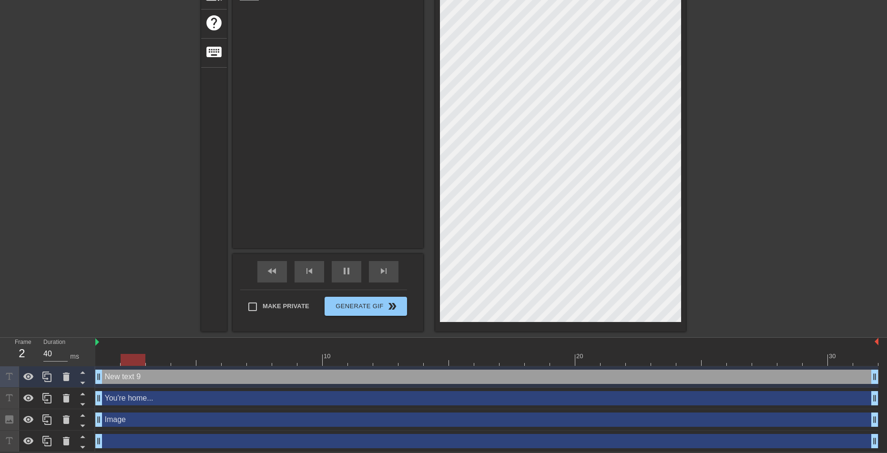
drag, startPoint x: 632, startPoint y: 380, endPoint x: -20, endPoint y: 402, distance: 653.3
click at [0, 402] on html "menu_book Browse the tutorials! [DOMAIN_NAME] The online gif editor Send Feedba…" at bounding box center [443, 141] width 887 height 622
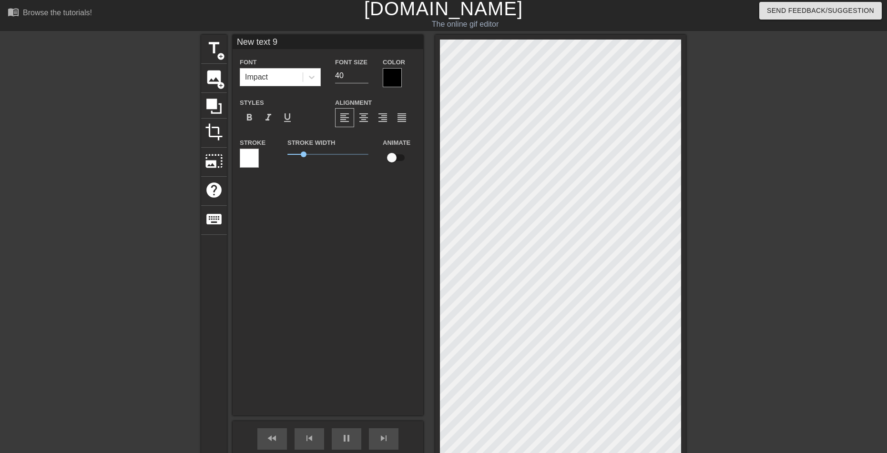
scroll to position [0, 0]
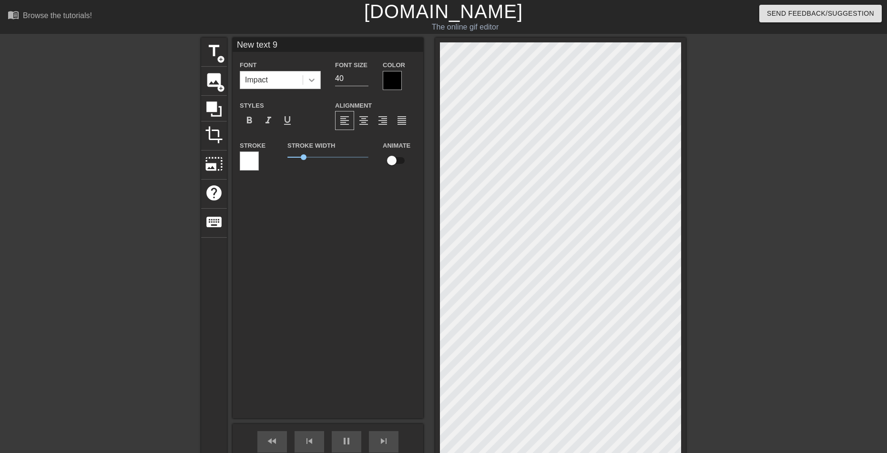
click at [313, 81] on icon at bounding box center [312, 80] width 10 height 10
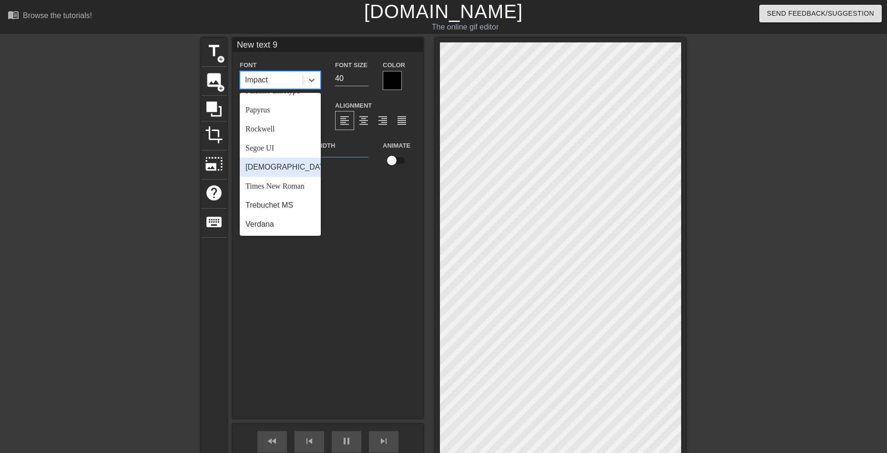
scroll to position [341, 0]
click at [291, 187] on div "Times New Roman" at bounding box center [280, 186] width 81 height 19
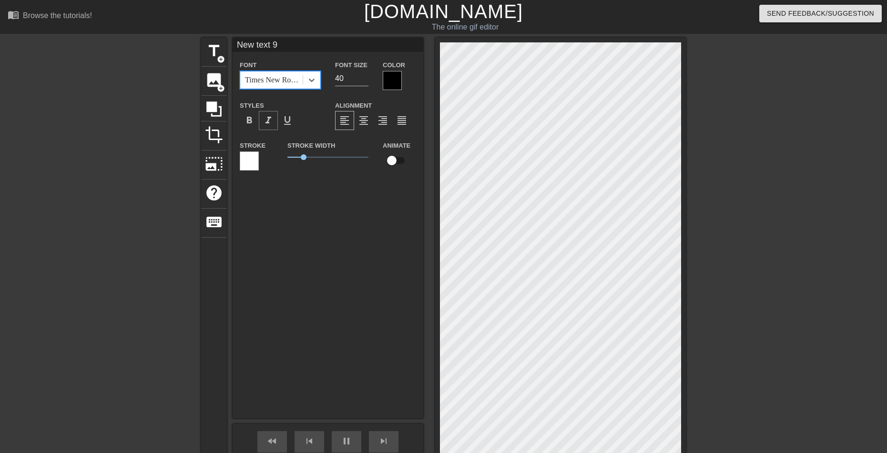
click at [268, 120] on span "format_italic" at bounding box center [268, 120] width 11 height 11
click at [388, 71] on div at bounding box center [392, 80] width 19 height 19
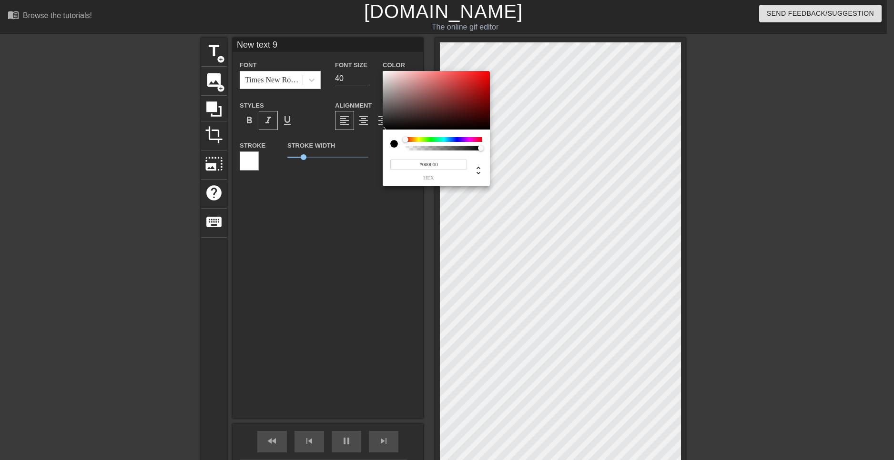
click at [432, 138] on div "#000000 hex" at bounding box center [436, 158] width 107 height 57
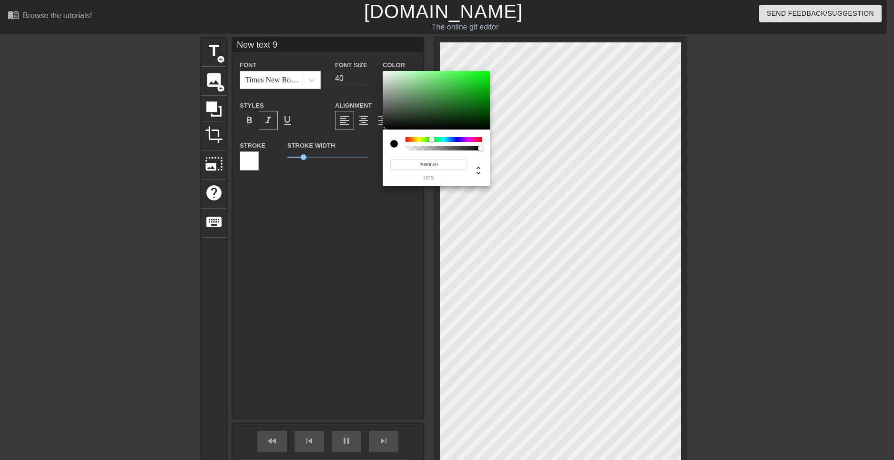
click at [432, 138] on div at bounding box center [444, 139] width 77 height 5
drag, startPoint x: 439, startPoint y: 88, endPoint x: 434, endPoint y: 100, distance: 13.0
click at [434, 100] on div at bounding box center [436, 100] width 107 height 59
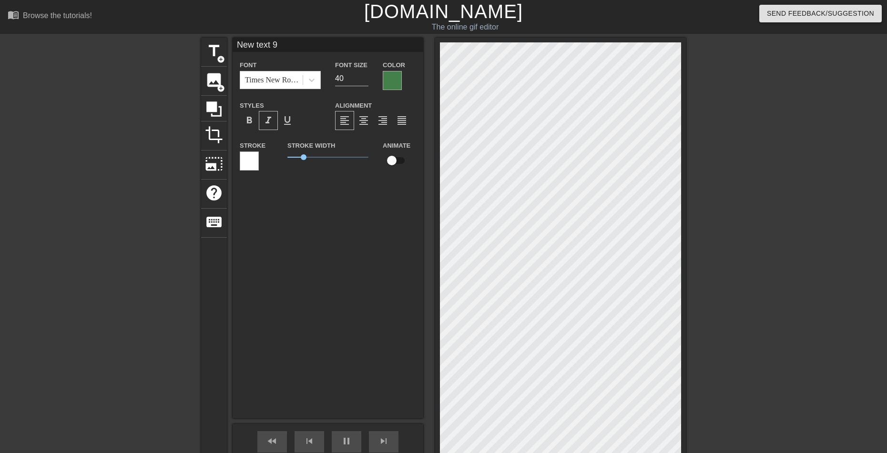
click at [254, 163] on div at bounding box center [249, 161] width 19 height 19
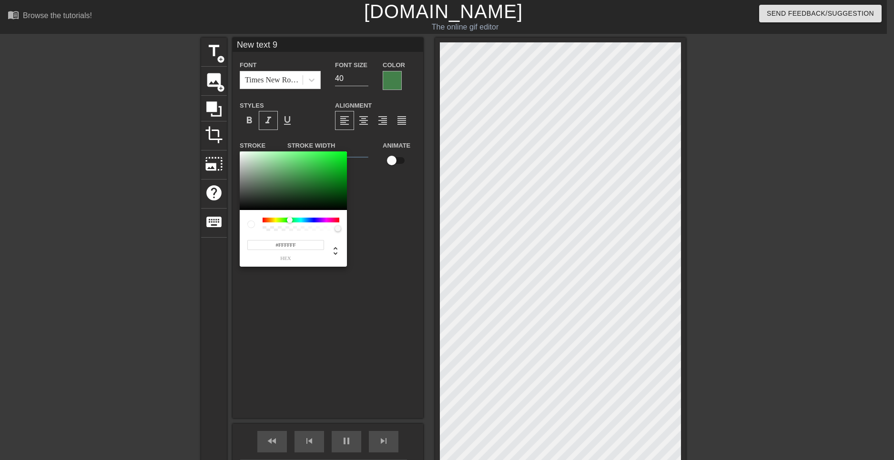
click at [287, 219] on div at bounding box center [301, 220] width 77 height 5
drag, startPoint x: 315, startPoint y: 167, endPoint x: 297, endPoint y: 238, distance: 73.2
click at [264, 156] on div at bounding box center [293, 181] width 107 height 59
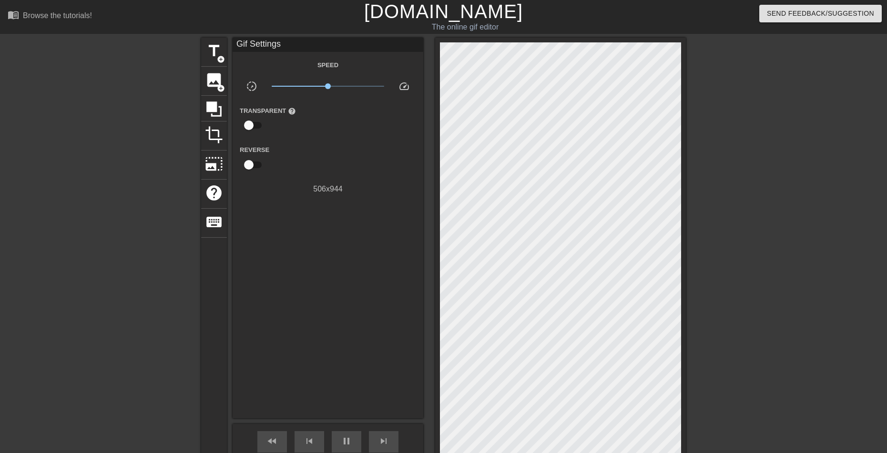
drag, startPoint x: 363, startPoint y: 316, endPoint x: 366, endPoint y: 311, distance: 6.2
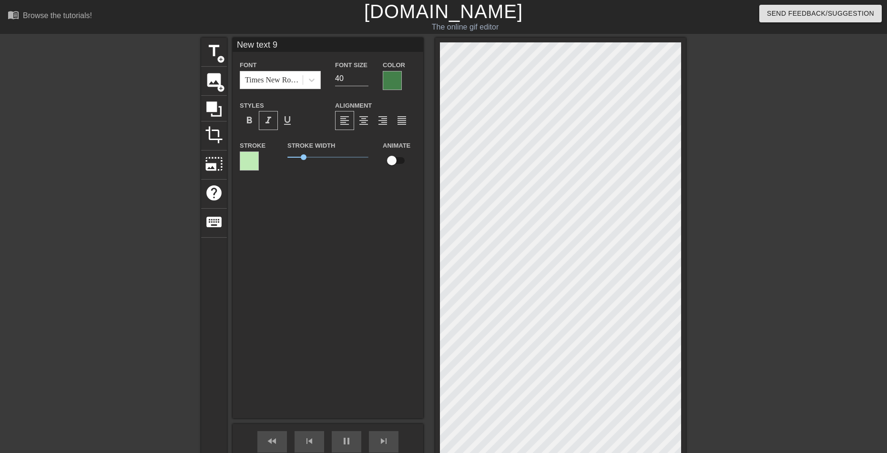
drag, startPoint x: 308, startPoint y: 45, endPoint x: 158, endPoint y: 41, distance: 150.2
click at [118, 36] on div "menu_book Browse the tutorials! [DOMAIN_NAME] The online gif editor Send Feedba…" at bounding box center [443, 311] width 887 height 622
paste input "My dear Count"
click at [272, 122] on span "format_italic" at bounding box center [268, 120] width 11 height 11
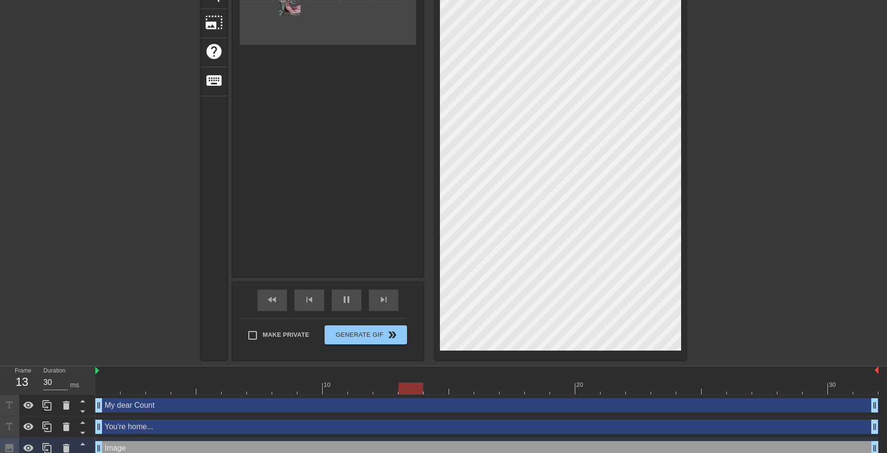
scroll to position [143, 0]
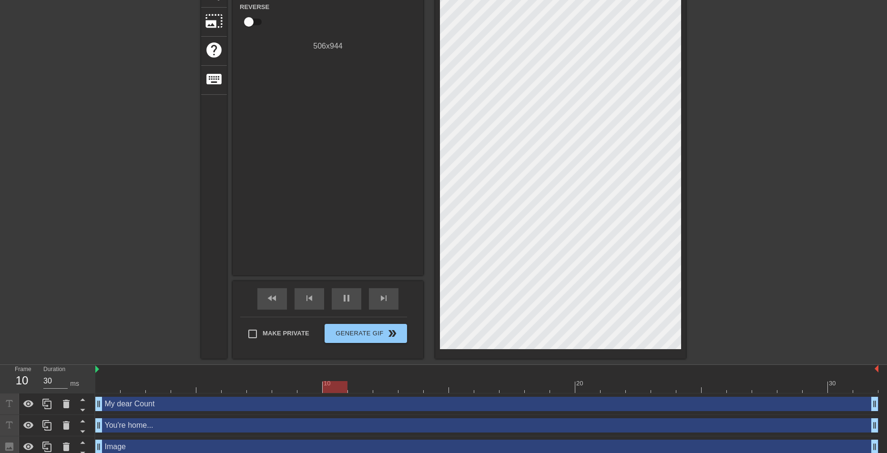
click at [735, 187] on div "title add_circle image add_circle crop photo_size_select_large help keyboard Gi…" at bounding box center [443, 127] width 887 height 464
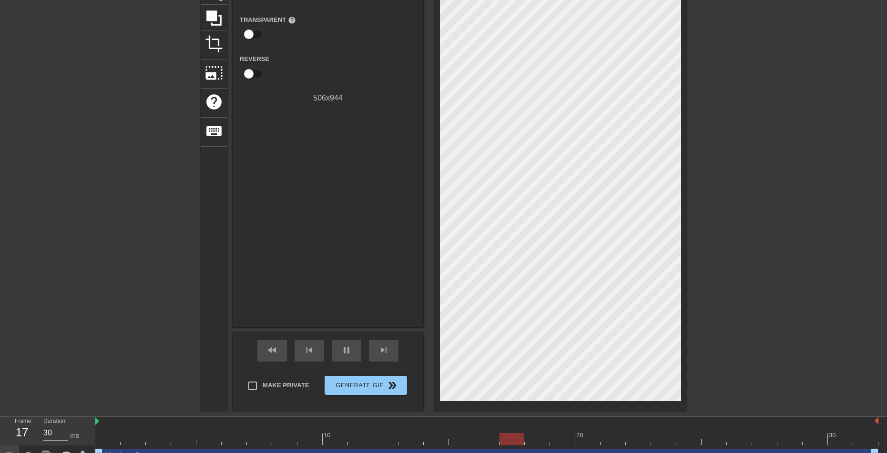
scroll to position [0, 0]
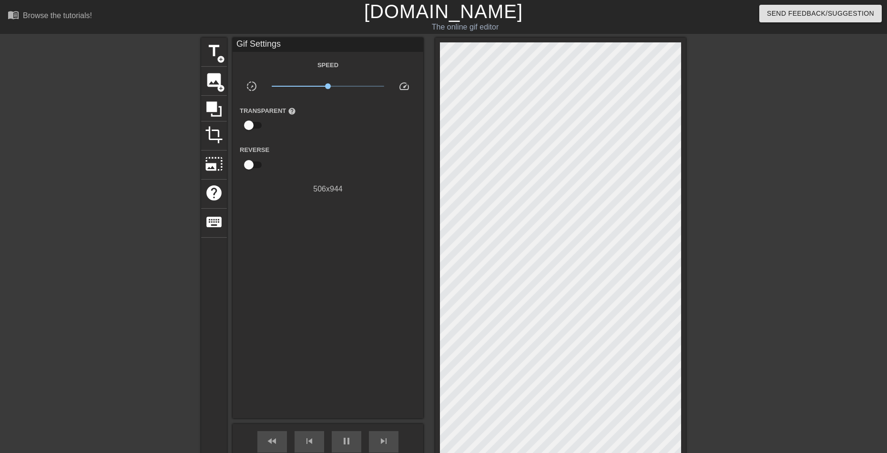
click at [752, 83] on div at bounding box center [768, 181] width 143 height 286
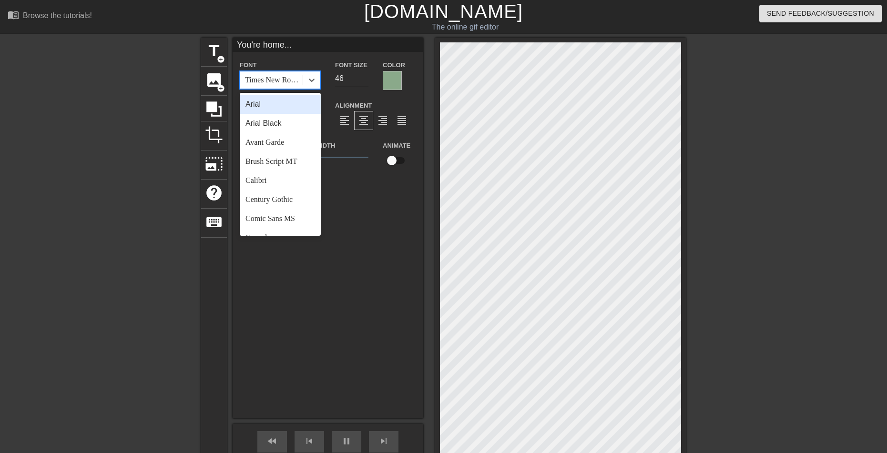
click at [288, 76] on div "Times New Roman" at bounding box center [274, 79] width 59 height 11
click at [282, 158] on div "Brush Script MT" at bounding box center [280, 161] width 81 height 19
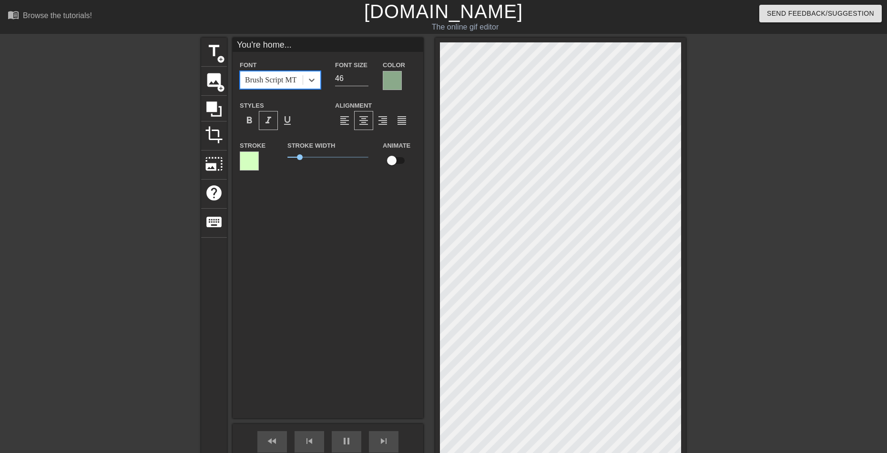
click at [265, 81] on div "Brush Script MT" at bounding box center [270, 79] width 51 height 11
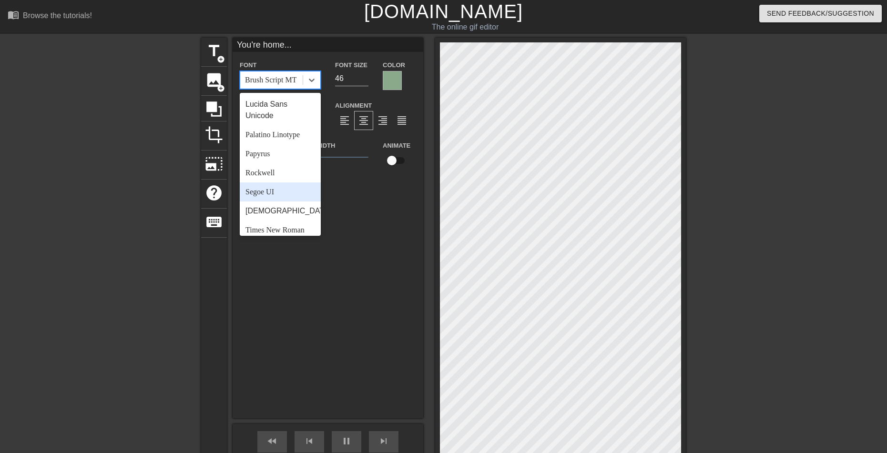
scroll to position [341, 0]
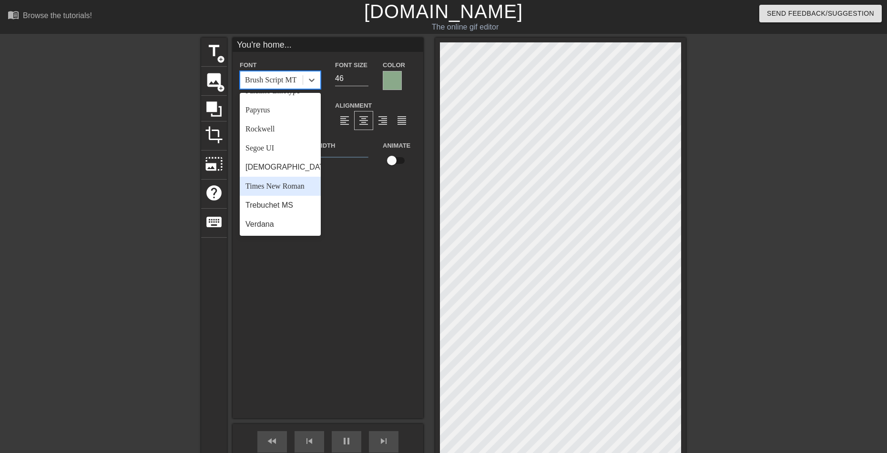
click at [267, 188] on div "Times New Roman" at bounding box center [280, 186] width 81 height 19
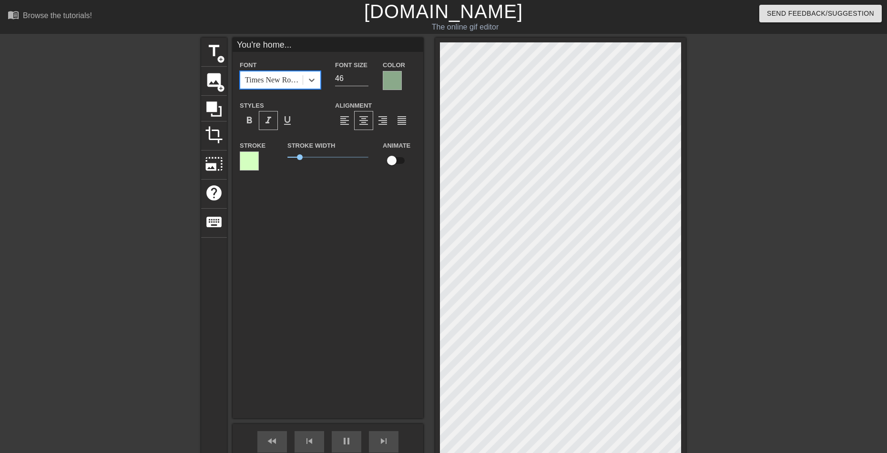
click at [764, 121] on div at bounding box center [768, 181] width 143 height 286
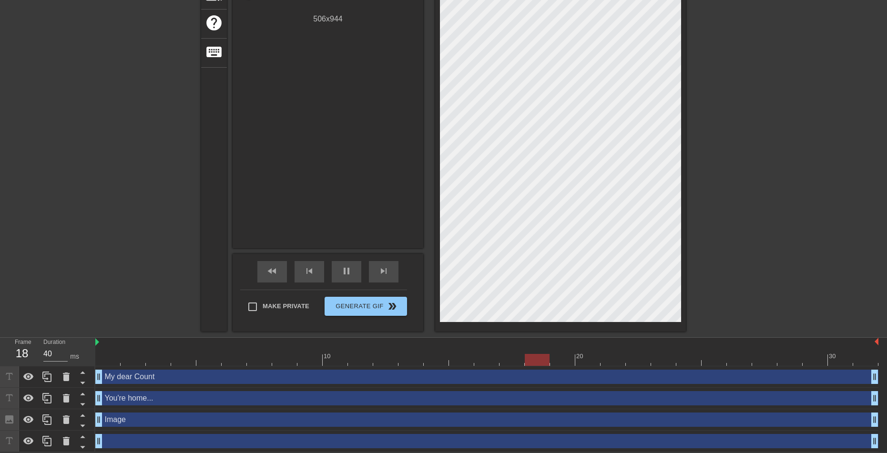
scroll to position [171, 0]
click at [252, 304] on input "Make Private" at bounding box center [253, 307] width 20 height 20
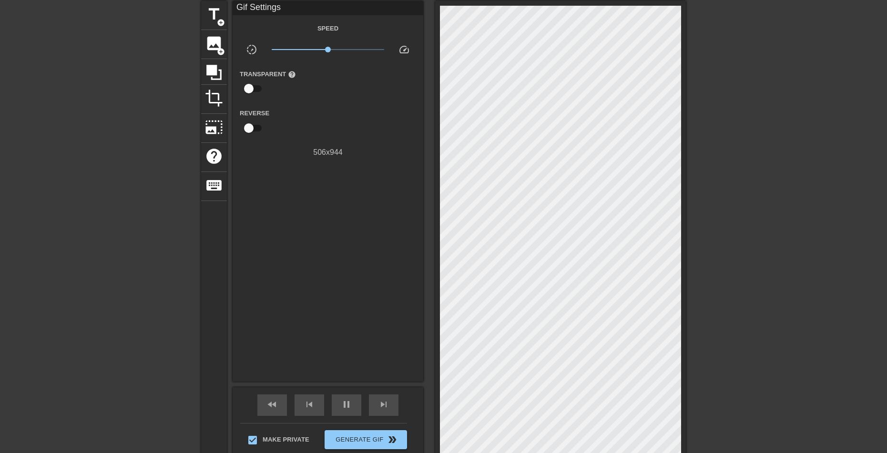
scroll to position [0, 0]
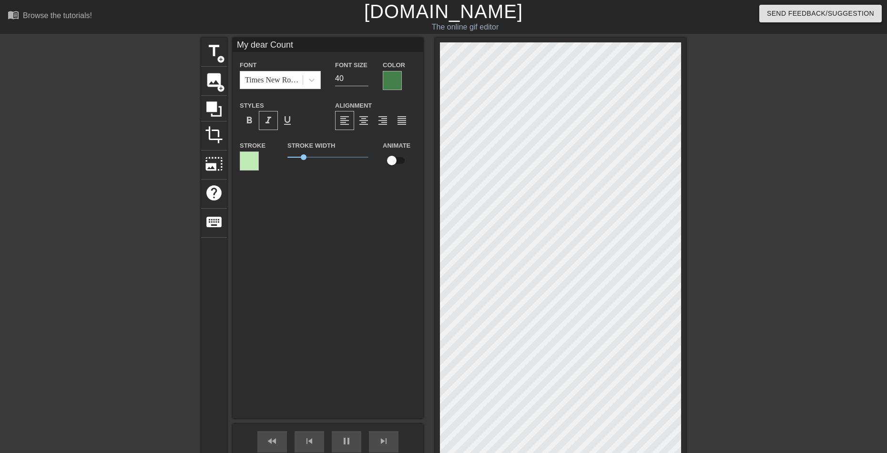
click at [737, 119] on div at bounding box center [768, 181] width 143 height 286
click at [724, 114] on div at bounding box center [768, 181] width 143 height 286
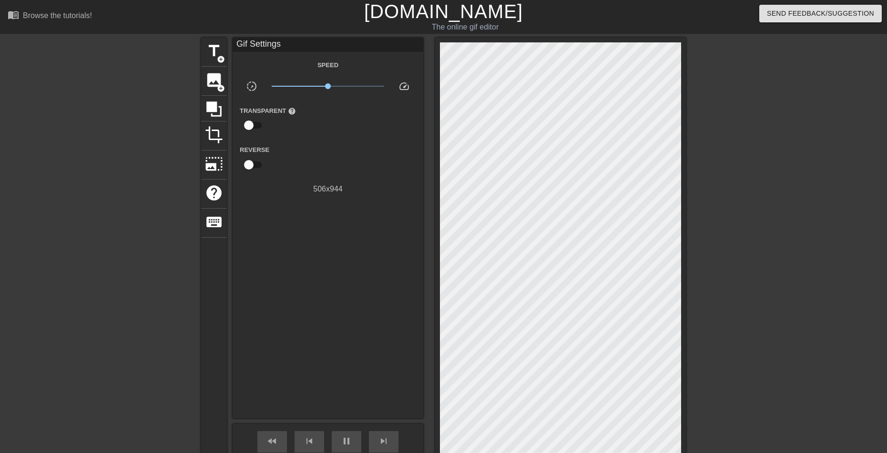
drag, startPoint x: 739, startPoint y: 95, endPoint x: 761, endPoint y: 138, distance: 47.7
click at [738, 95] on div at bounding box center [768, 181] width 143 height 286
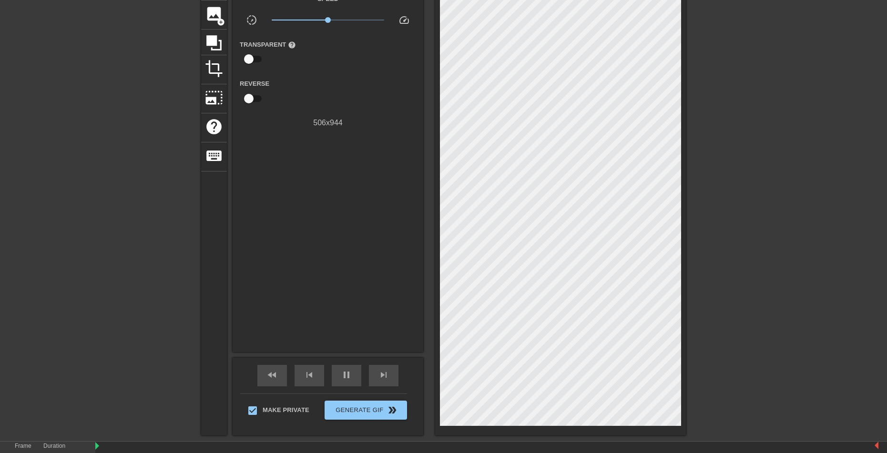
scroll to position [143, 0]
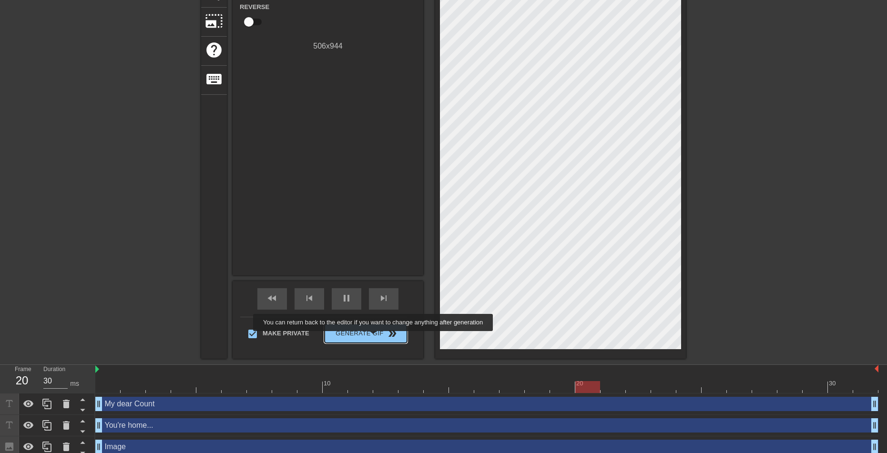
click at [373, 338] on span "Generate Gif double_arrow" at bounding box center [365, 333] width 75 height 11
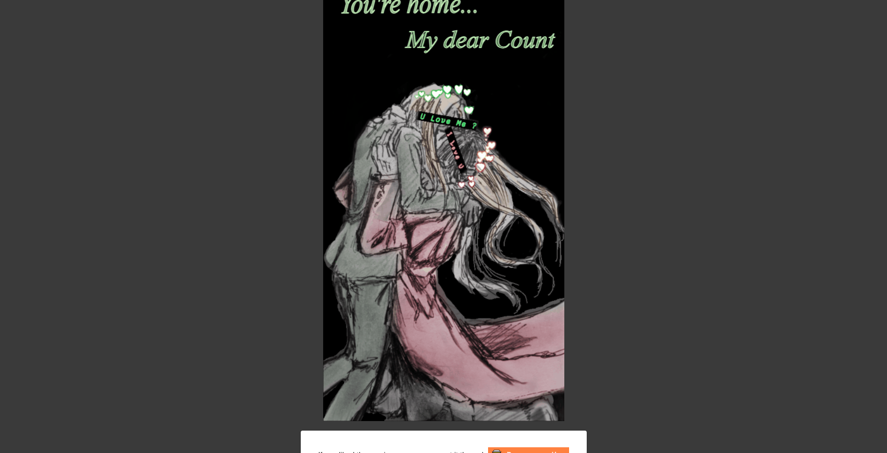
scroll to position [161, 0]
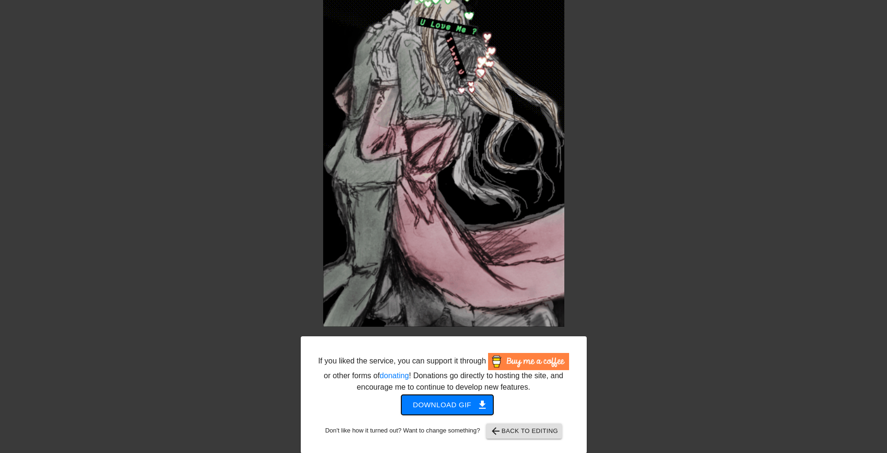
click at [470, 406] on span "Download gif get_app" at bounding box center [447, 405] width 69 height 12
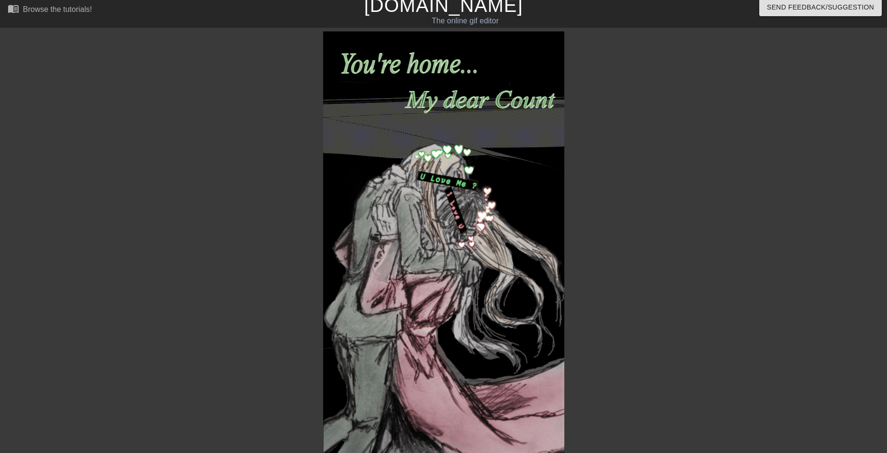
scroll to position [0, 0]
